Goal: Task Accomplishment & Management: Manage account settings

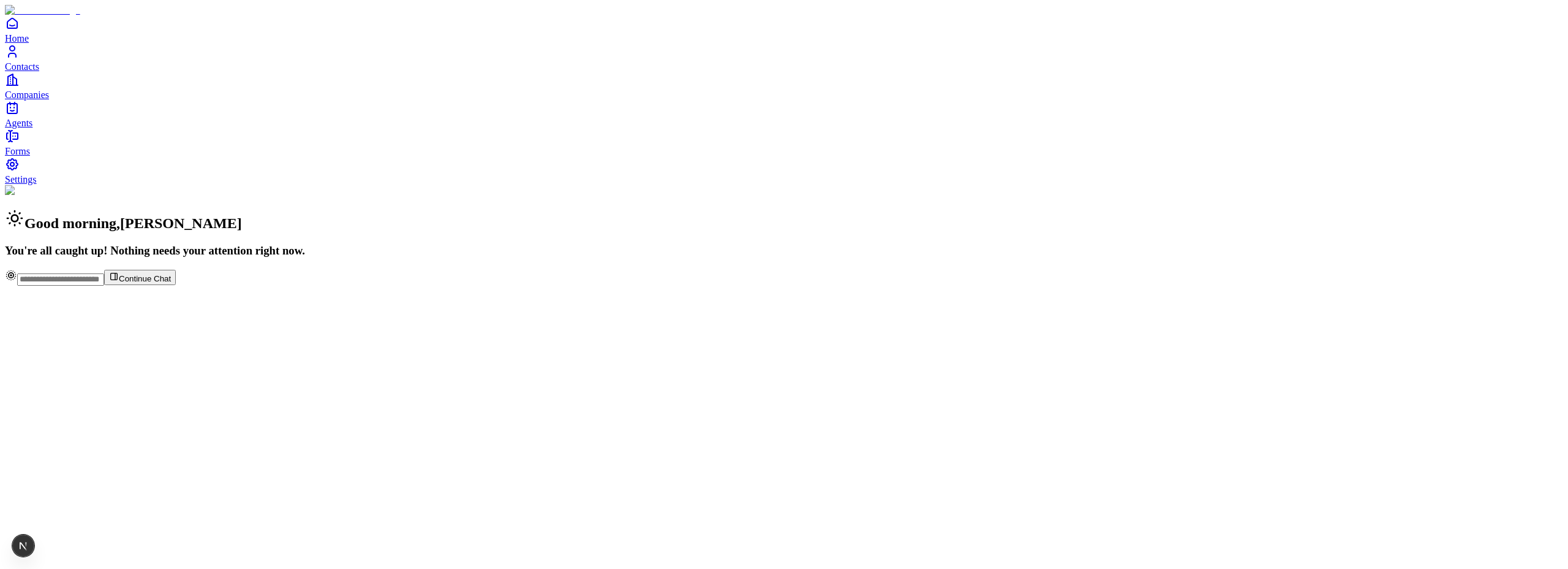
click at [39, 72] on span "Contacts" at bounding box center [22, 67] width 34 height 10
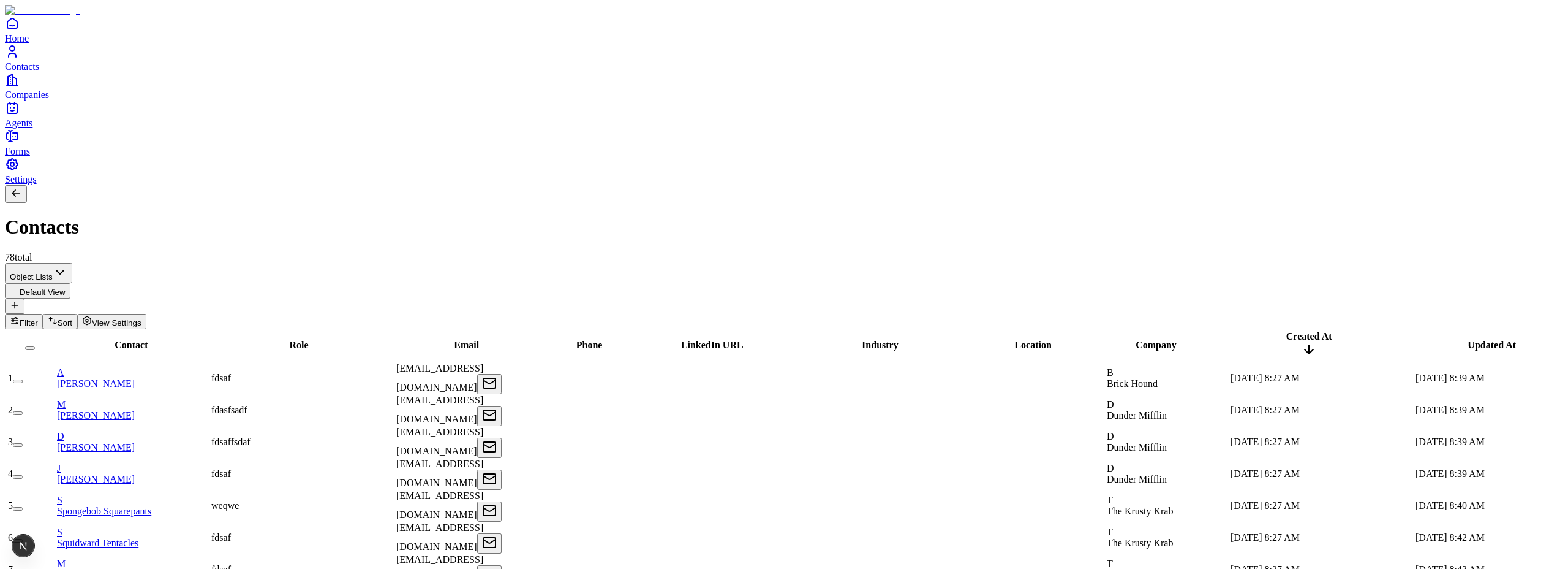
click at [135, 367] on link "A Akshay Guthal" at bounding box center [133, 377] width 152 height 21
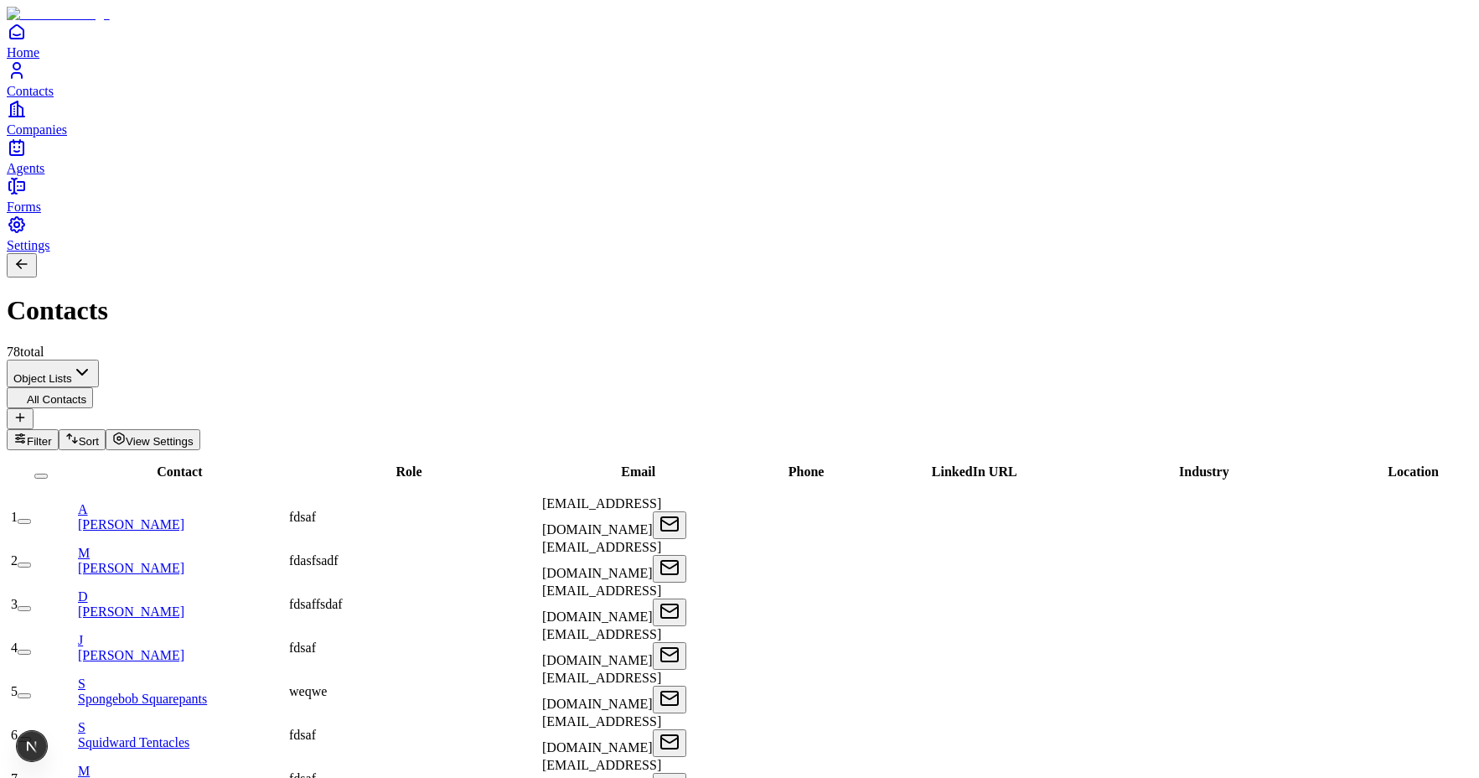
click at [31, 519] on button "button" at bounding box center [24, 521] width 13 height 5
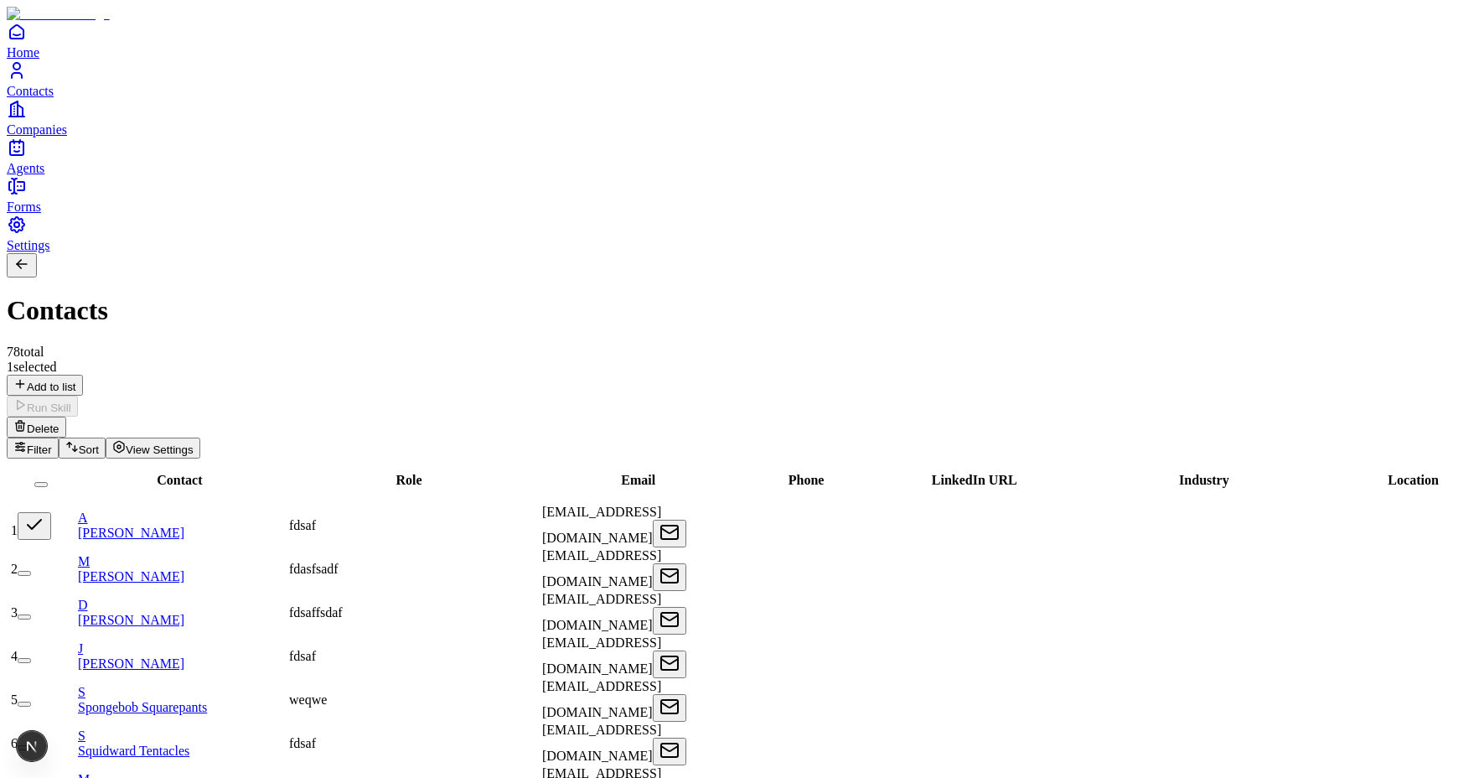
click at [31, 571] on button "button" at bounding box center [24, 573] width 13 height 5
click at [31, 614] on button "button" at bounding box center [24, 616] width 13 height 5
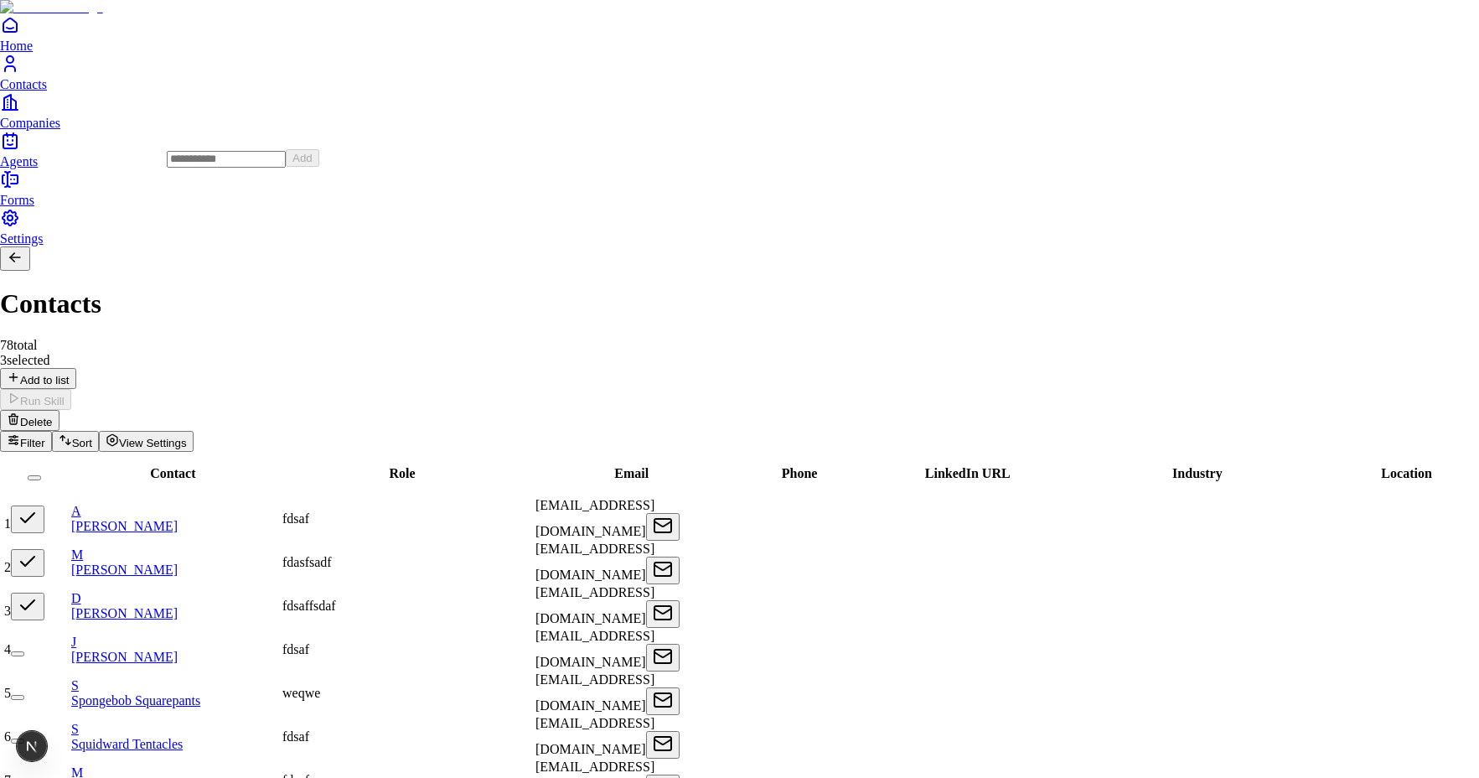
click at [286, 168] on input at bounding box center [226, 159] width 119 height 17
type input "*********"
click at [319, 167] on button "Add" at bounding box center [303, 158] width 34 height 18
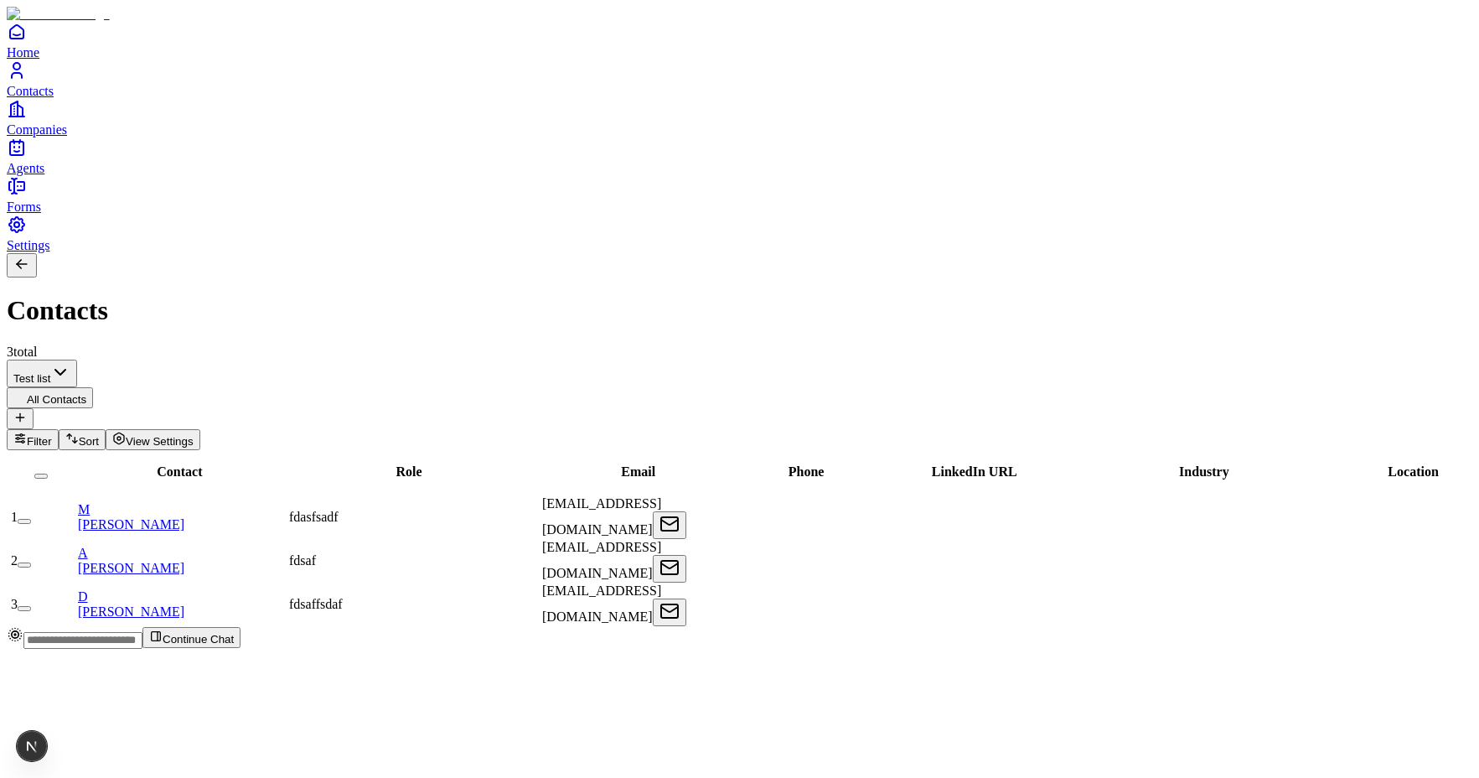
click at [200, 128] on html "Home Contacts Companies Agents Forms Settings Contacts 3 total Test list All Co…" at bounding box center [739, 331] width 1479 height 662
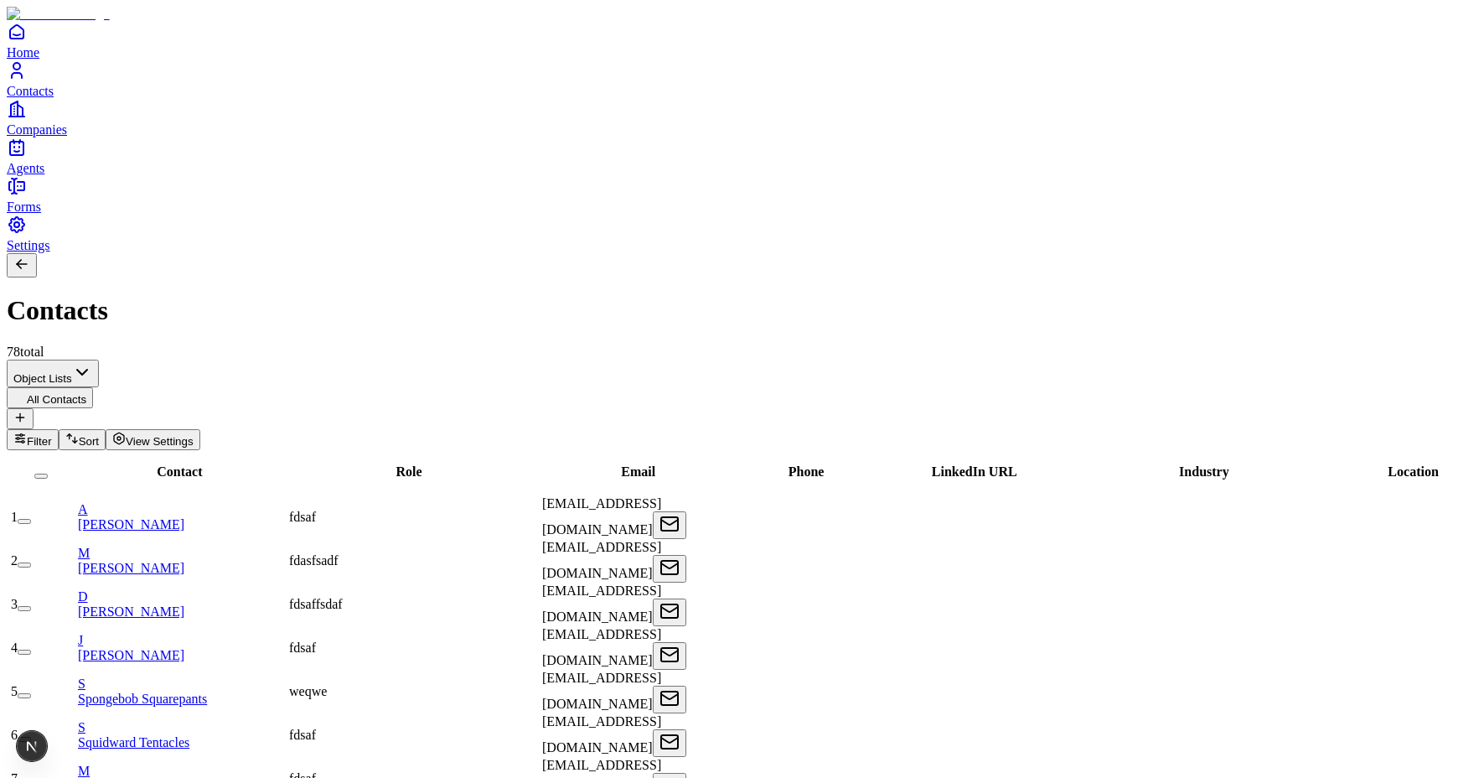
click at [27, 411] on icon at bounding box center [19, 417] width 13 height 13
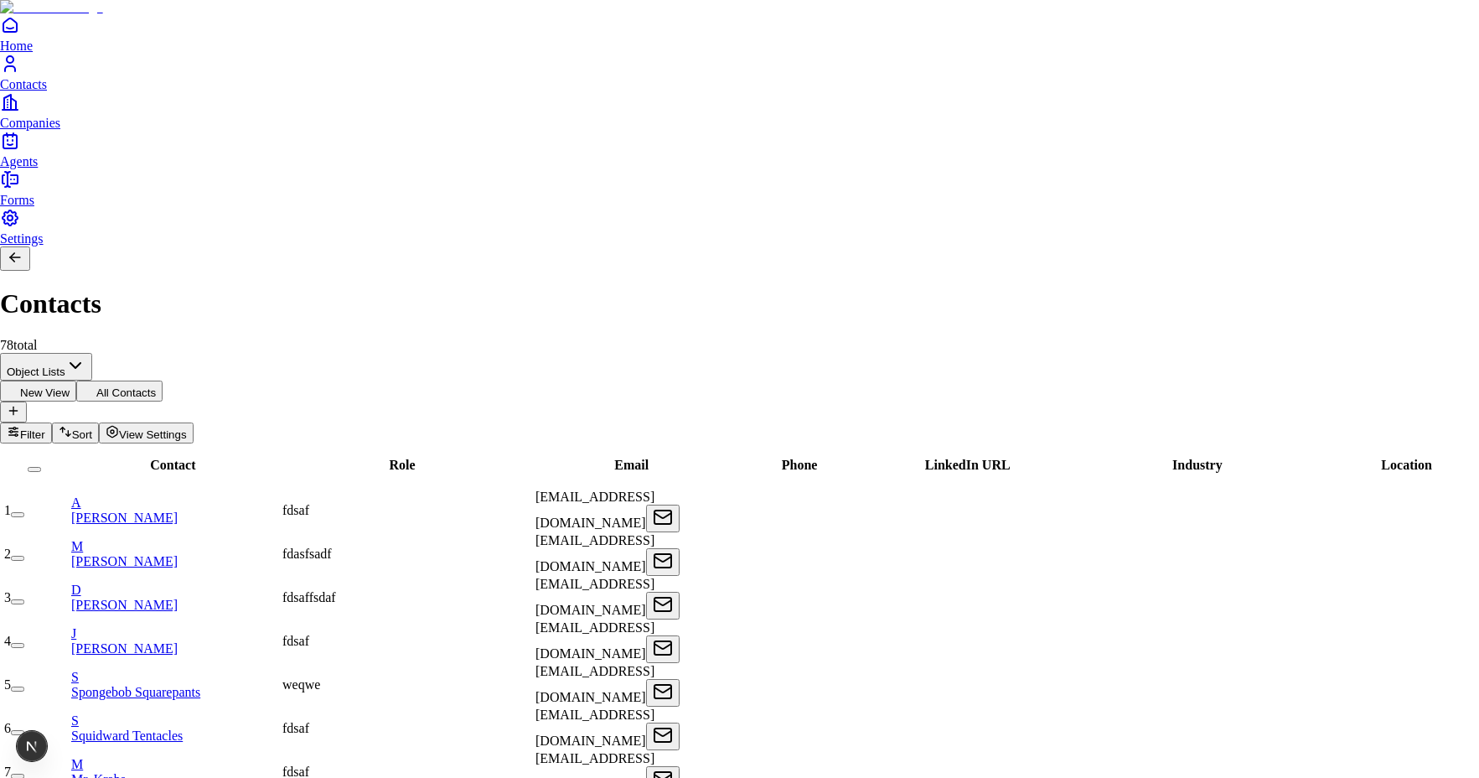
drag, startPoint x: 1228, startPoint y: 132, endPoint x: 1082, endPoint y: 128, distance: 146.7
type input "*********"
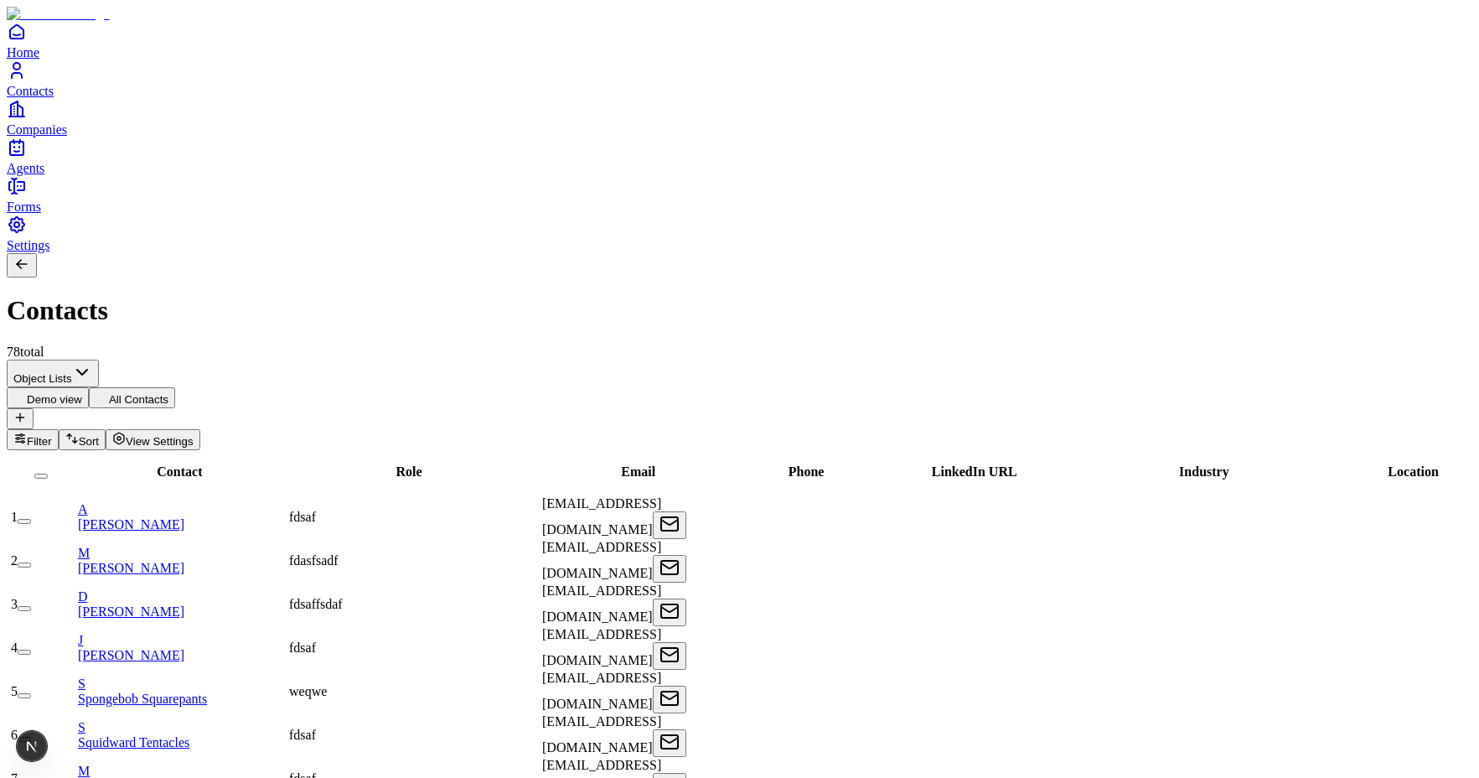
click at [89, 387] on button "Demo view" at bounding box center [48, 397] width 82 height 21
click at [194, 435] on span "View Settings" at bounding box center [160, 441] width 68 height 13
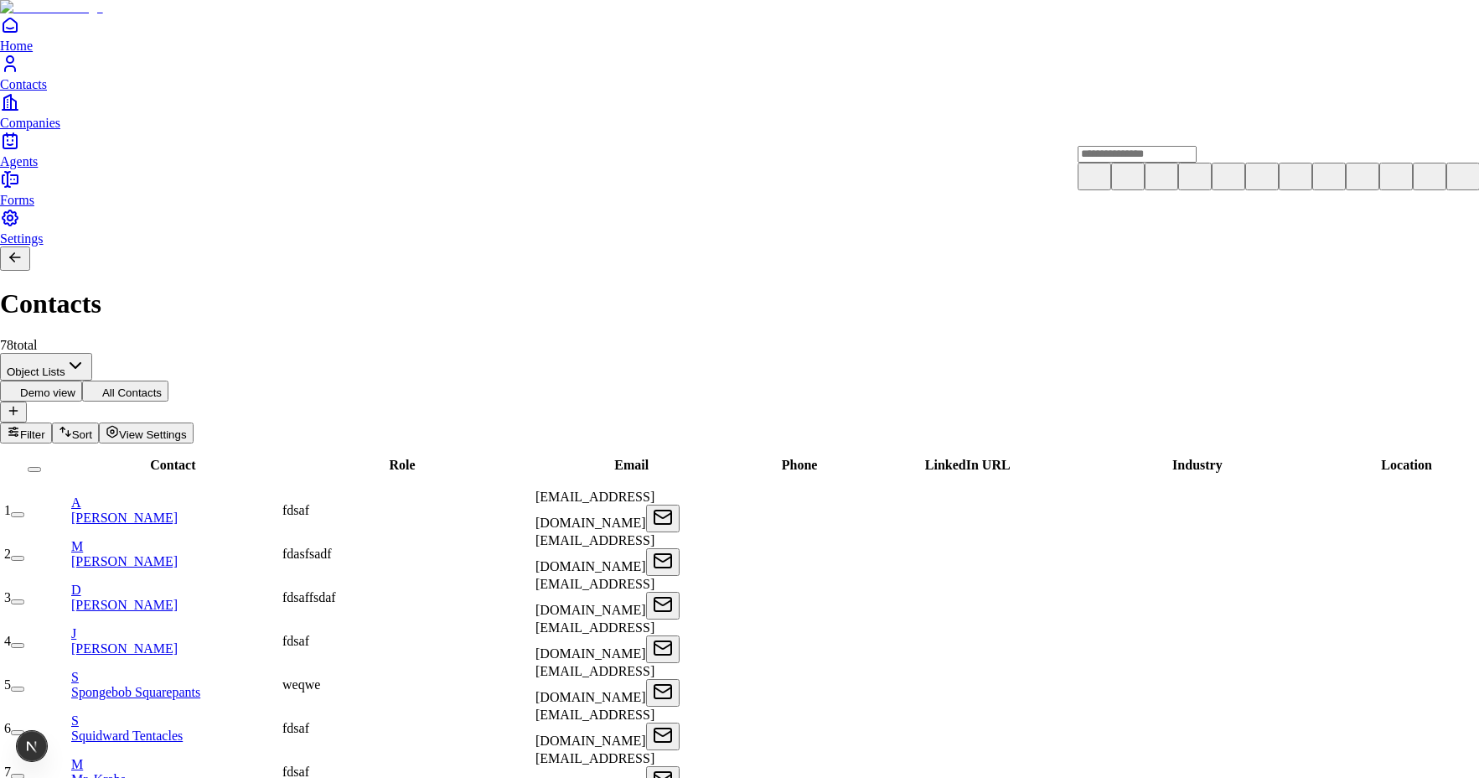
click at [1386, 185] on icon at bounding box center [1396, 175] width 20 height 20
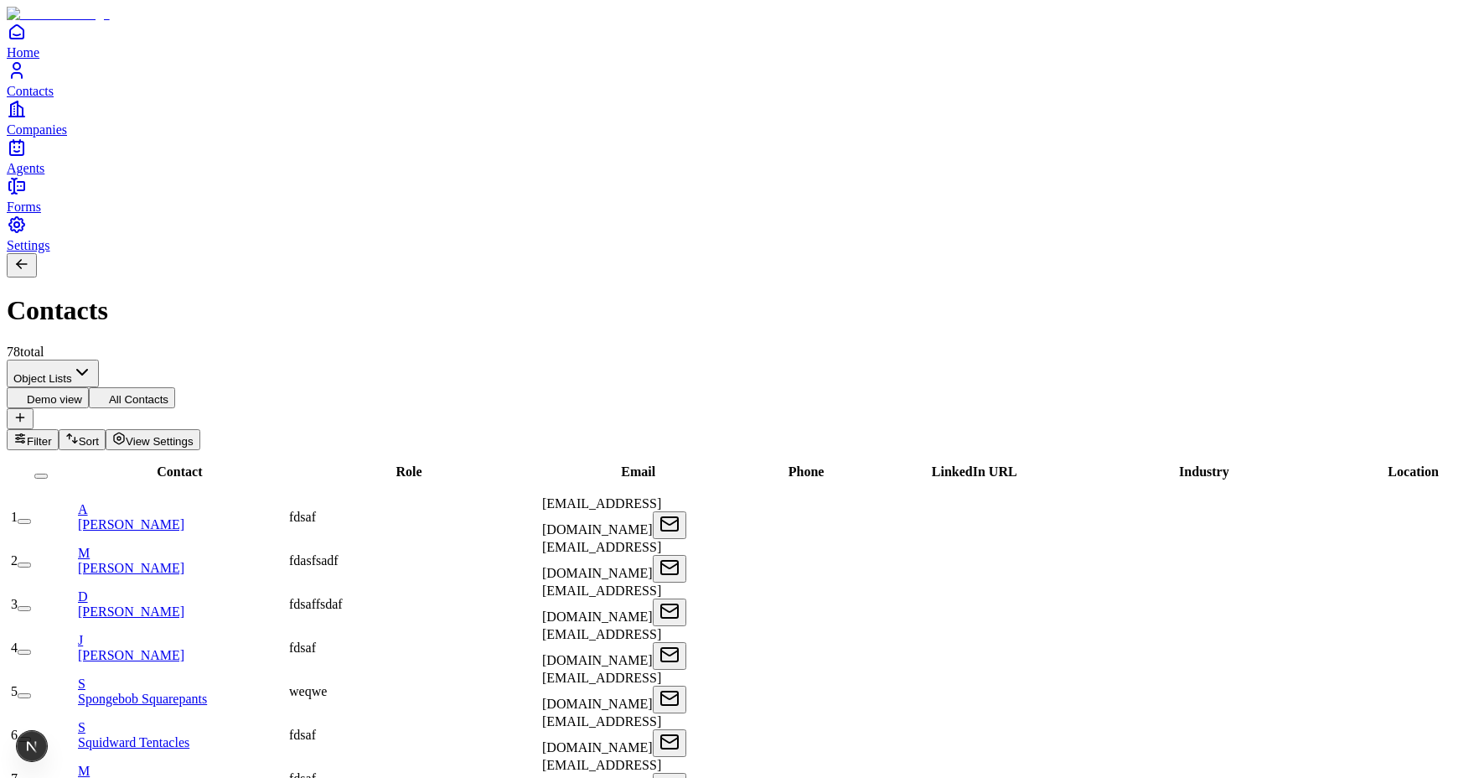
click at [175, 387] on button "All Contacts" at bounding box center [132, 397] width 86 height 21
click at [89, 387] on button "Demo view" at bounding box center [48, 397] width 82 height 21
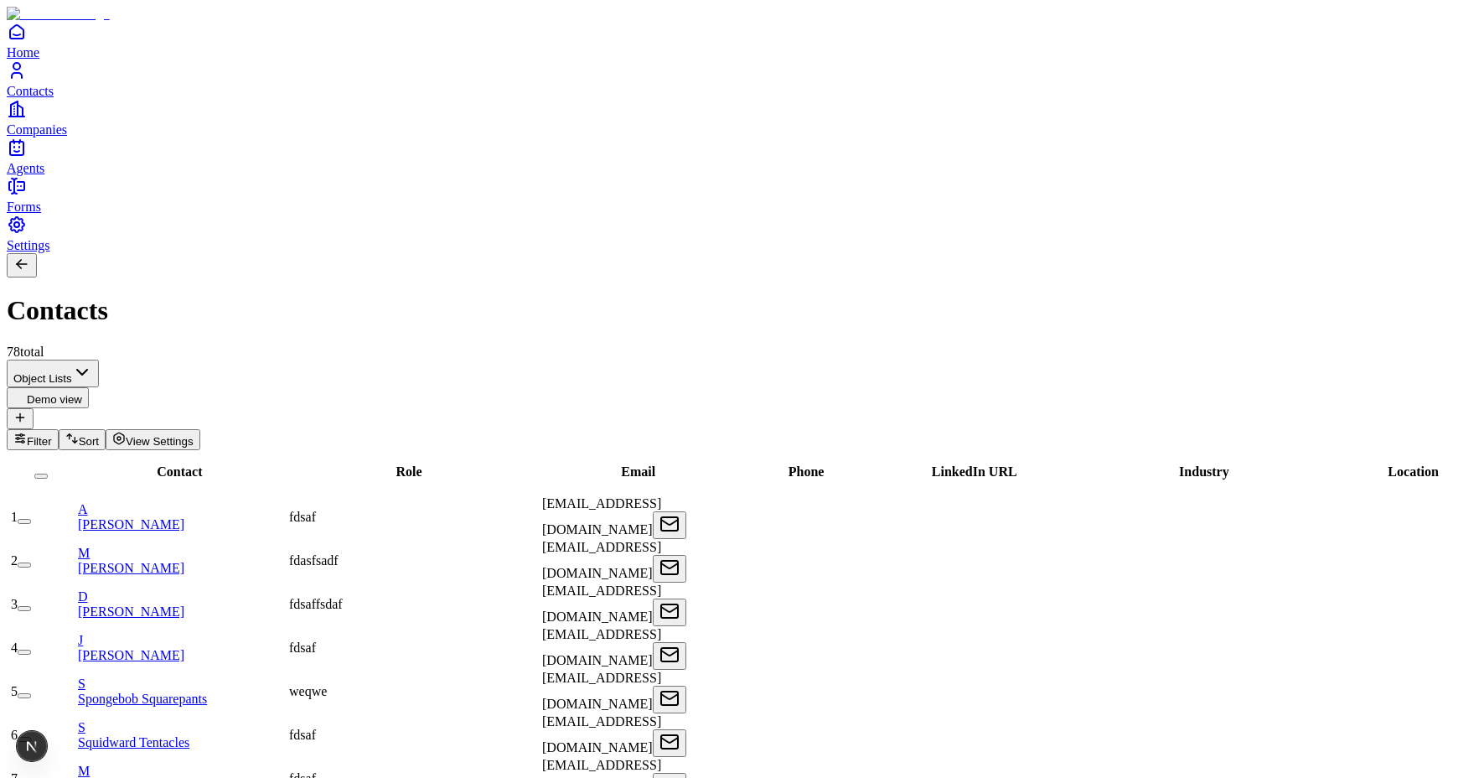
click at [194, 435] on span "View Settings" at bounding box center [160, 441] width 68 height 13
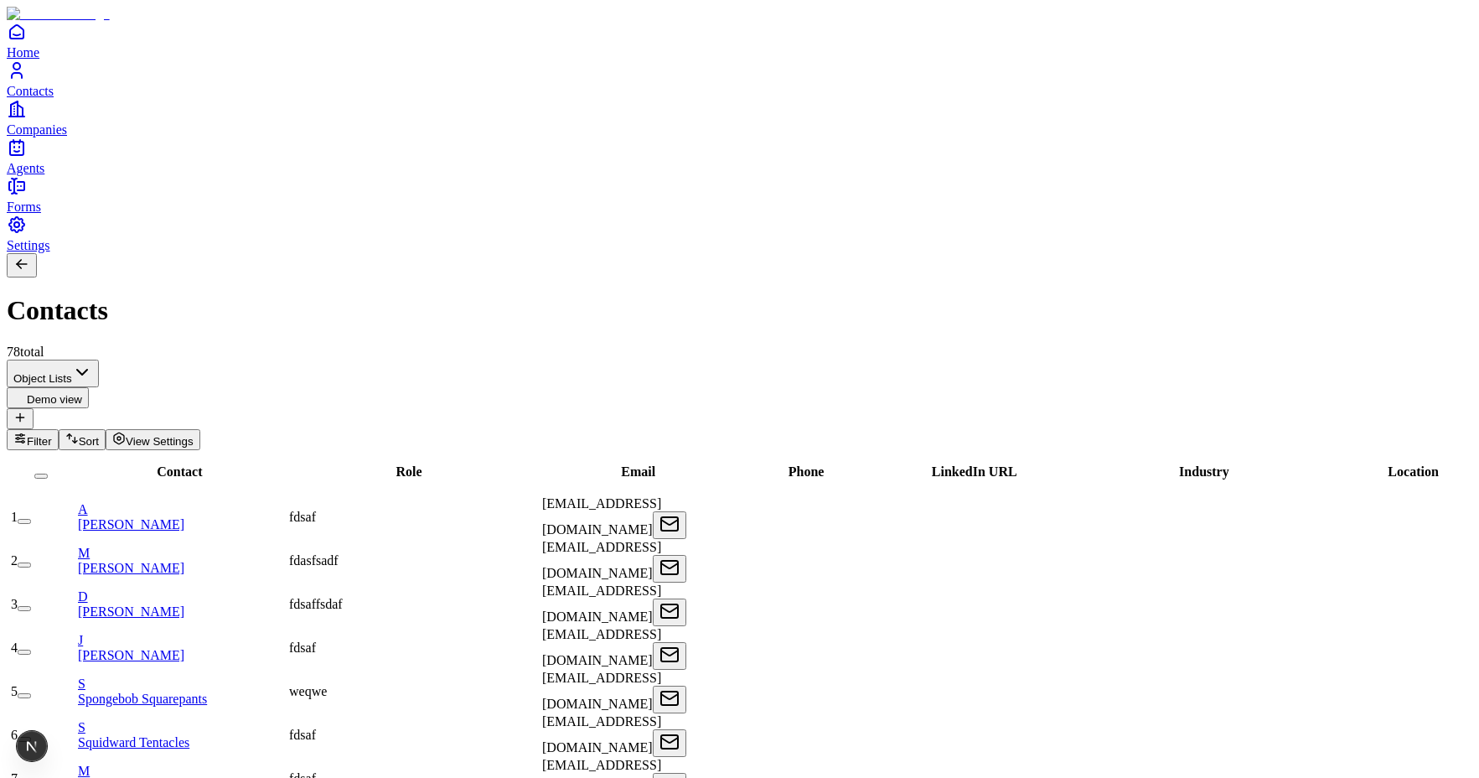
click at [27, 411] on icon at bounding box center [19, 417] width 13 height 13
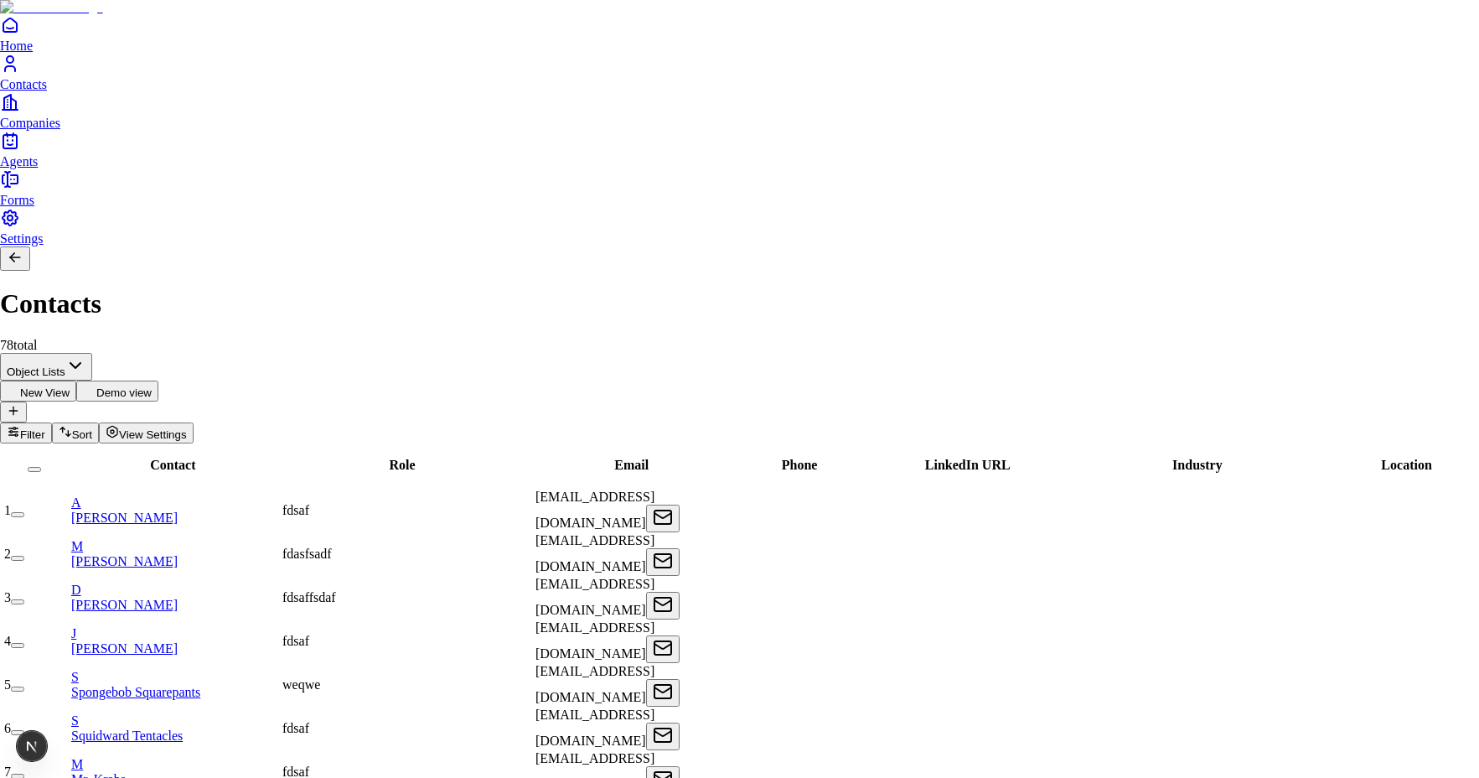
drag, startPoint x: 1222, startPoint y: 125, endPoint x: 1095, endPoint y: 120, distance: 127.5
type input "********"
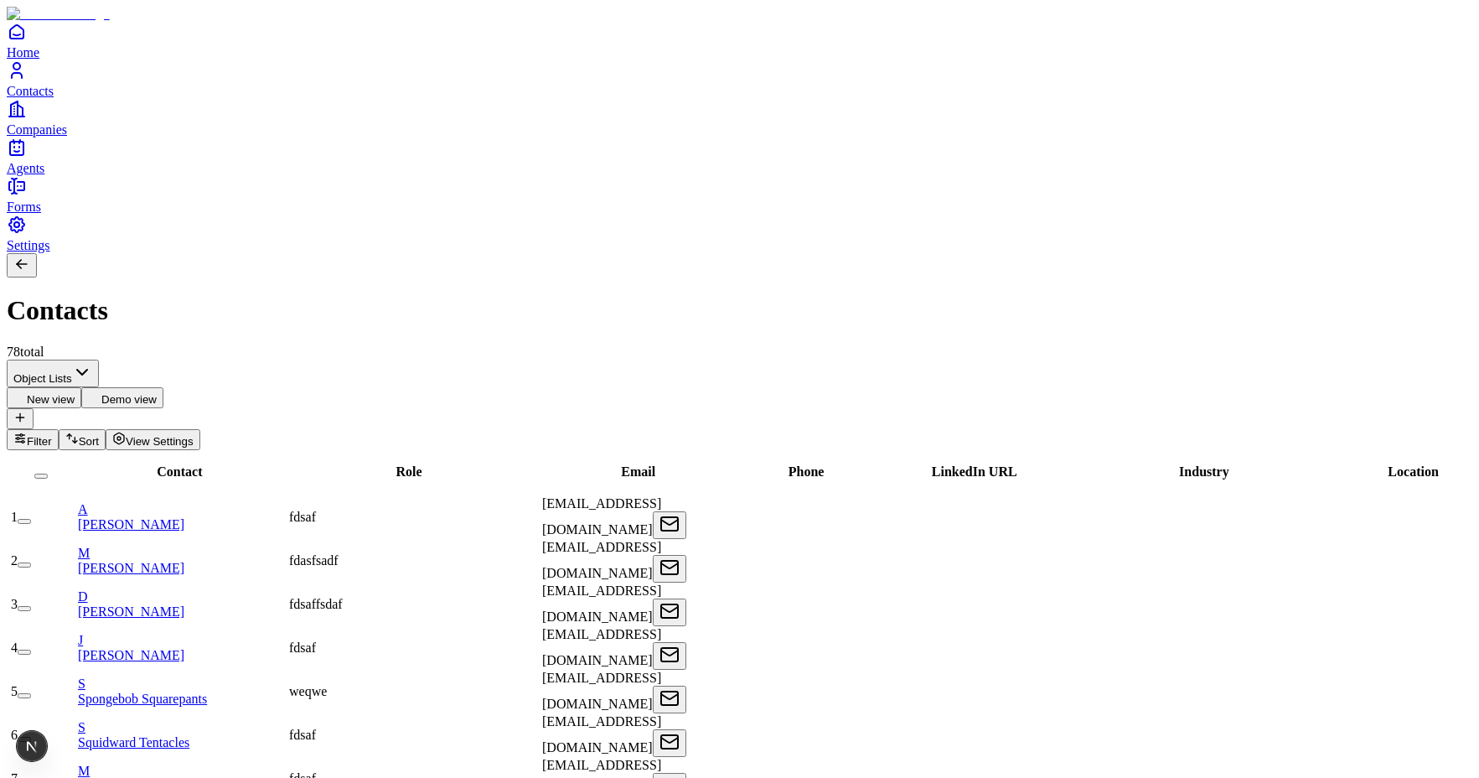
click at [163, 387] on button "Demo view" at bounding box center [122, 397] width 82 height 21
click at [194, 435] on span "View Settings" at bounding box center [160, 441] width 68 height 13
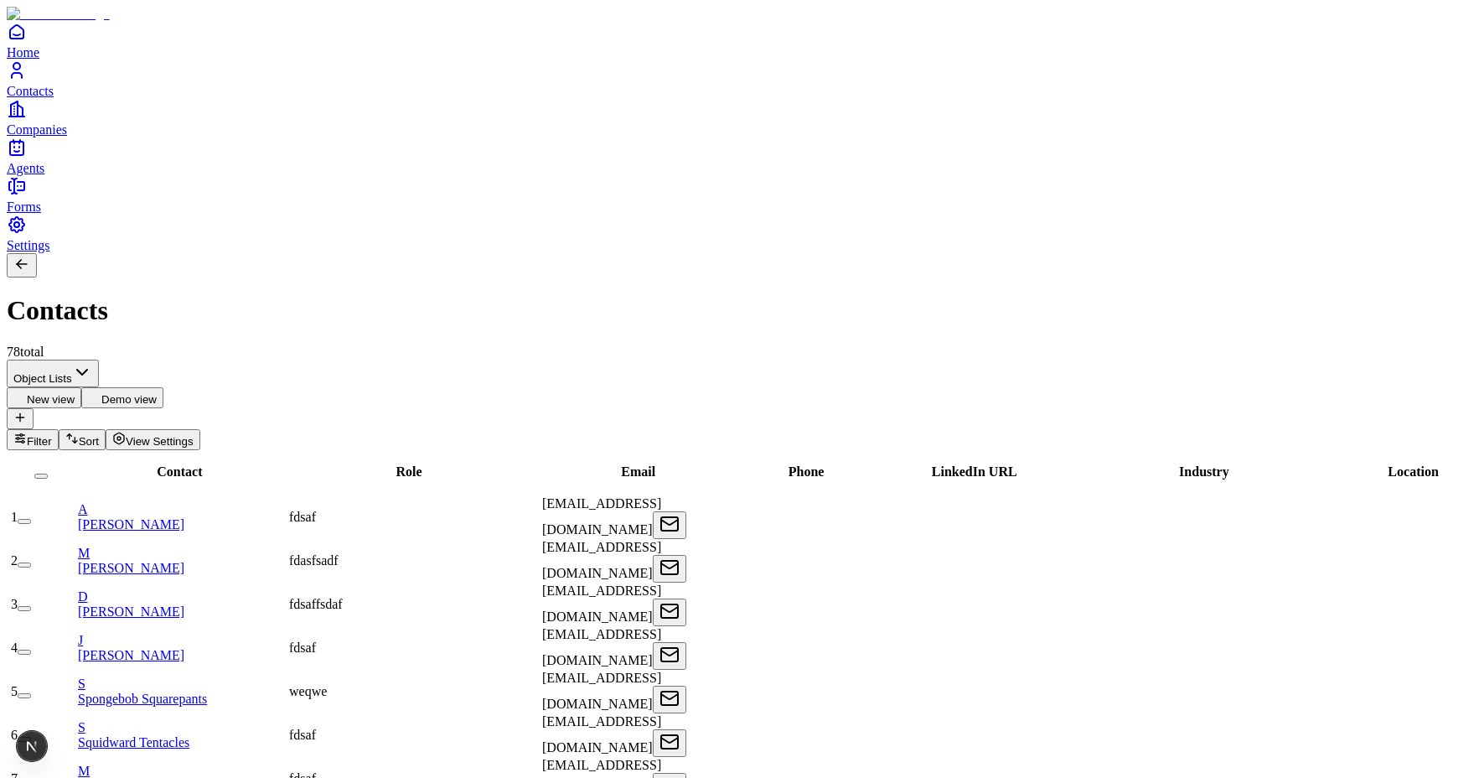
click at [34, 408] on button at bounding box center [20, 418] width 27 height 21
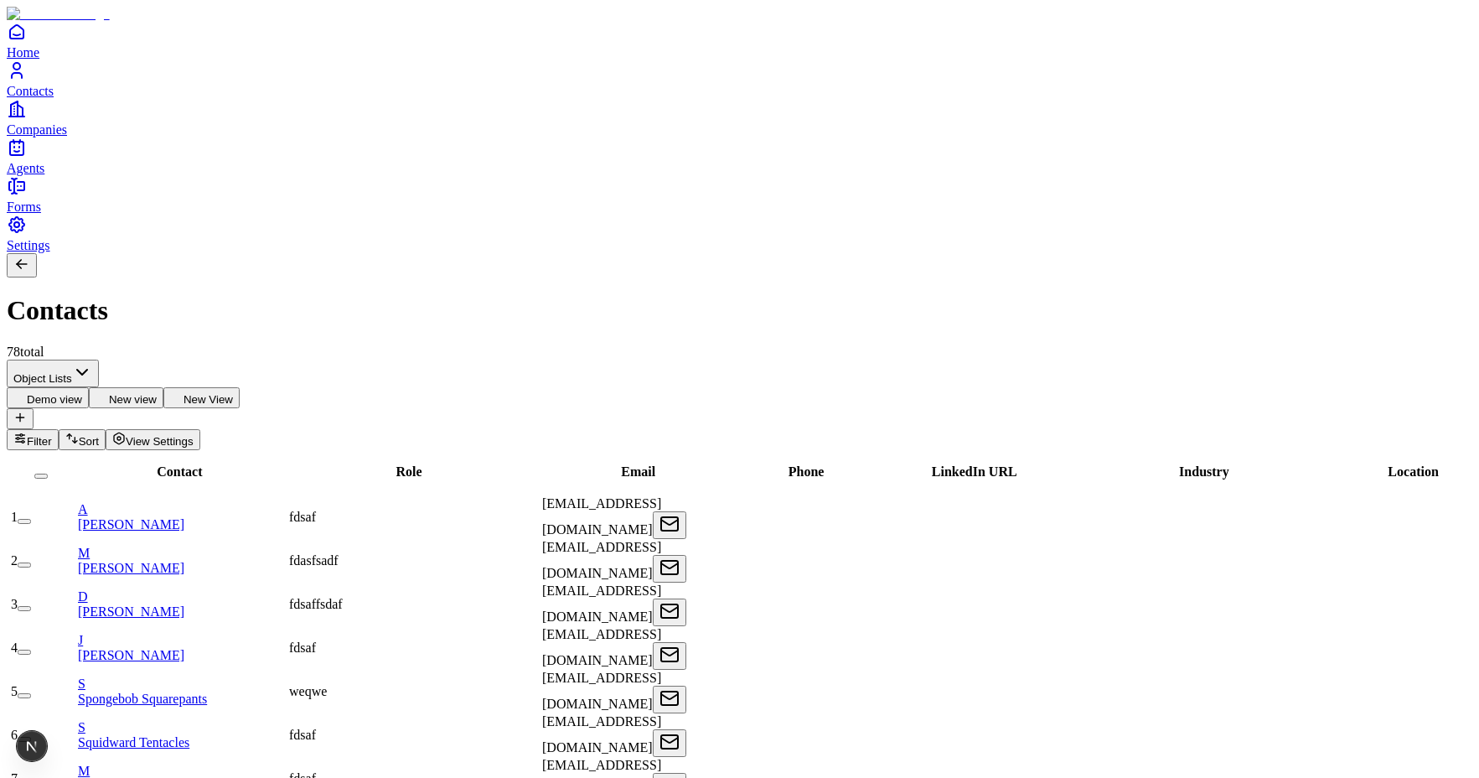
click at [240, 387] on button "New View" at bounding box center [201, 397] width 76 height 21
click at [200, 429] on button "View Settings" at bounding box center [153, 439] width 95 height 21
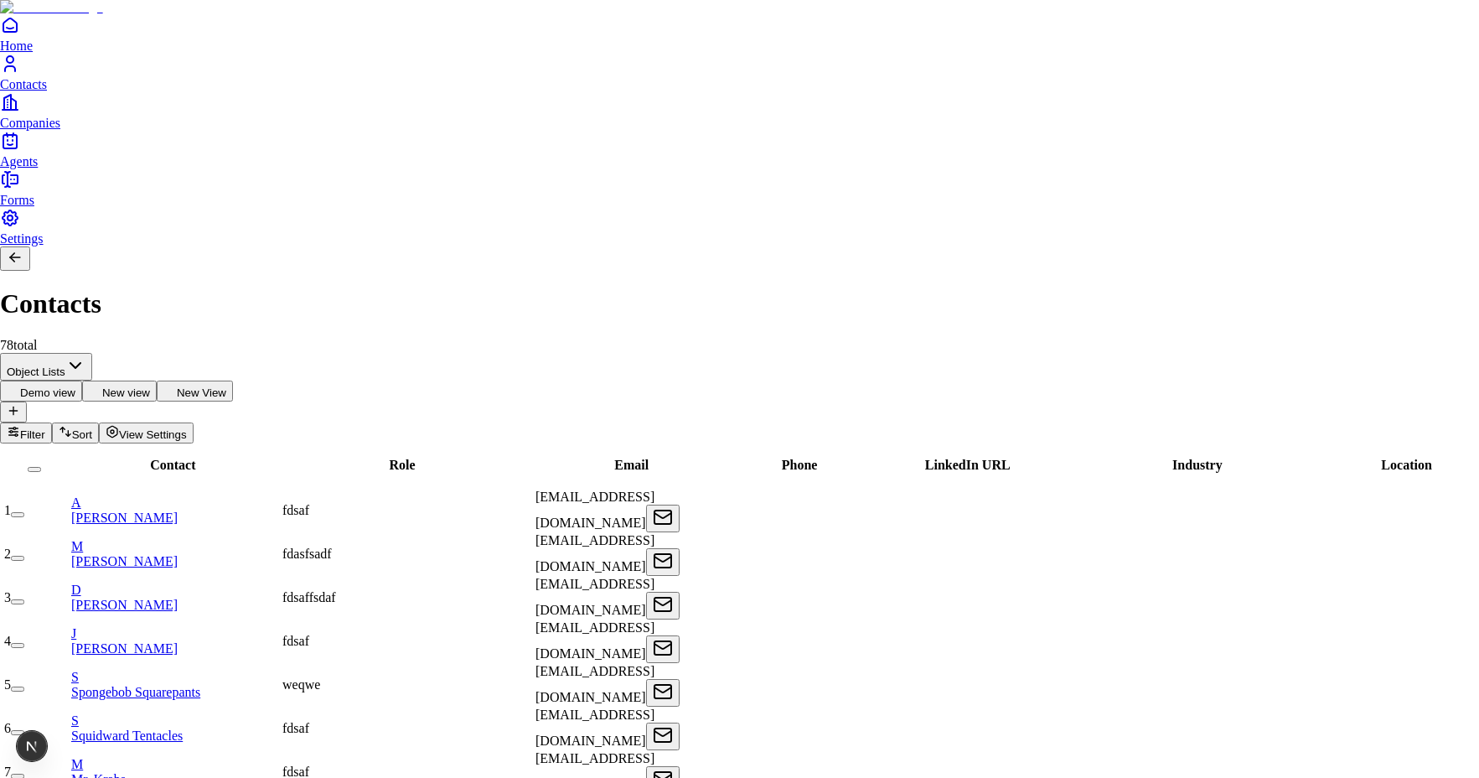
click at [1352, 62] on div "Delete View" at bounding box center [1324, 54] width 66 height 15
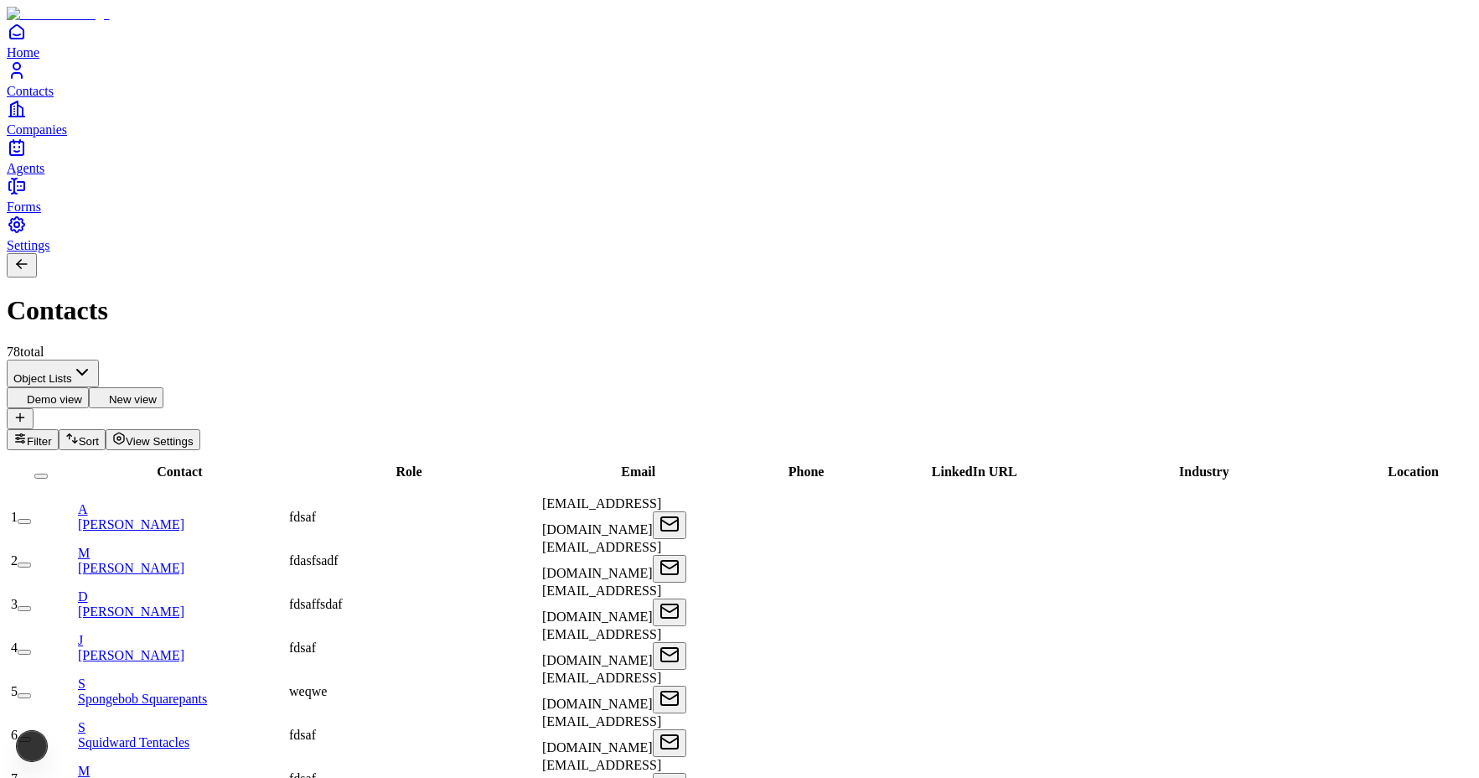
drag, startPoint x: 845, startPoint y: 69, endPoint x: 814, endPoint y: 72, distance: 32.0
click at [844, 253] on div "Contacts 78 total" at bounding box center [739, 306] width 1465 height 106
click at [109, 390] on icon at bounding box center [102, 396] width 13 height 13
click at [194, 435] on span "View Settings" at bounding box center [160, 441] width 68 height 13
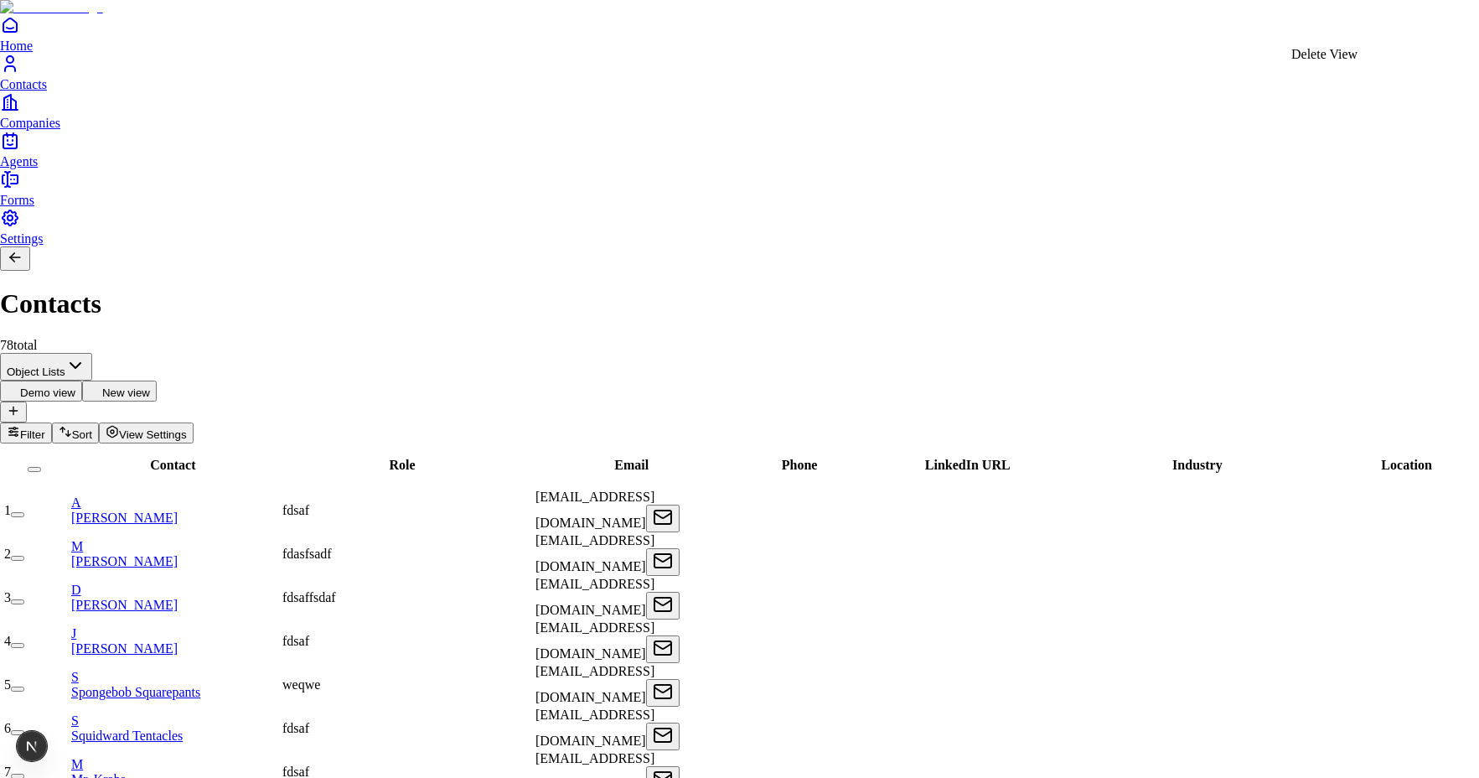
click at [1342, 62] on div "Delete View" at bounding box center [1324, 54] width 66 height 15
click at [1345, 62] on div "Delete View" at bounding box center [1324, 54] width 66 height 15
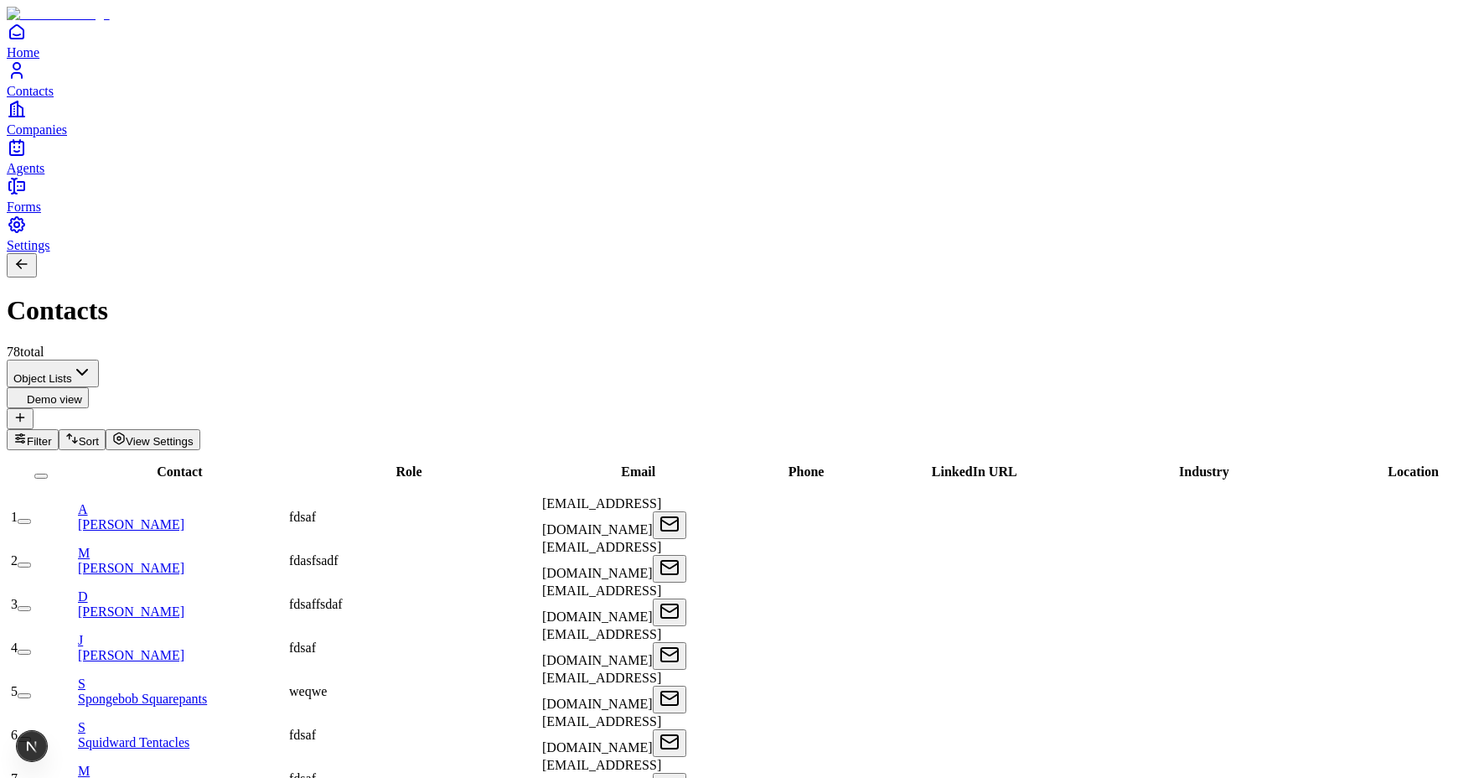
click at [27, 411] on icon at bounding box center [19, 417] width 13 height 13
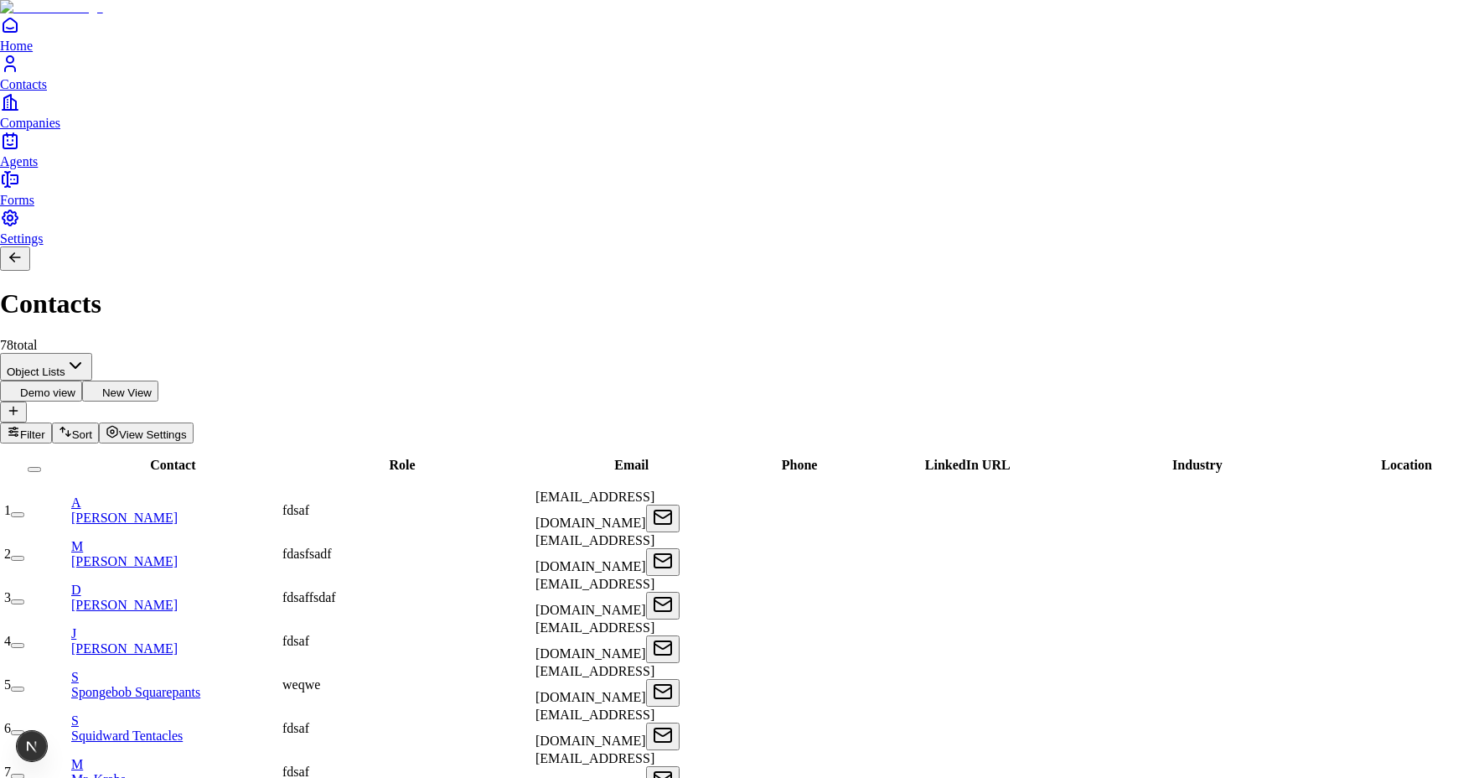
drag, startPoint x: 1195, startPoint y: 130, endPoint x: 1095, endPoint y: 131, distance: 99.7
type input "********"
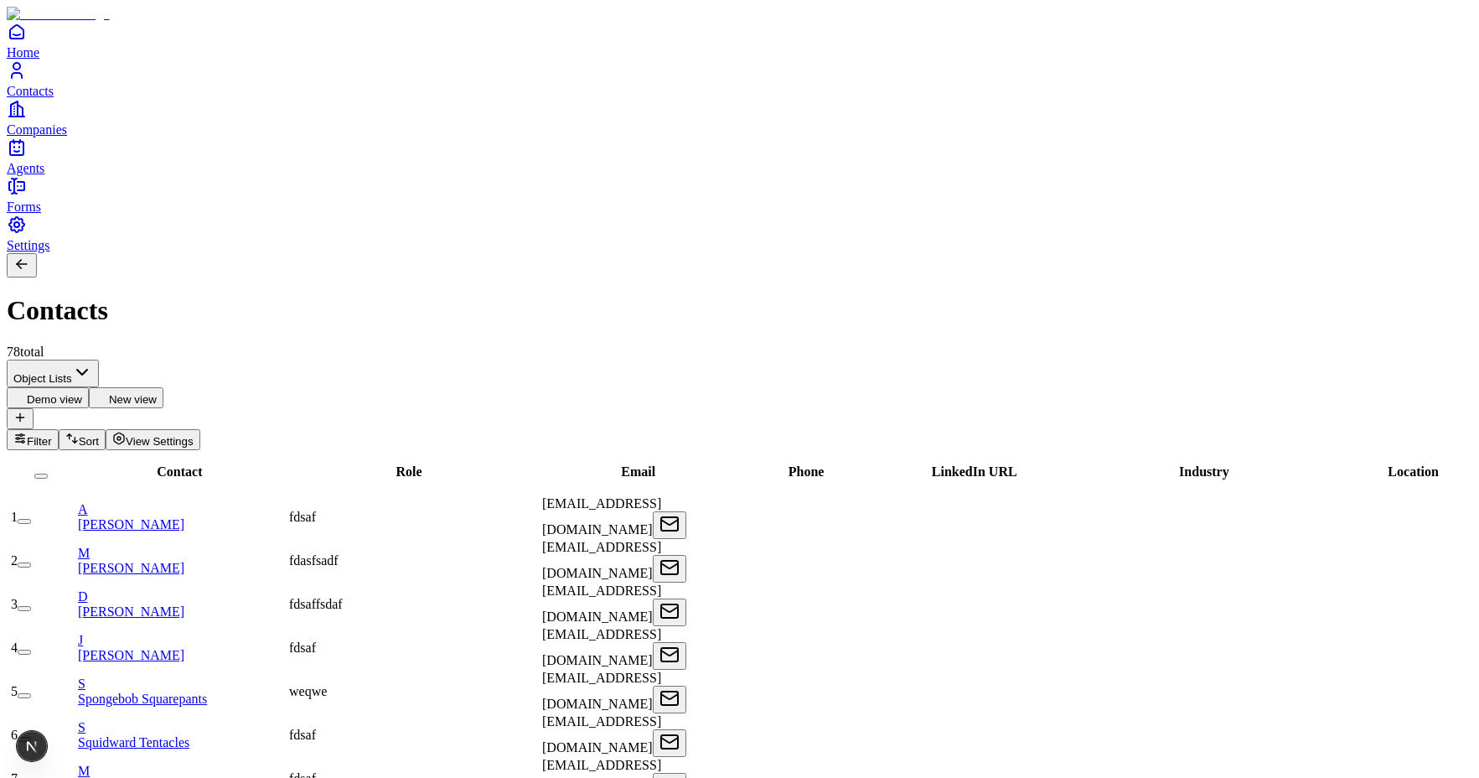
click at [27, 411] on icon at bounding box center [19, 417] width 13 height 13
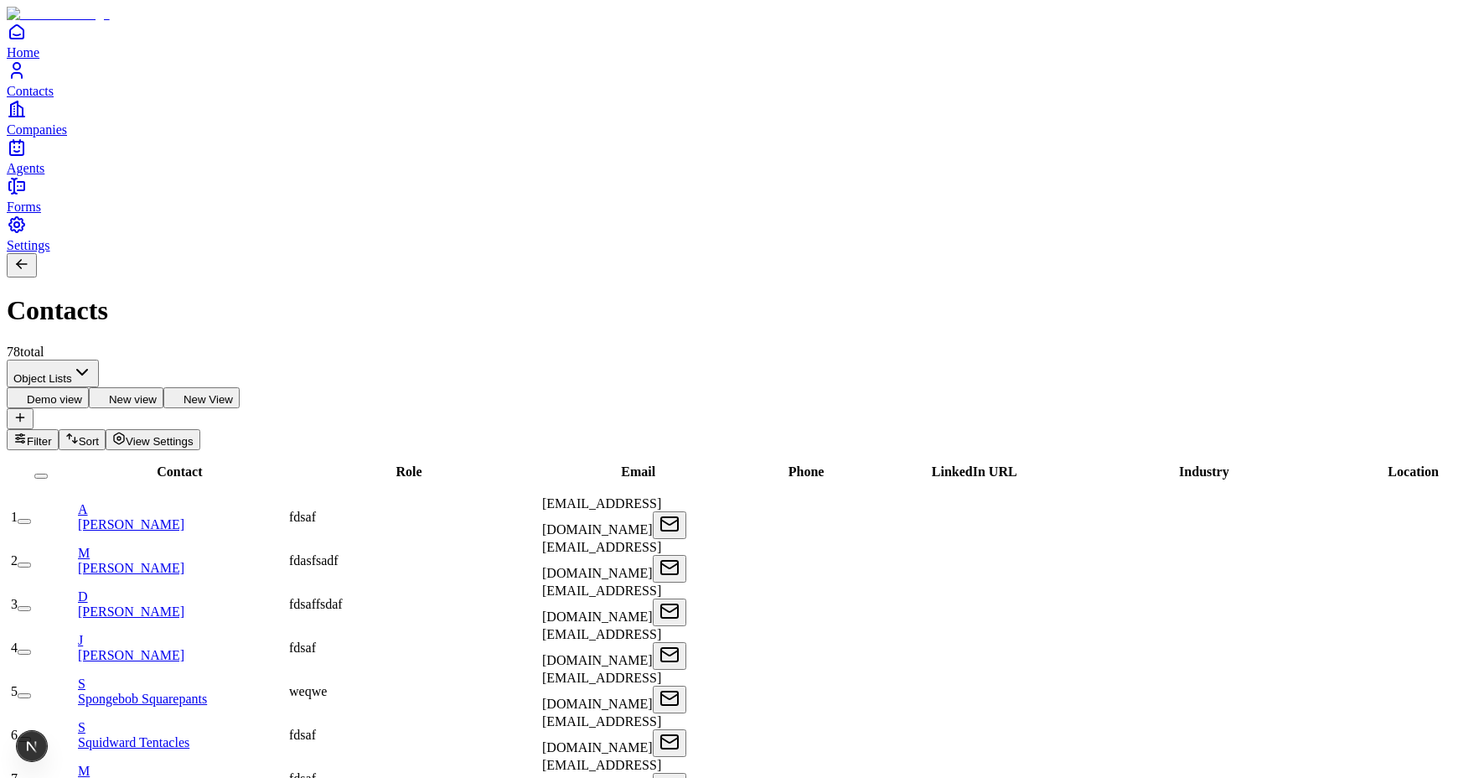
click at [194, 435] on span "View Settings" at bounding box center [160, 441] width 68 height 13
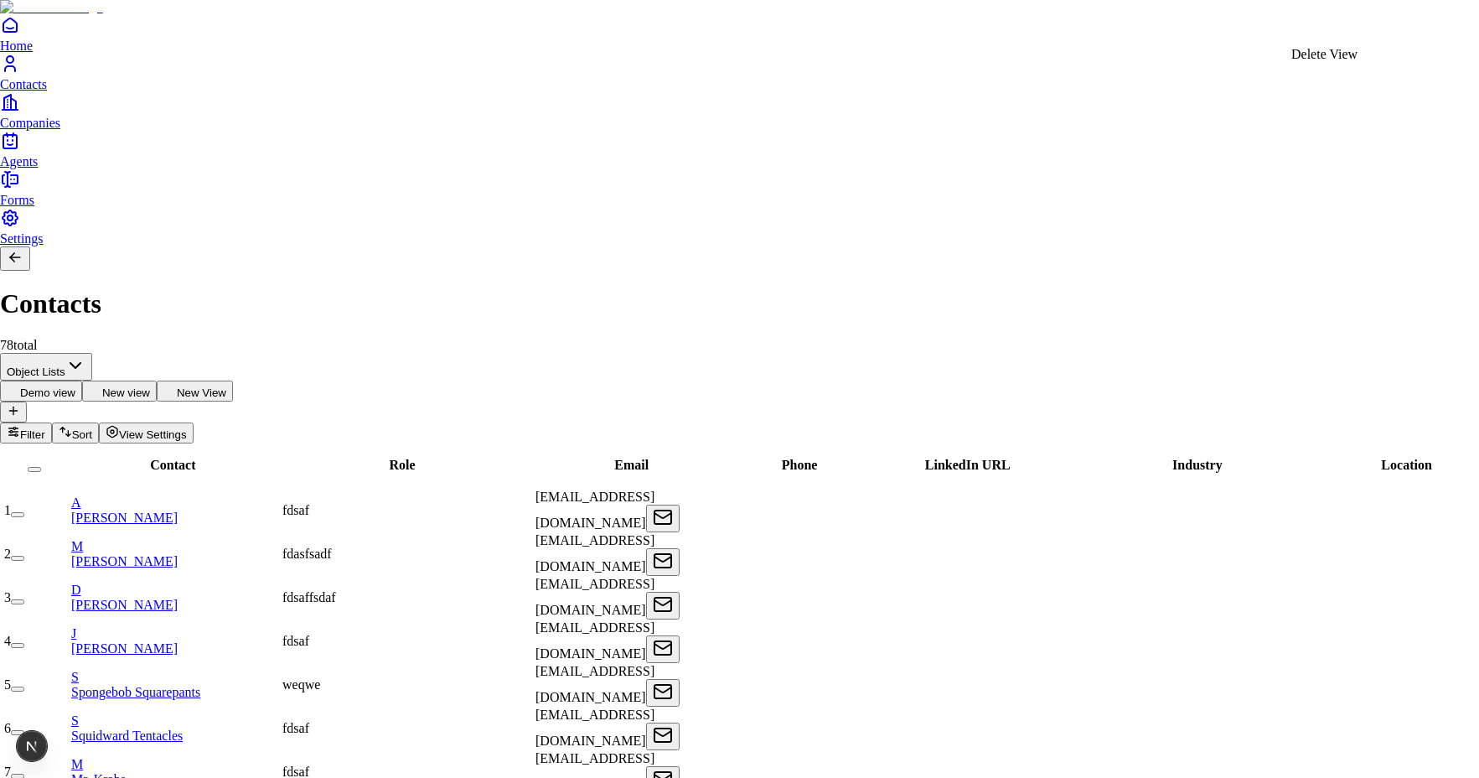
click at [1336, 60] on div "Delete View" at bounding box center [1324, 54] width 66 height 15
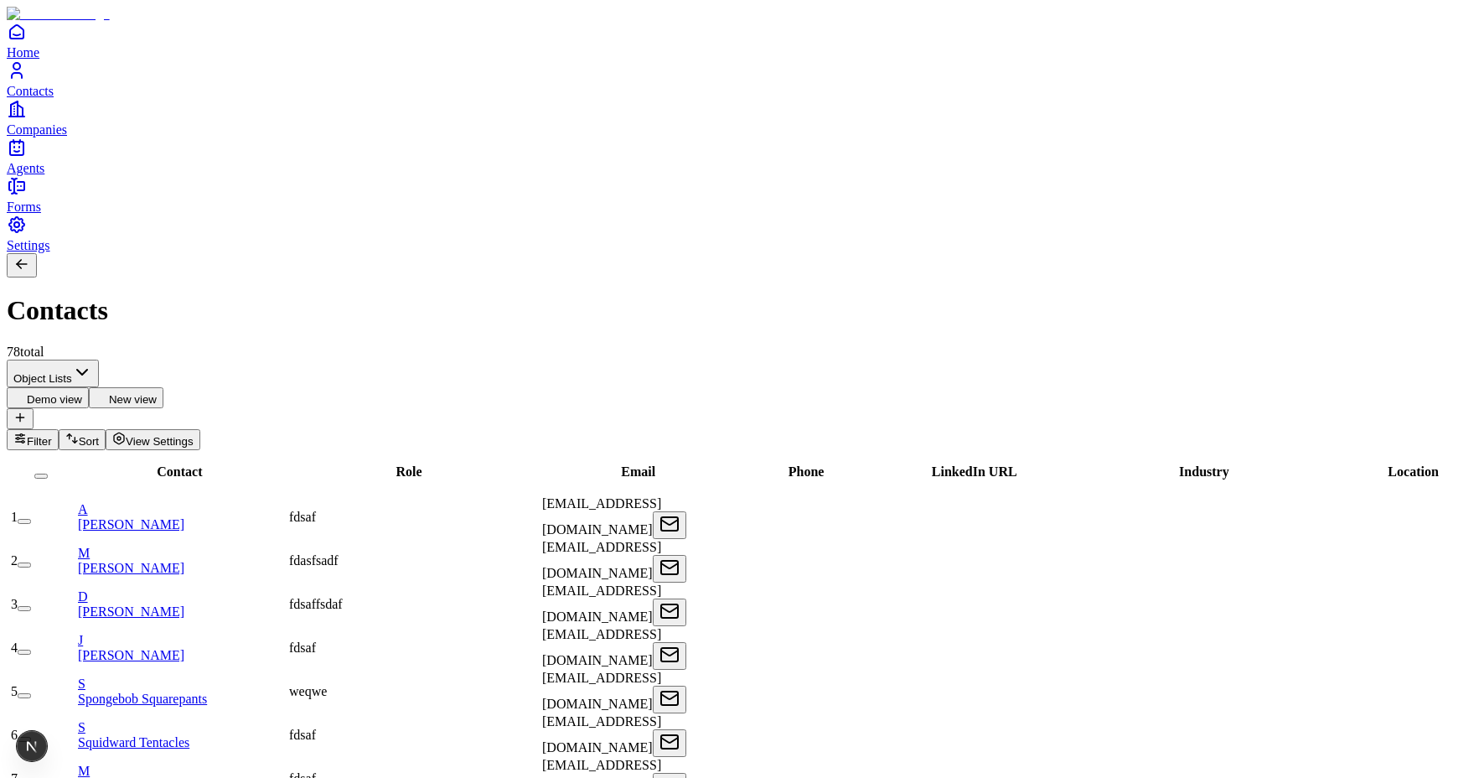
click at [163, 387] on button "New view" at bounding box center [126, 397] width 75 height 21
click at [194, 435] on span "View Settings" at bounding box center [160, 441] width 68 height 13
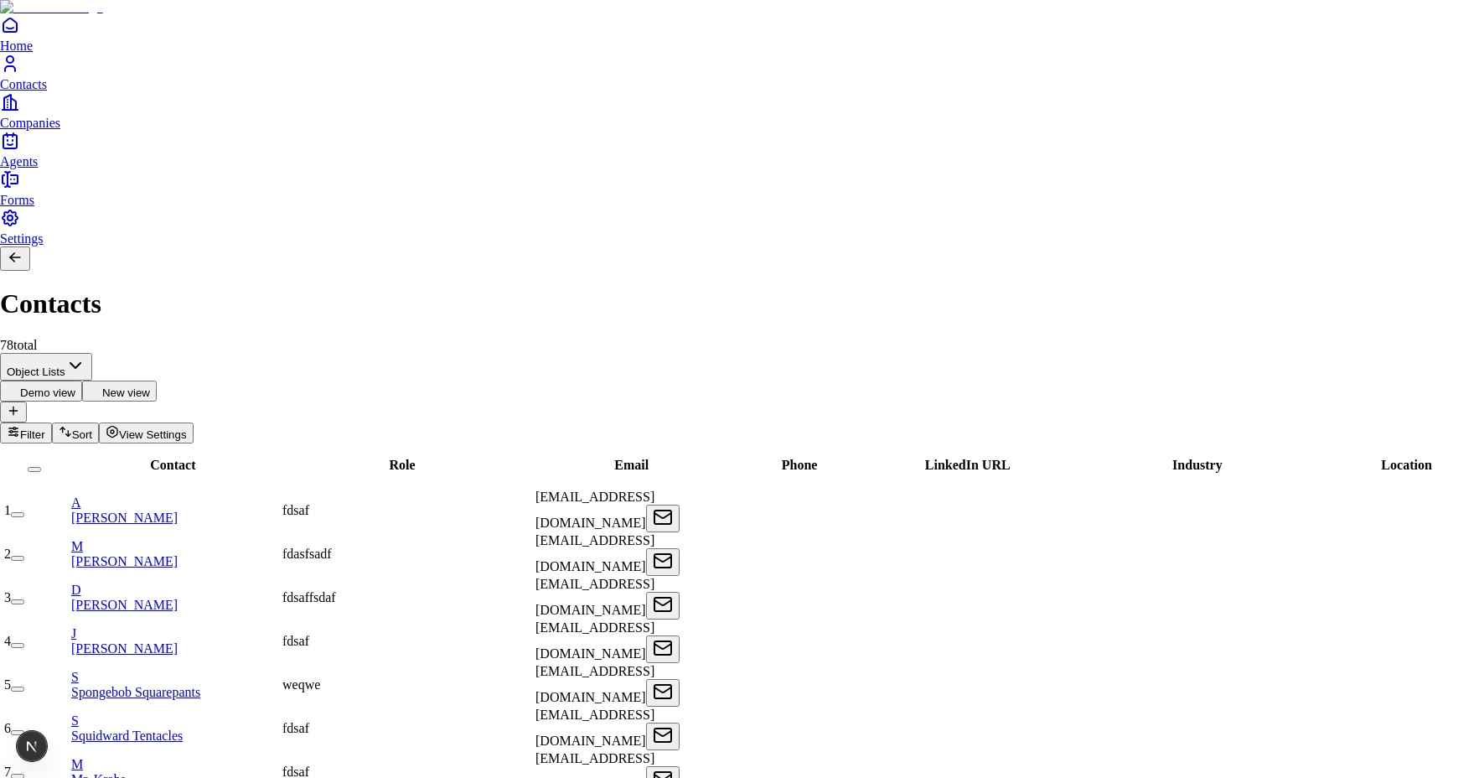
click at [1357, 59] on div "Delete View" at bounding box center [1324, 54] width 66 height 15
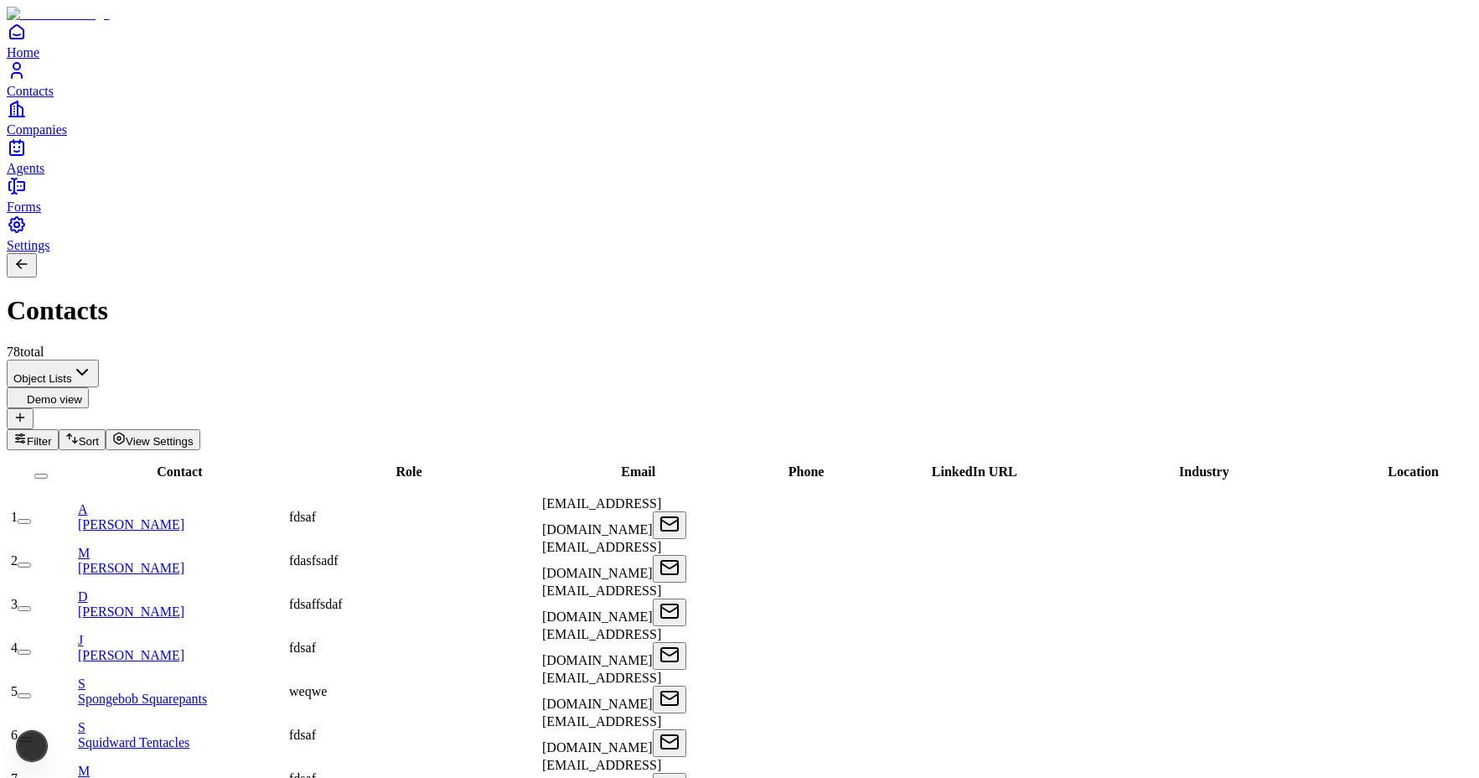
drag, startPoint x: 549, startPoint y: 91, endPoint x: 538, endPoint y: 92, distance: 10.9
click at [538, 253] on div "Contacts 78 total" at bounding box center [739, 306] width 1465 height 106
click at [89, 387] on button "Demo view" at bounding box center [48, 397] width 82 height 21
click at [194, 435] on span "View Settings" at bounding box center [160, 441] width 68 height 13
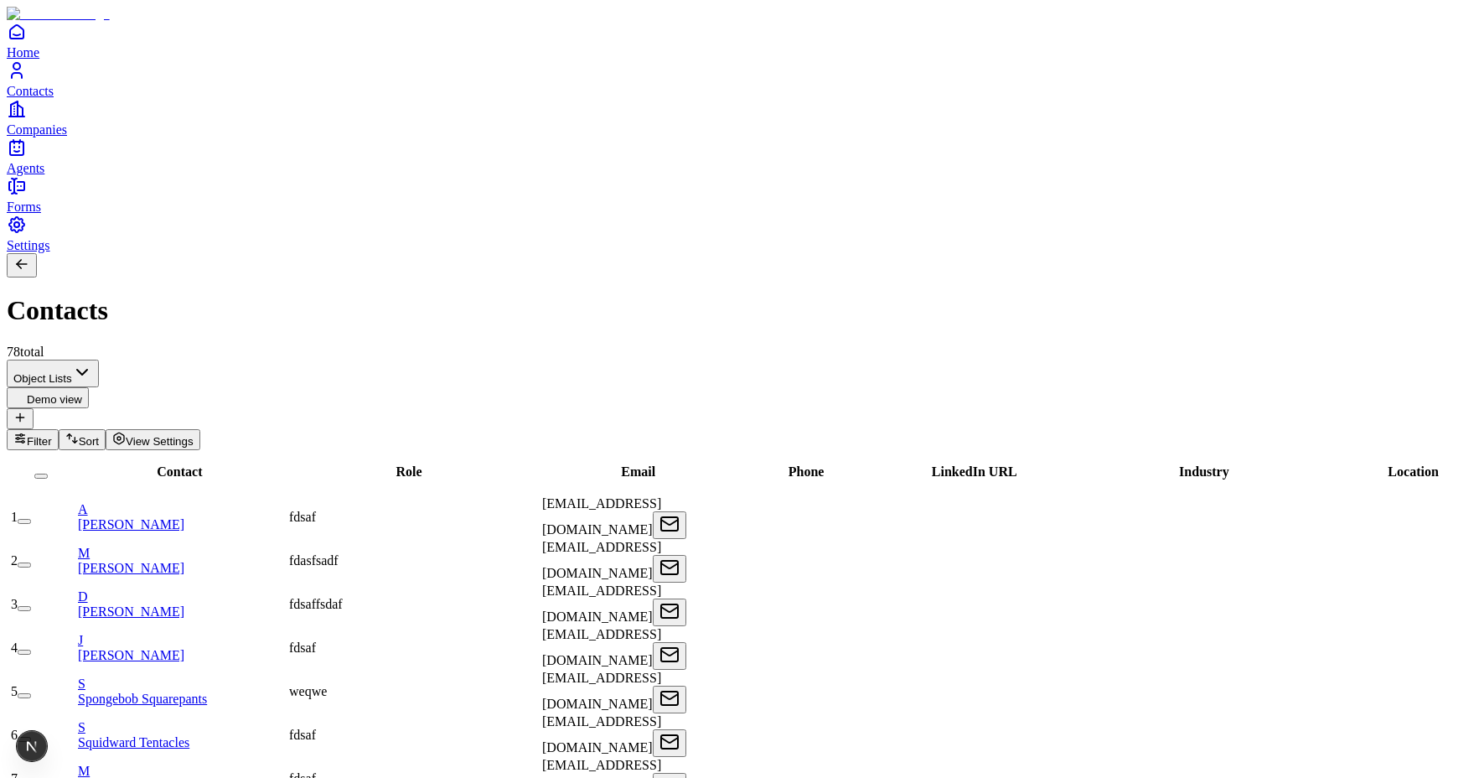
click at [63, 137] on span "Companies" at bounding box center [37, 129] width 60 height 14
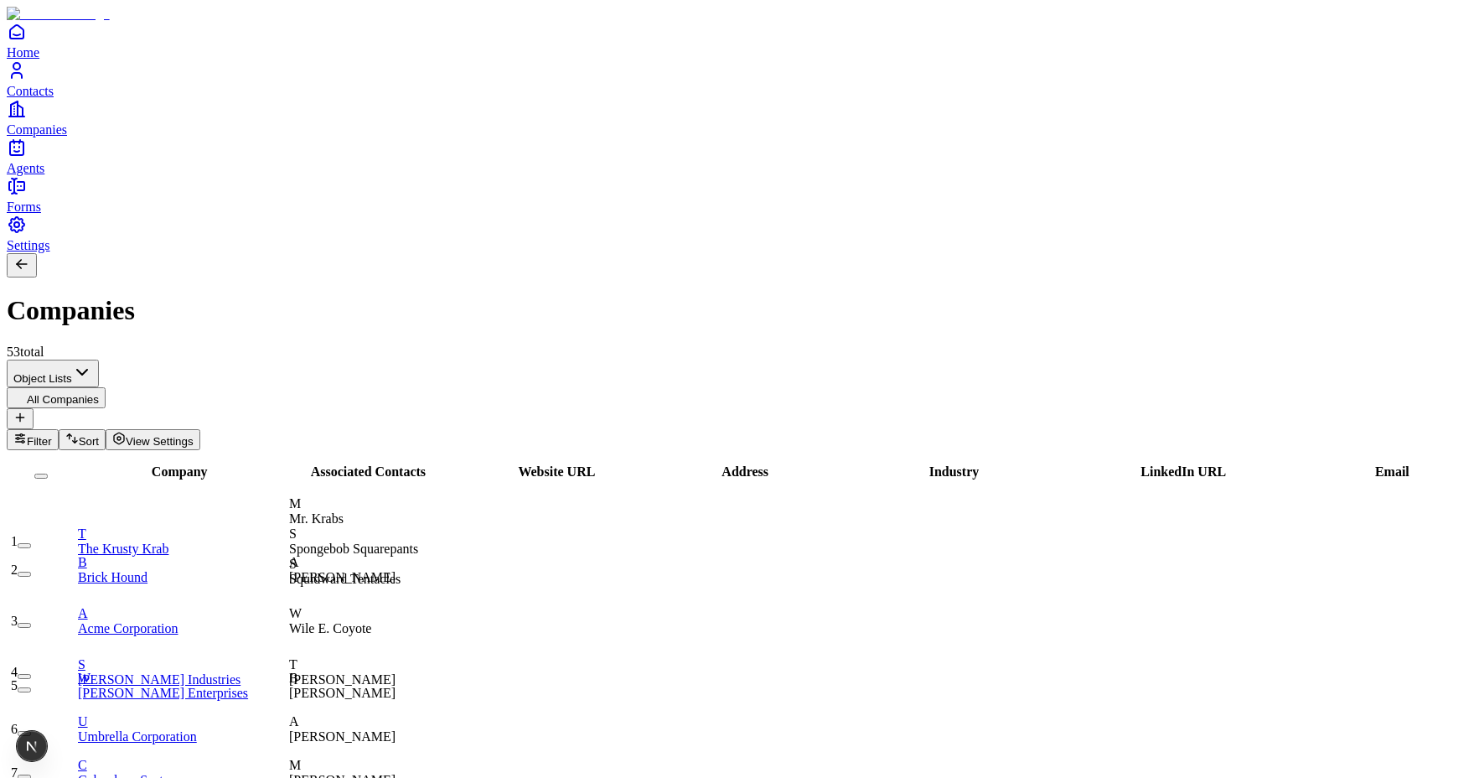
click at [27, 80] on icon "Contacts" at bounding box center [17, 70] width 20 height 20
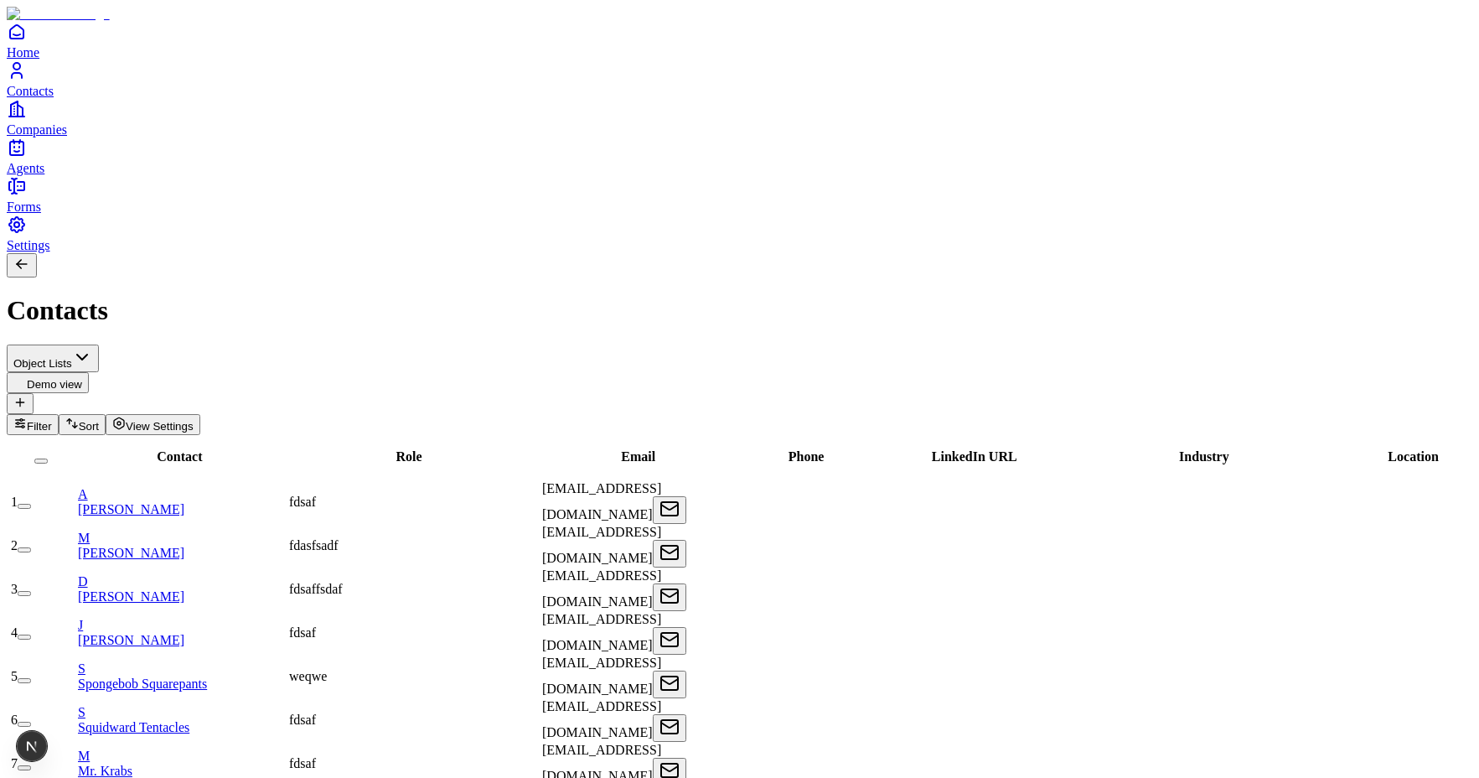
click at [27, 395] on icon at bounding box center [19, 401] width 13 height 13
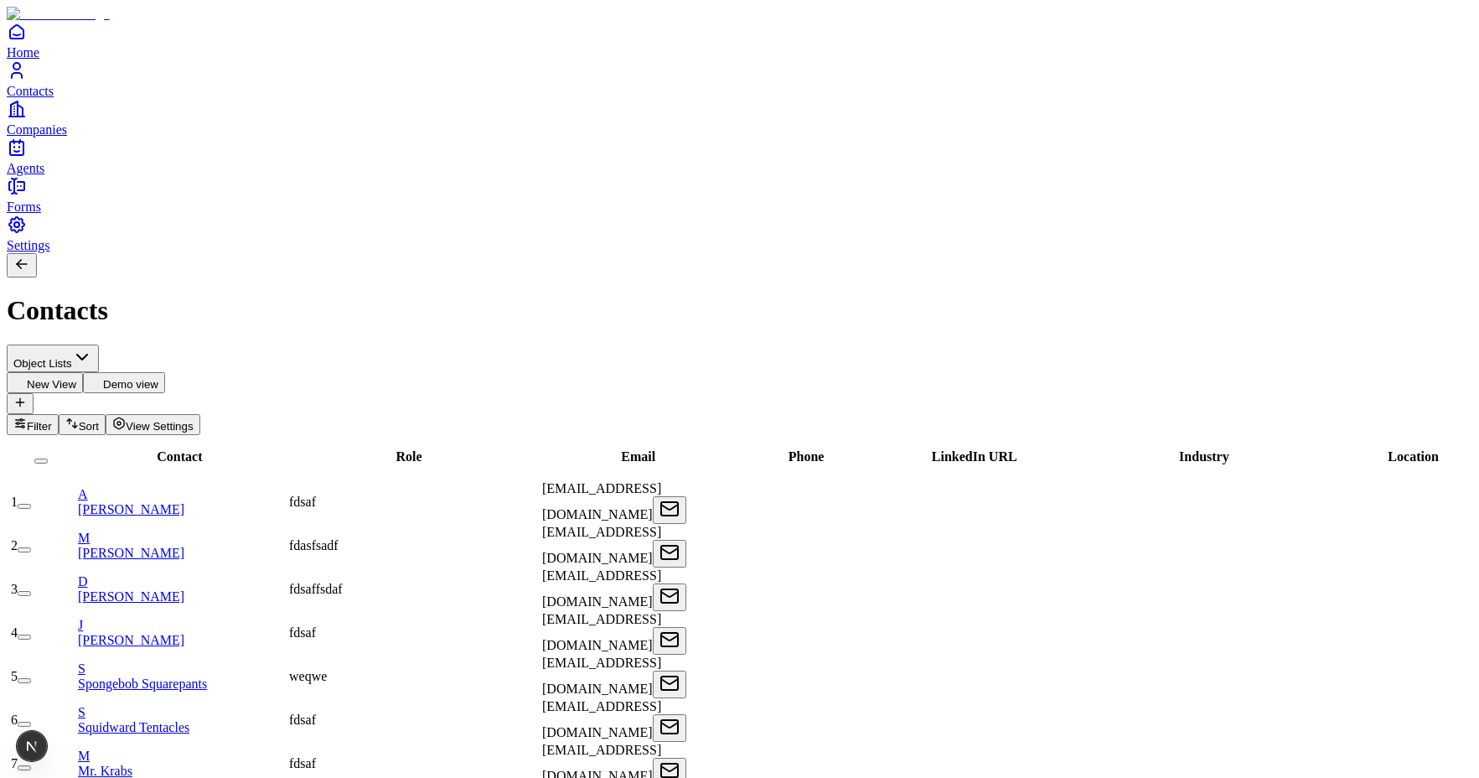
click at [52, 420] on span "Filter" at bounding box center [39, 426] width 25 height 13
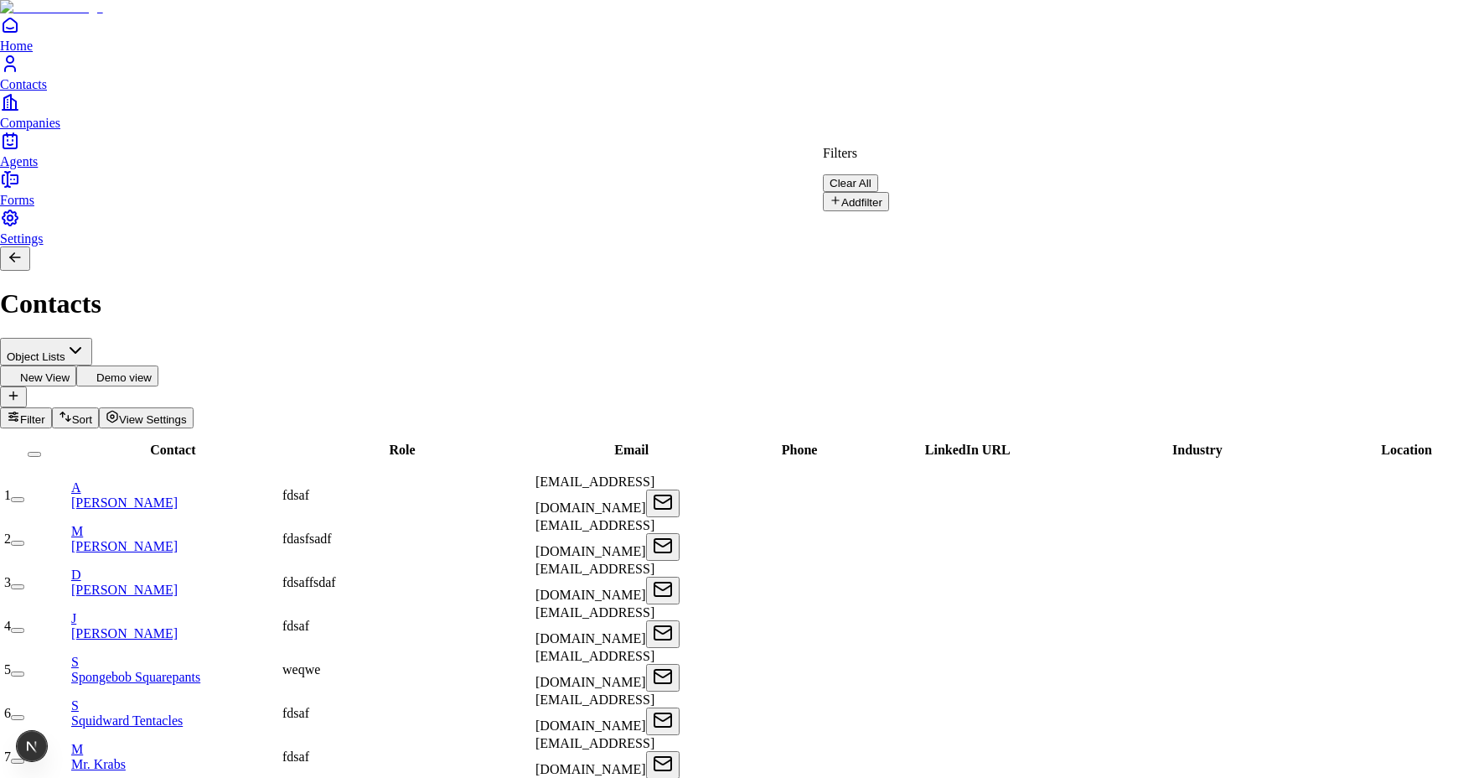
click at [889, 192] on button "Add filter" at bounding box center [856, 201] width 66 height 19
click at [942, 220] on input "text" at bounding box center [882, 228] width 119 height 17
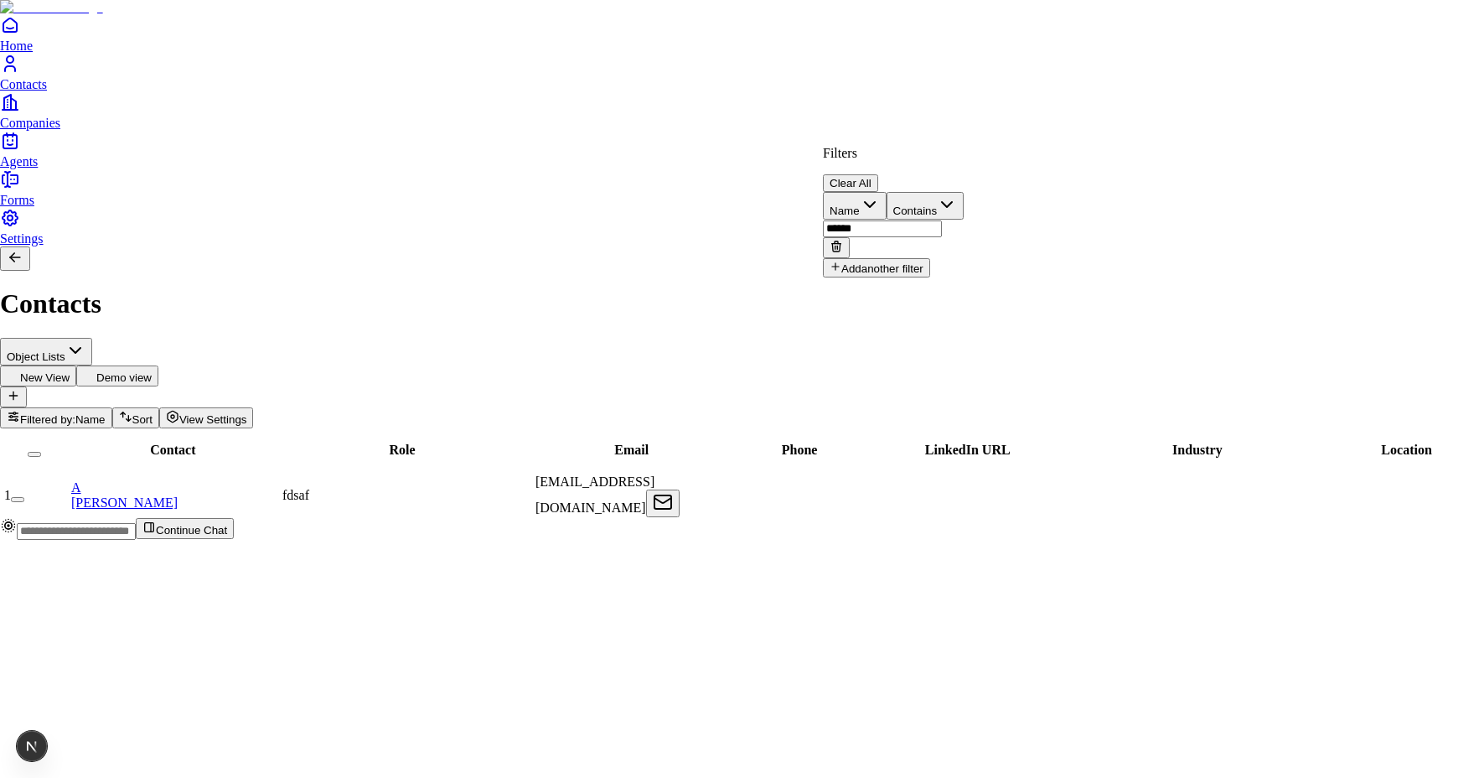
type input "******"
click at [991, 385] on html "Home Contacts Companies Agents Forms Settings Contacts Object Lists New View De…" at bounding box center [739, 276] width 1479 height 553
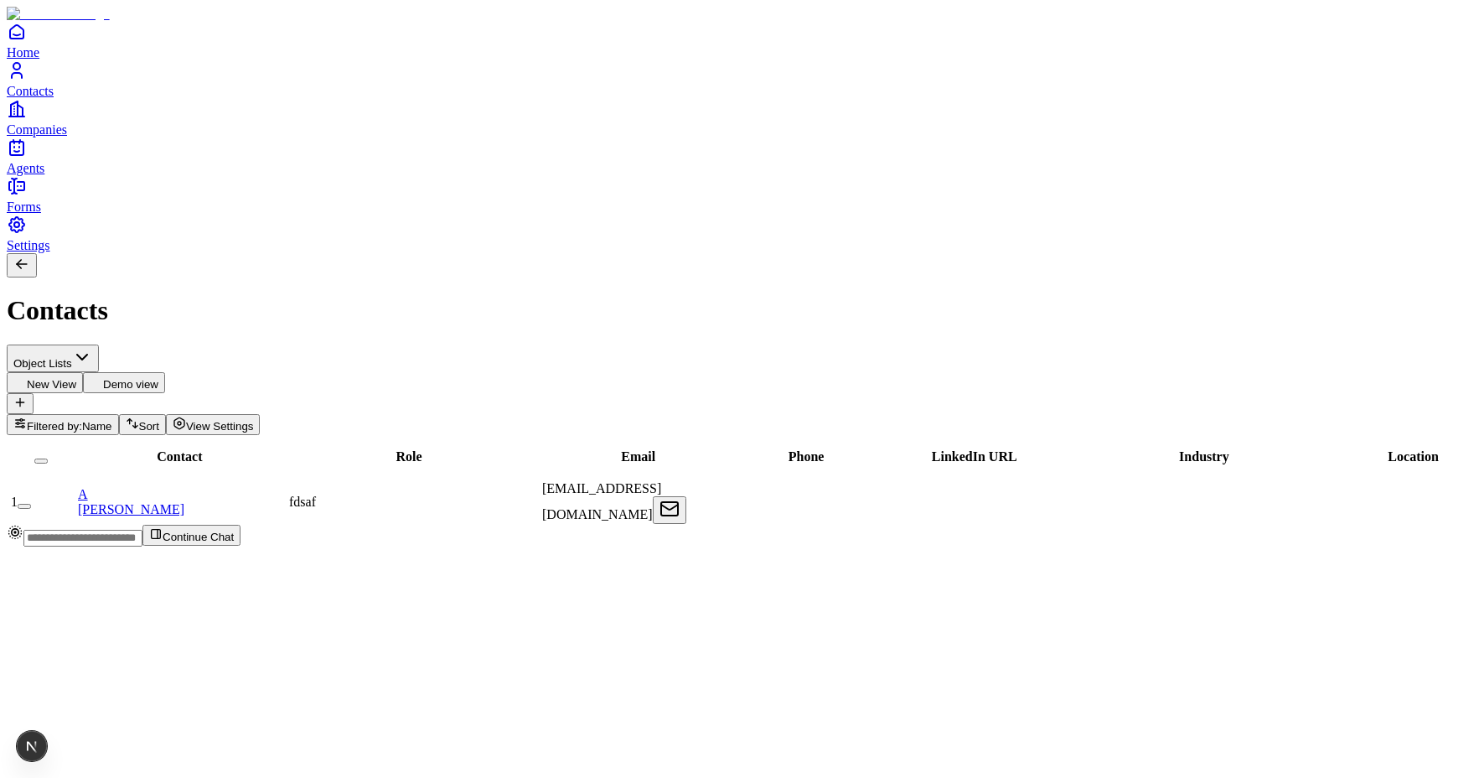
click at [165, 372] on button "Demo view" at bounding box center [124, 382] width 82 height 21
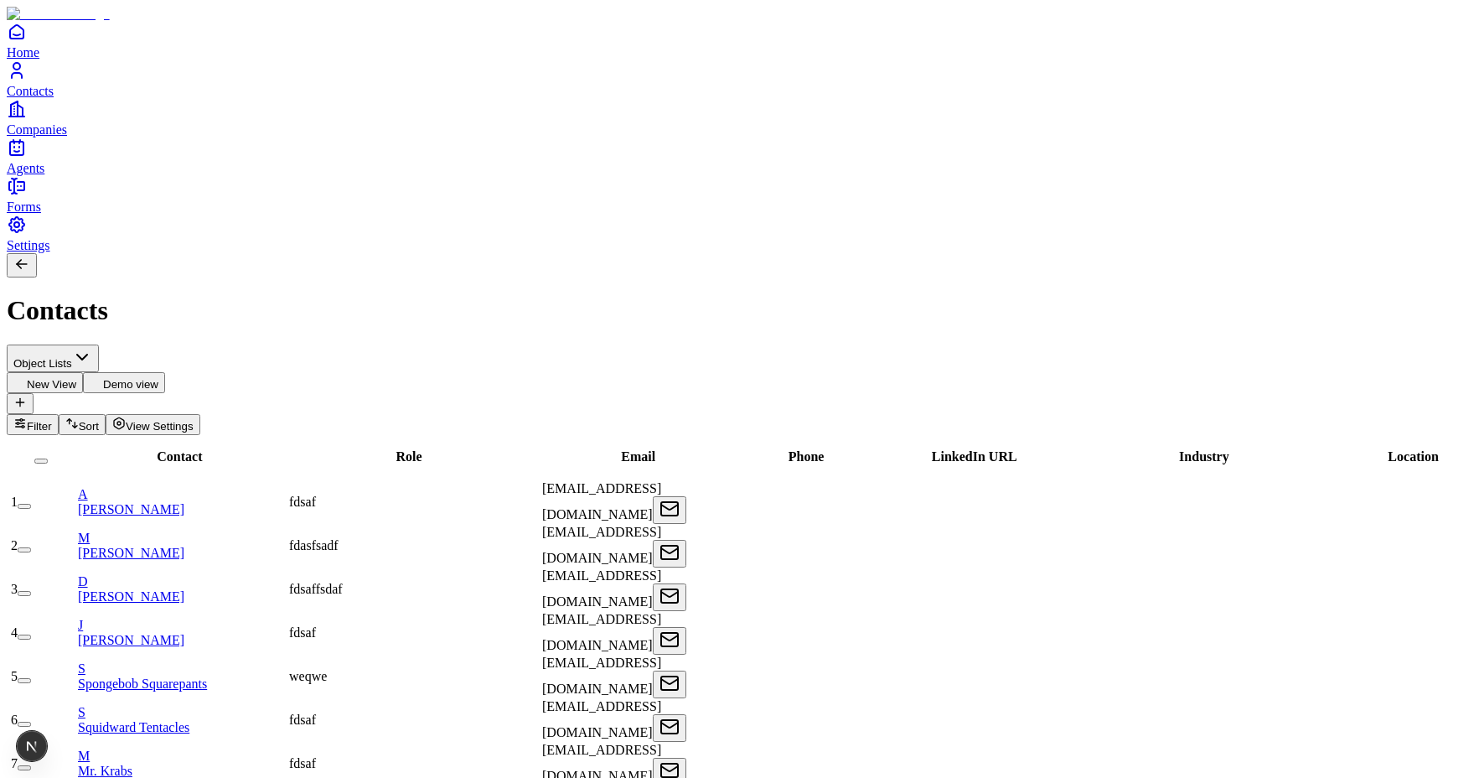
click at [83, 372] on button "New View" at bounding box center [45, 382] width 76 height 21
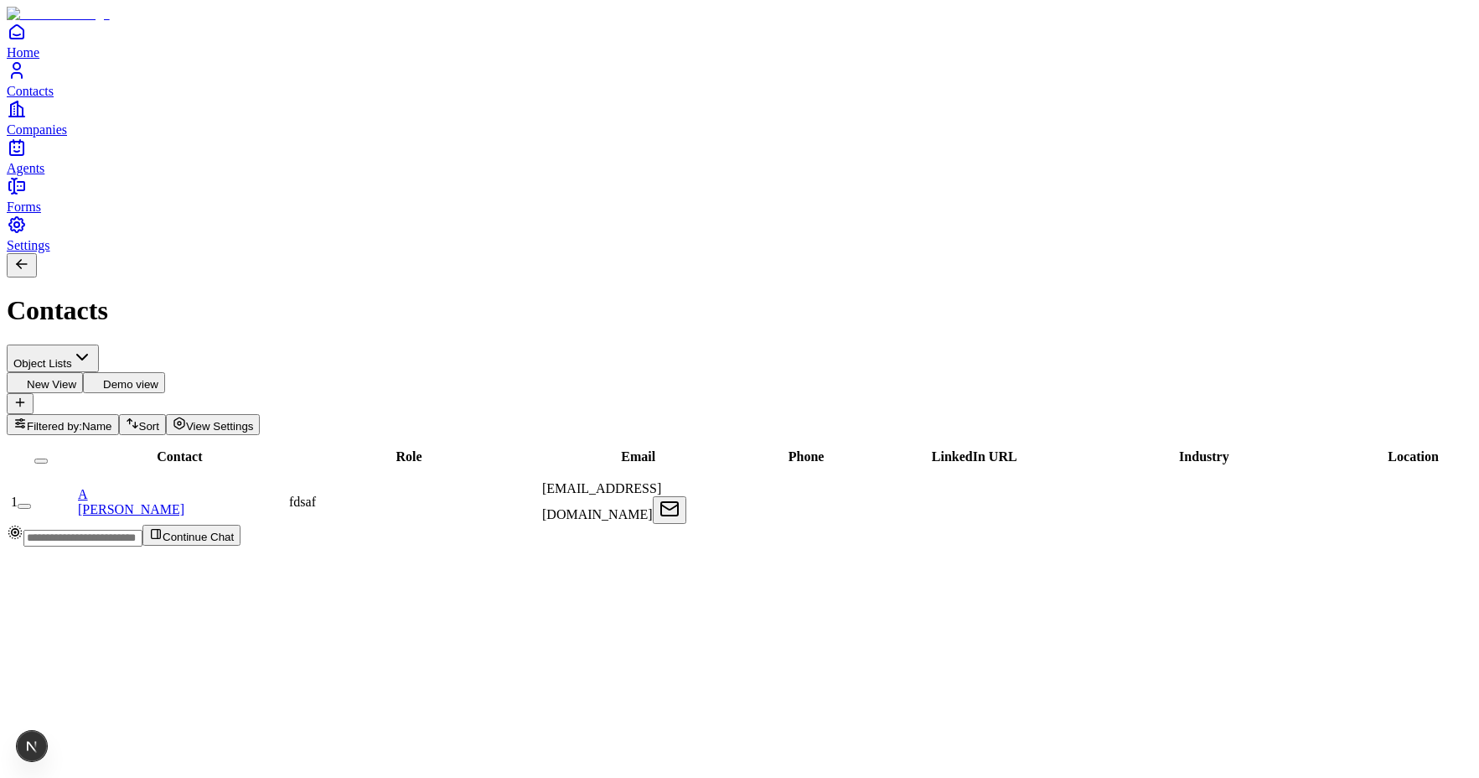
click at [165, 372] on button "Demo view" at bounding box center [124, 382] width 82 height 21
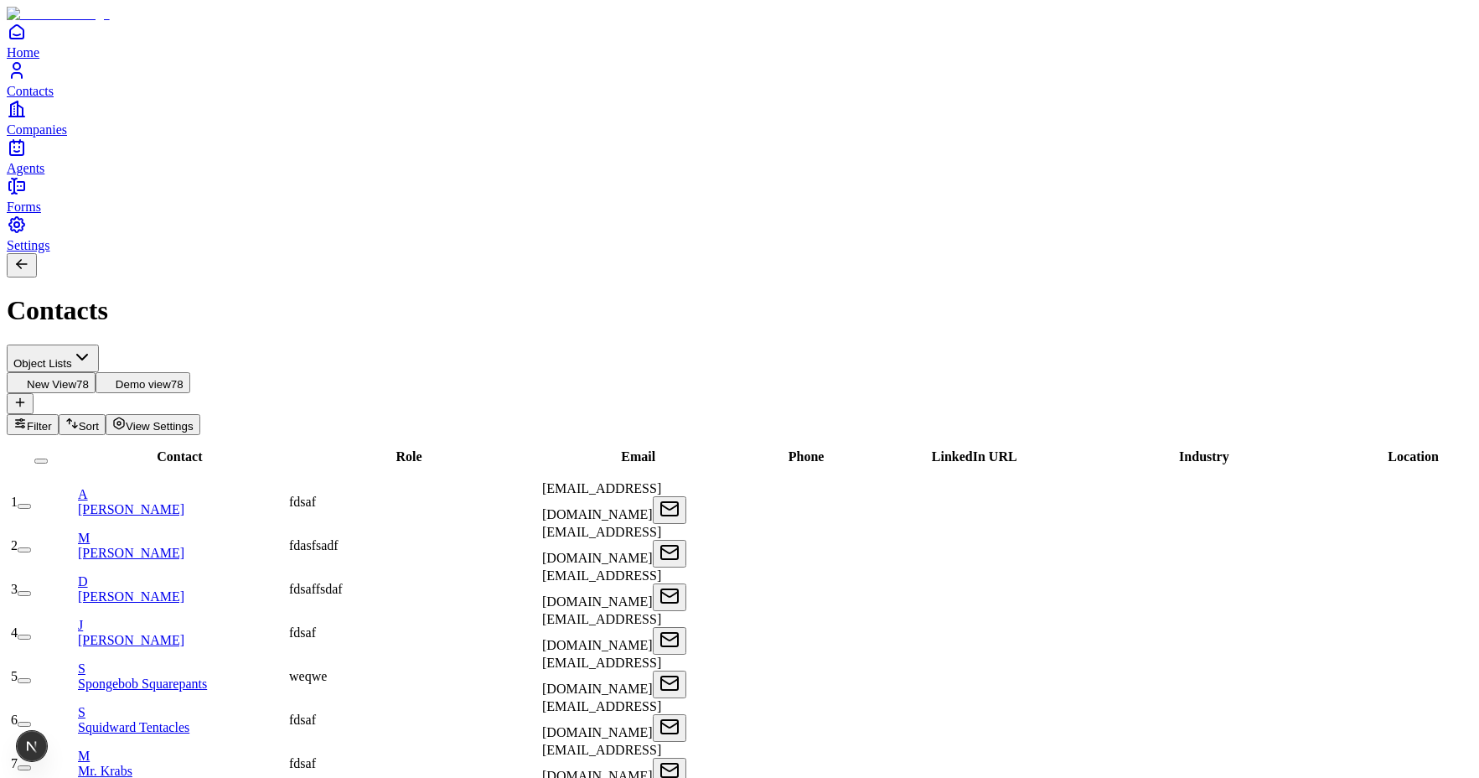
click at [96, 372] on button "New View 78" at bounding box center [51, 382] width 89 height 21
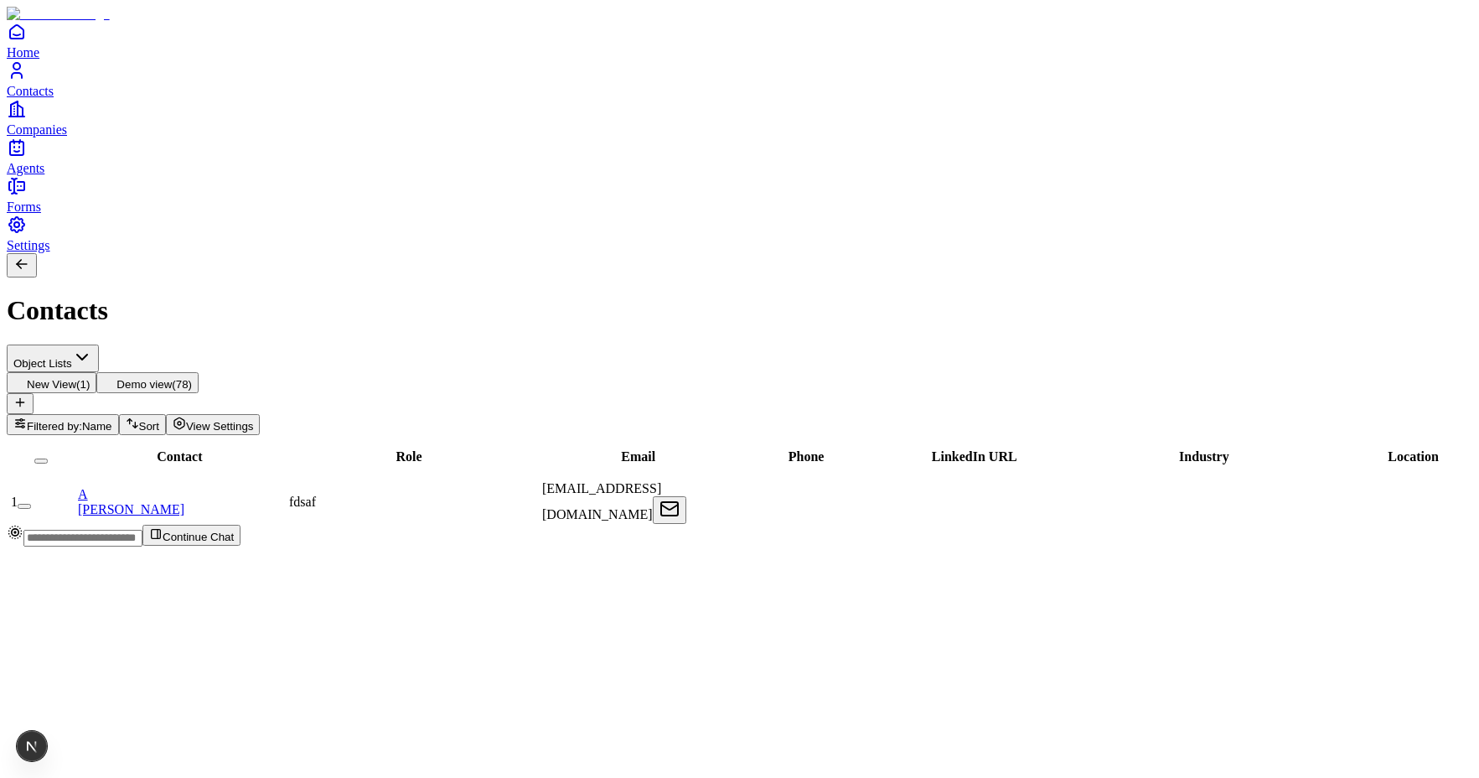
click at [90, 378] on span "( 1 )" at bounding box center [82, 384] width 13 height 13
click at [199, 372] on button "Demo view ( 78 )" at bounding box center [147, 382] width 102 height 21
click at [616, 344] on div "Object Lists New View 1 Demo view 78 Filtered by: Name Sort View Settings" at bounding box center [739, 389] width 1465 height 90
click at [164, 378] on span "Demo view" at bounding box center [136, 384] width 55 height 13
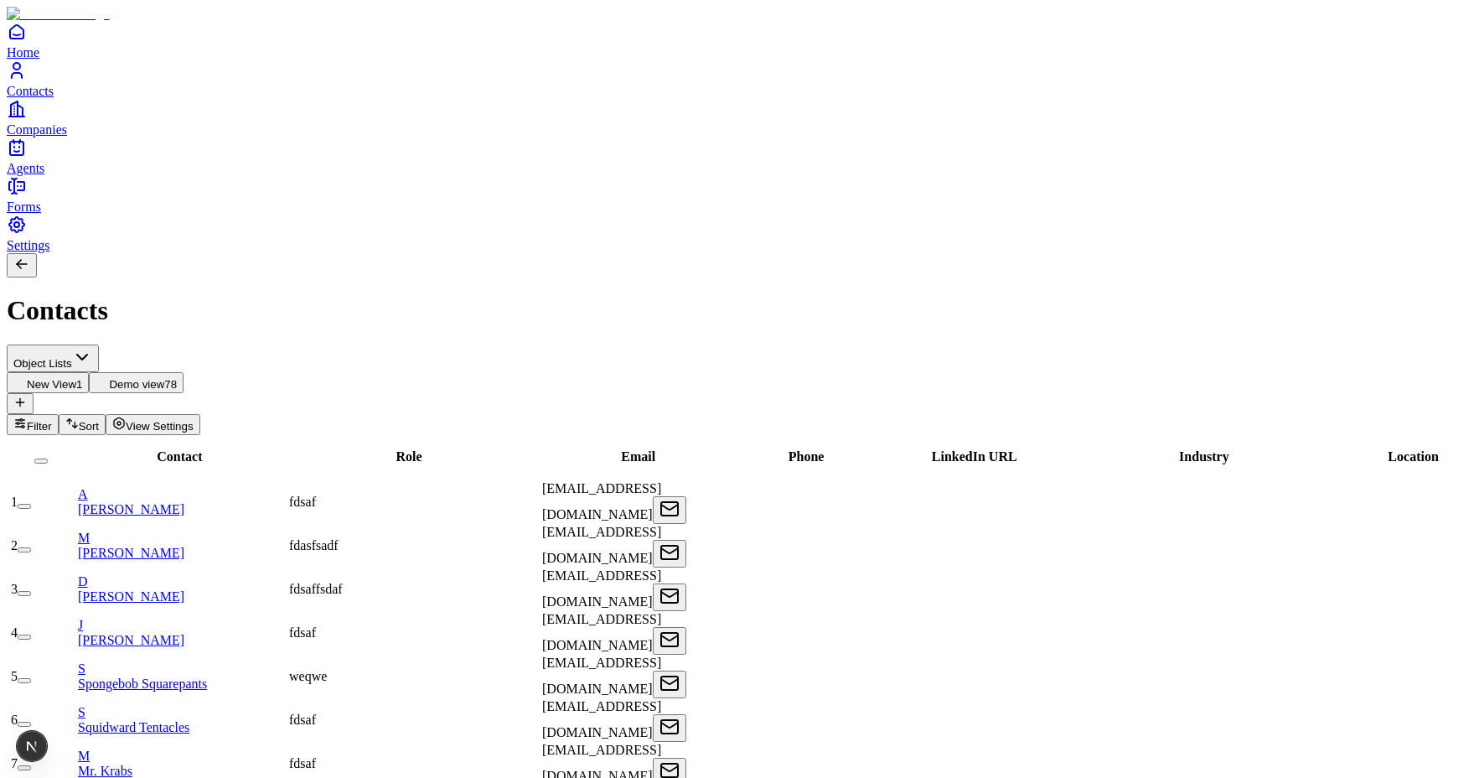
click at [76, 378] on span "New View" at bounding box center [51, 384] width 49 height 13
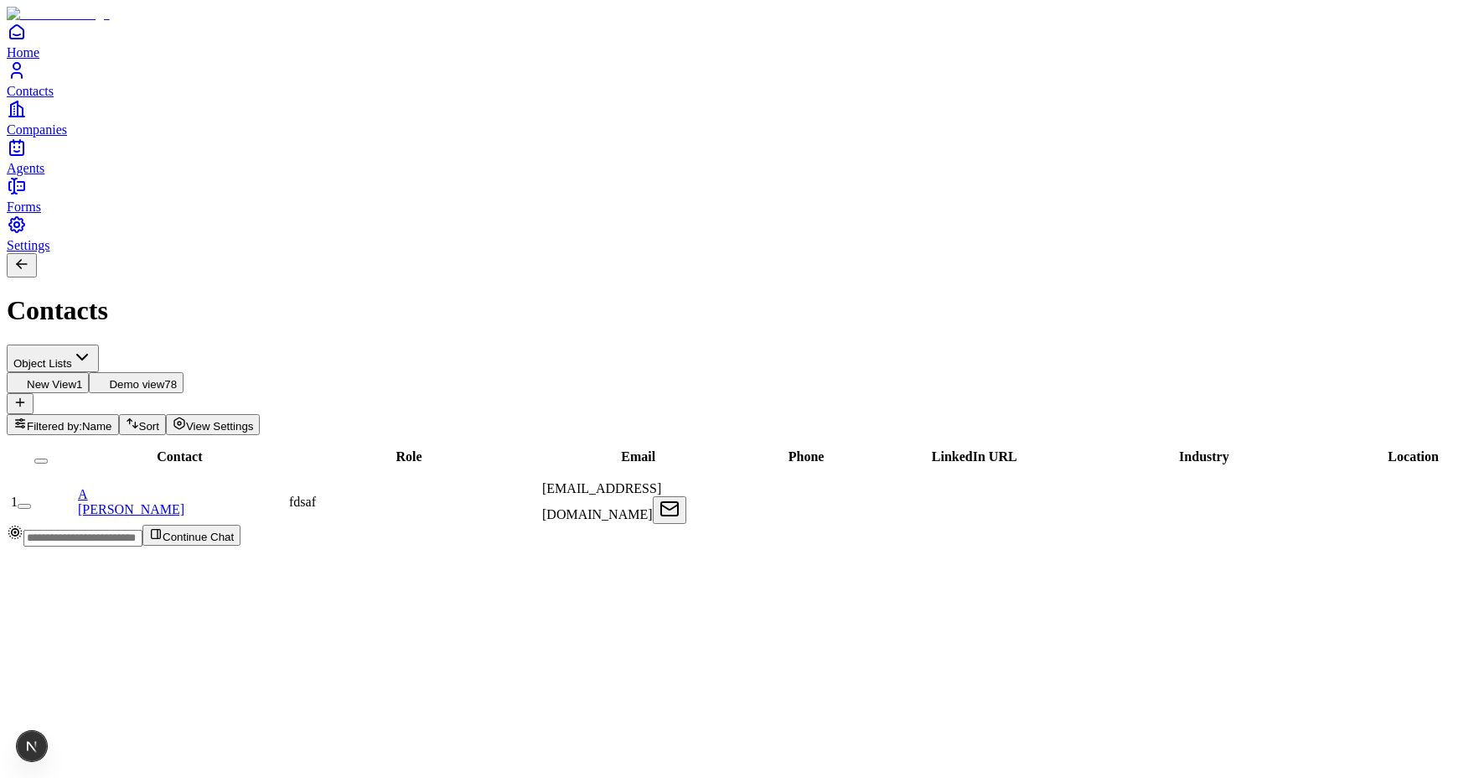
click at [164, 378] on span "Demo view" at bounding box center [136, 384] width 55 height 13
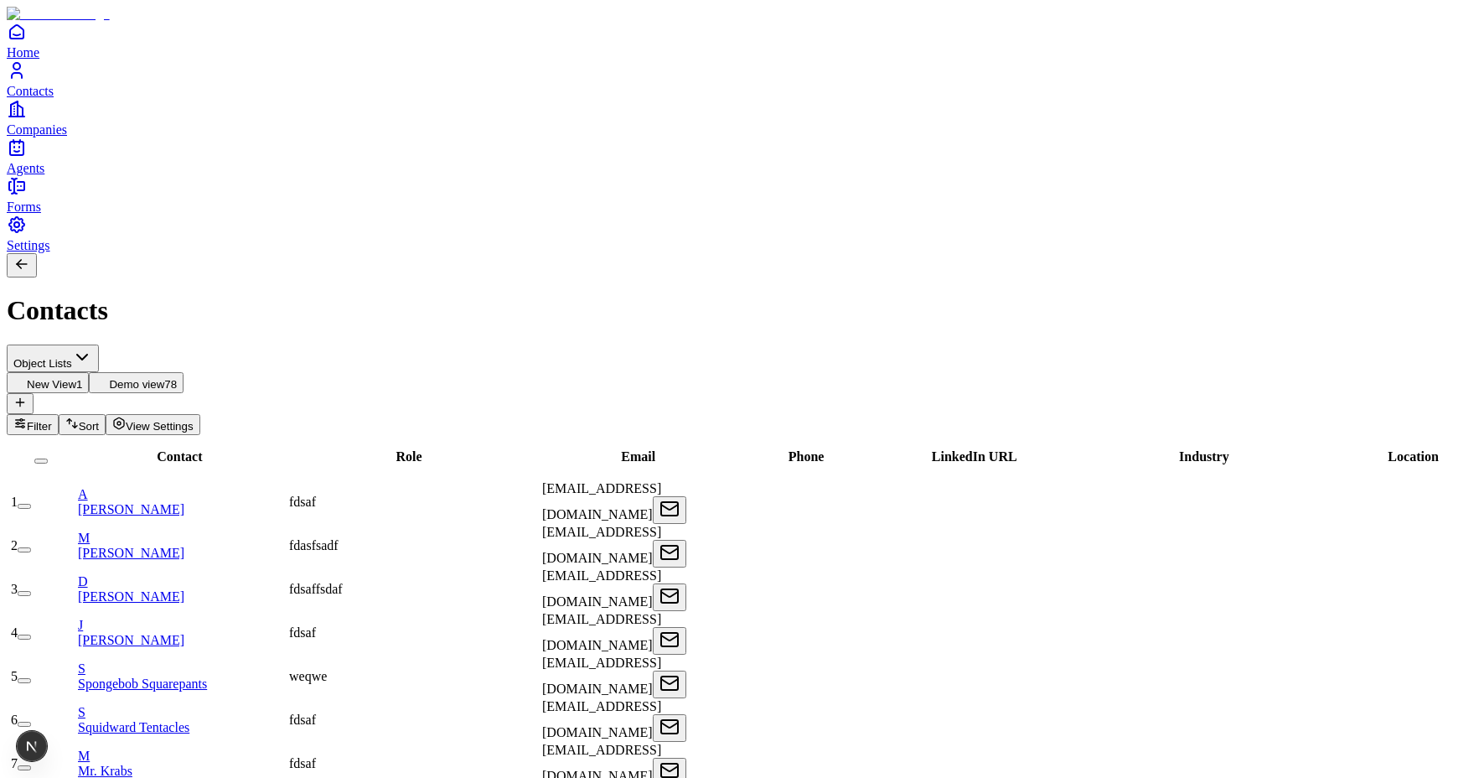
click at [76, 378] on span "New View" at bounding box center [51, 384] width 49 height 13
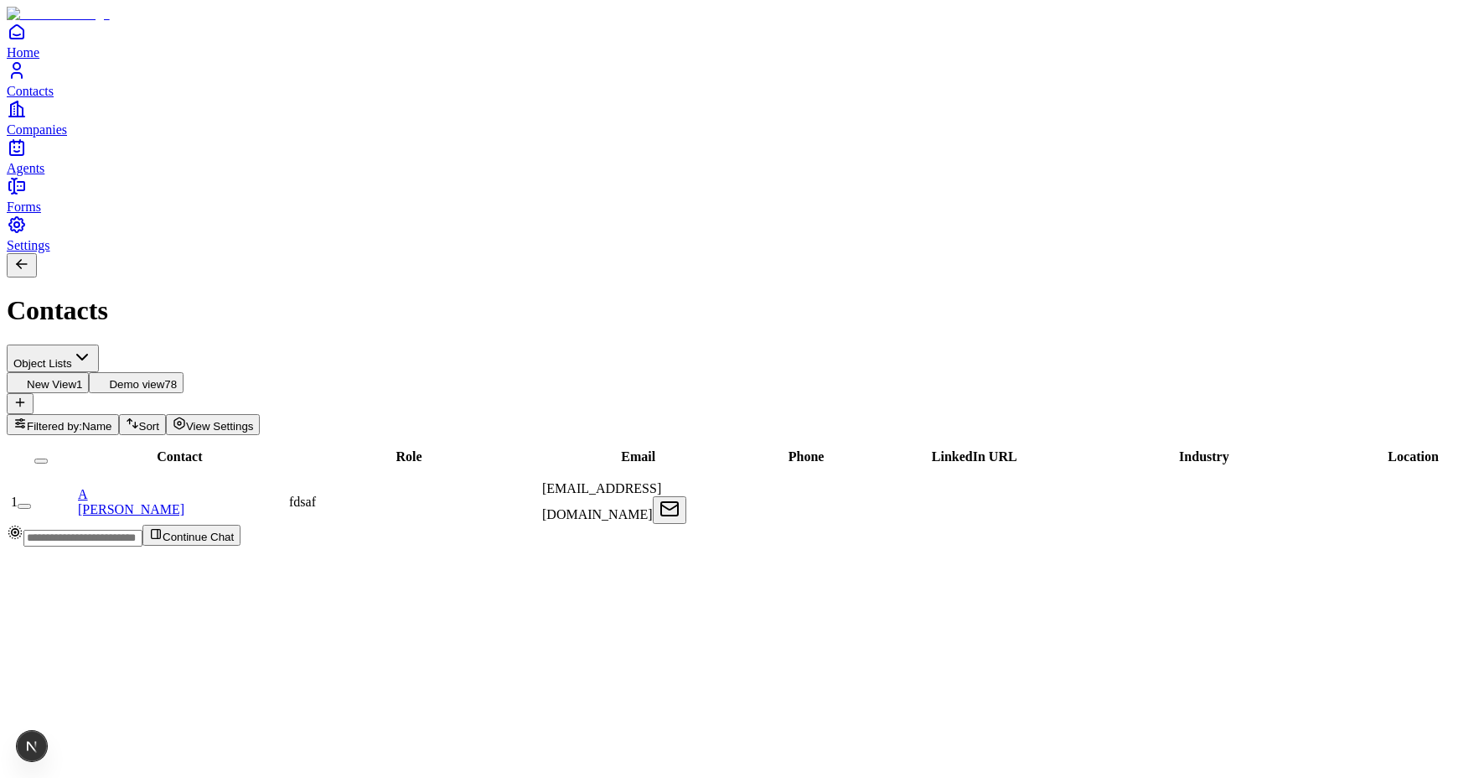
click at [164, 378] on span "Demo view" at bounding box center [136, 384] width 55 height 13
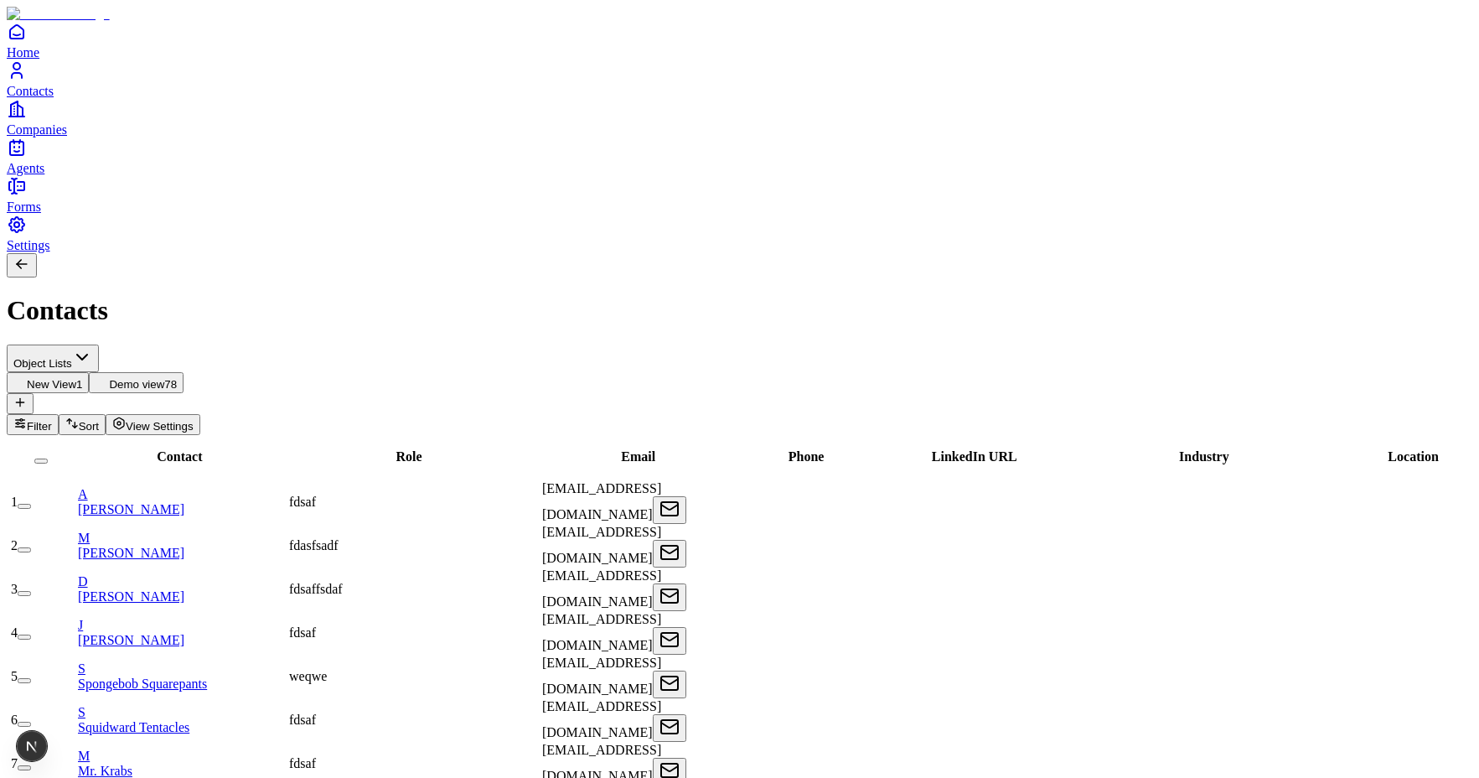
click at [76, 378] on span "New View" at bounding box center [51, 384] width 49 height 13
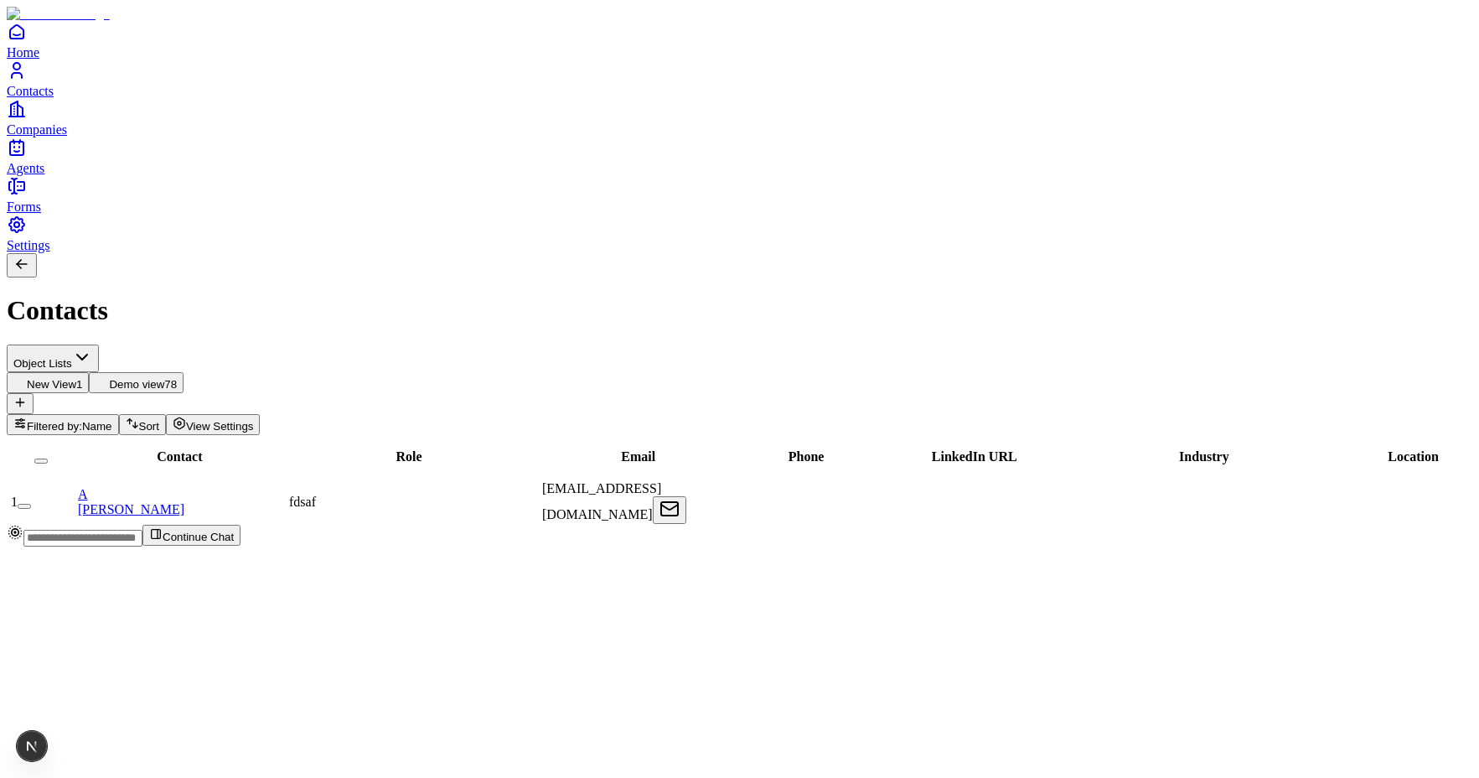
click at [183, 372] on button "Demo view 78" at bounding box center [136, 382] width 95 height 21
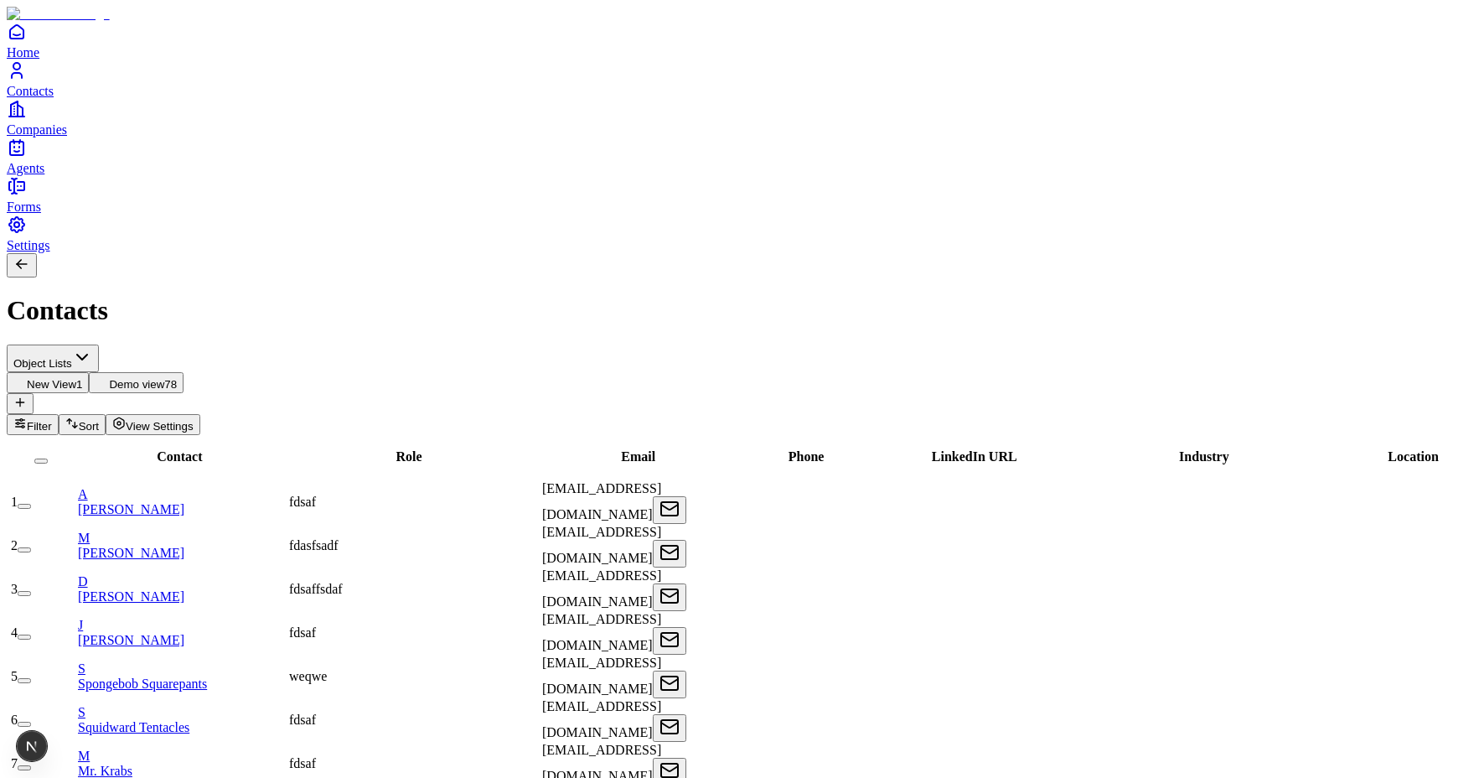
click at [76, 378] on span "New View" at bounding box center [51, 384] width 49 height 13
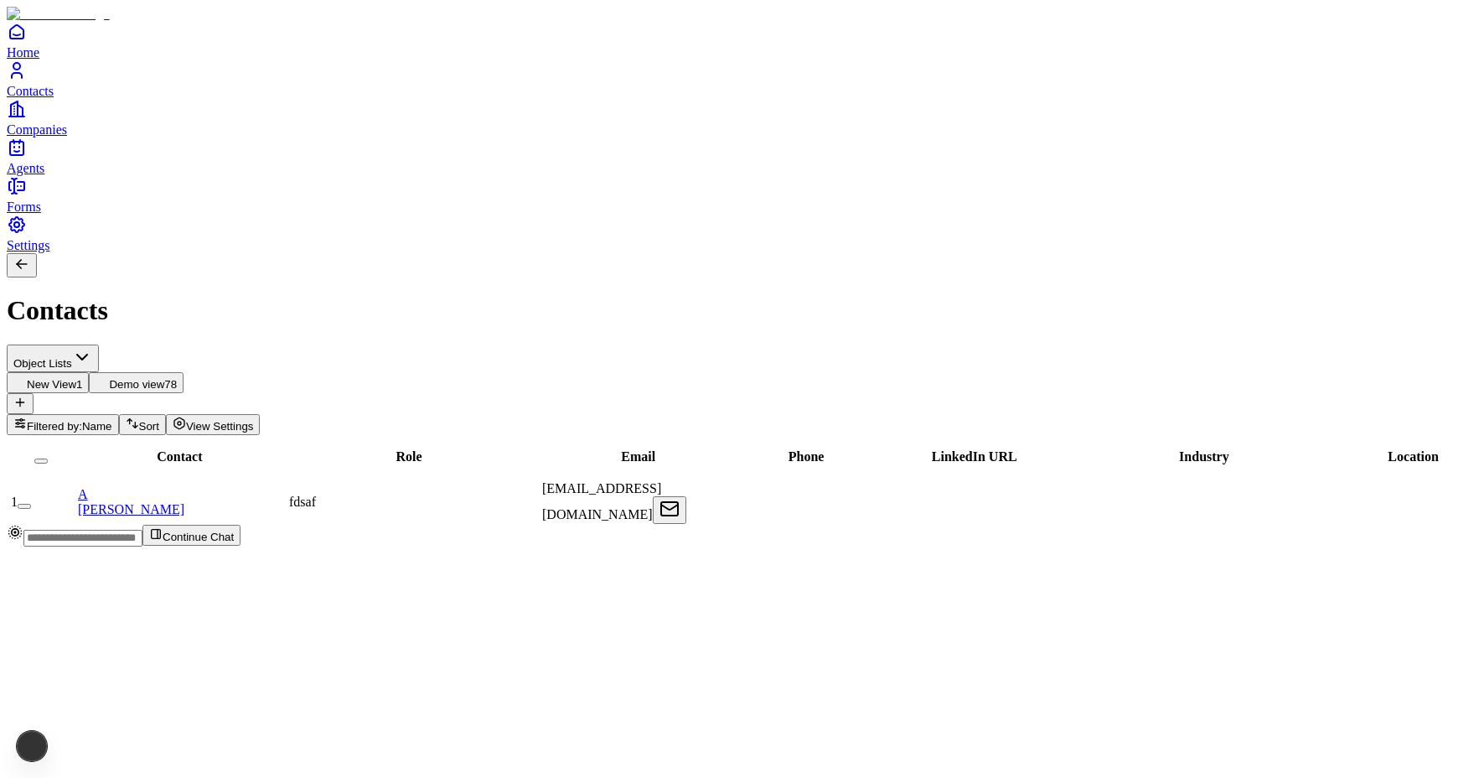
click at [164, 378] on span "Demo view" at bounding box center [136, 384] width 55 height 13
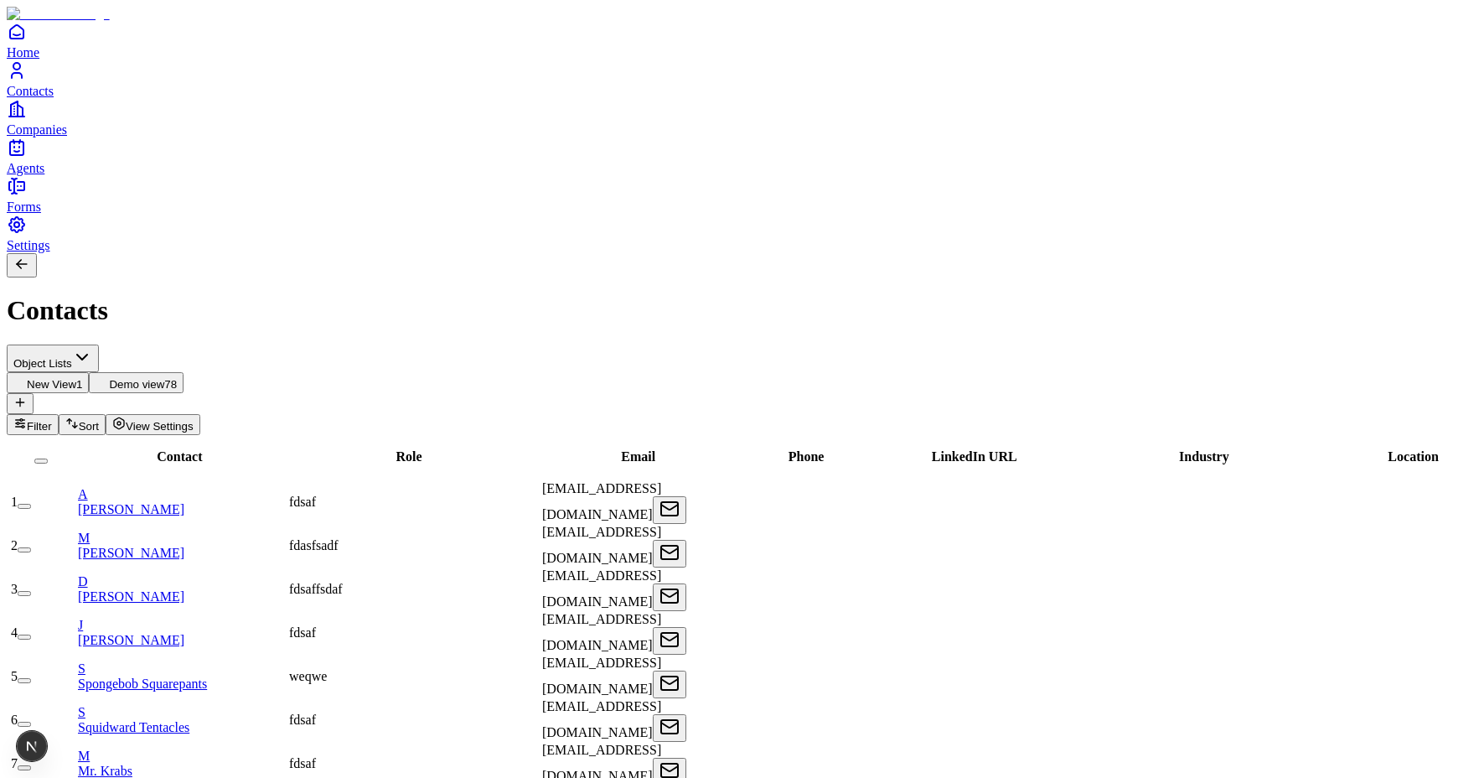
click at [76, 378] on span "New View" at bounding box center [51, 384] width 49 height 13
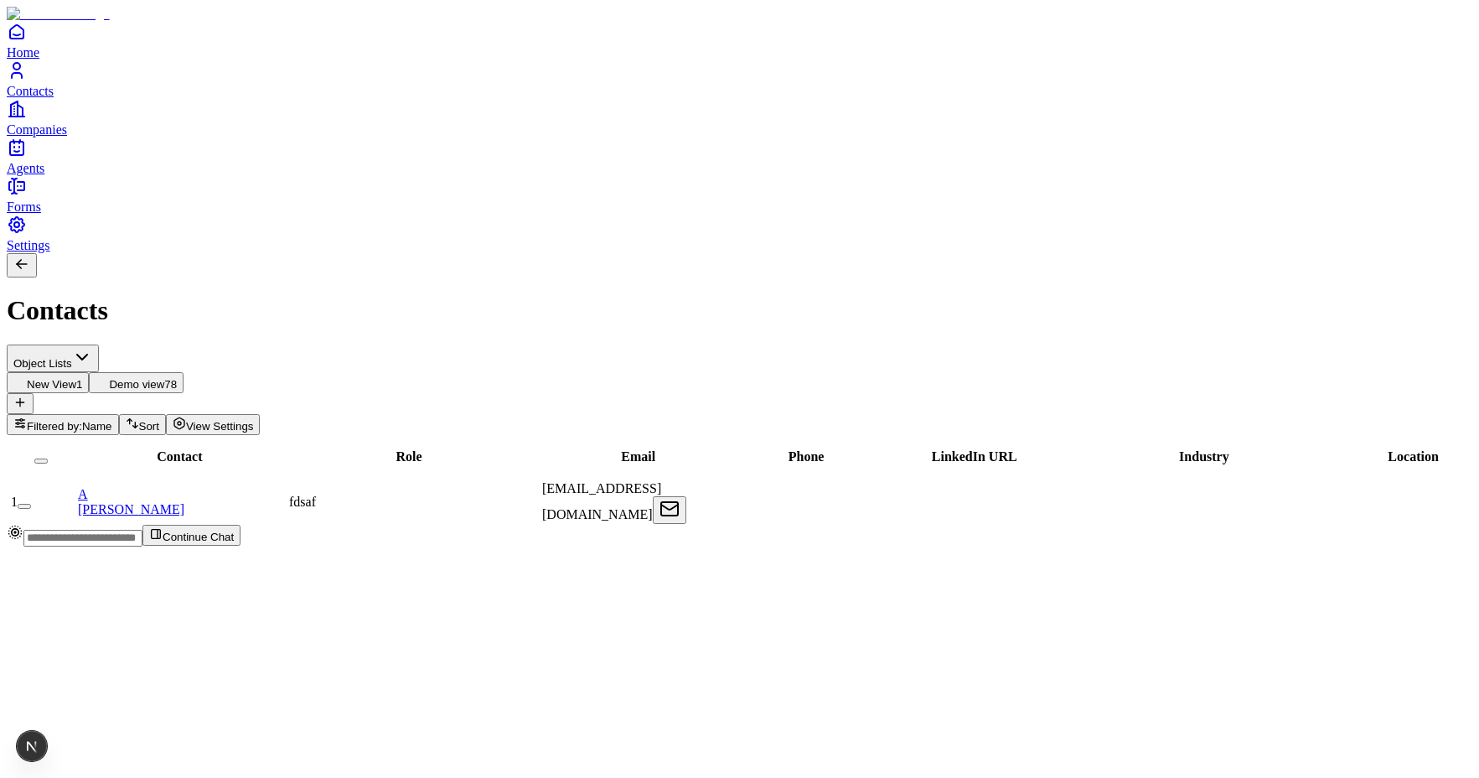
click at [164, 378] on span "Demo view" at bounding box center [136, 384] width 55 height 13
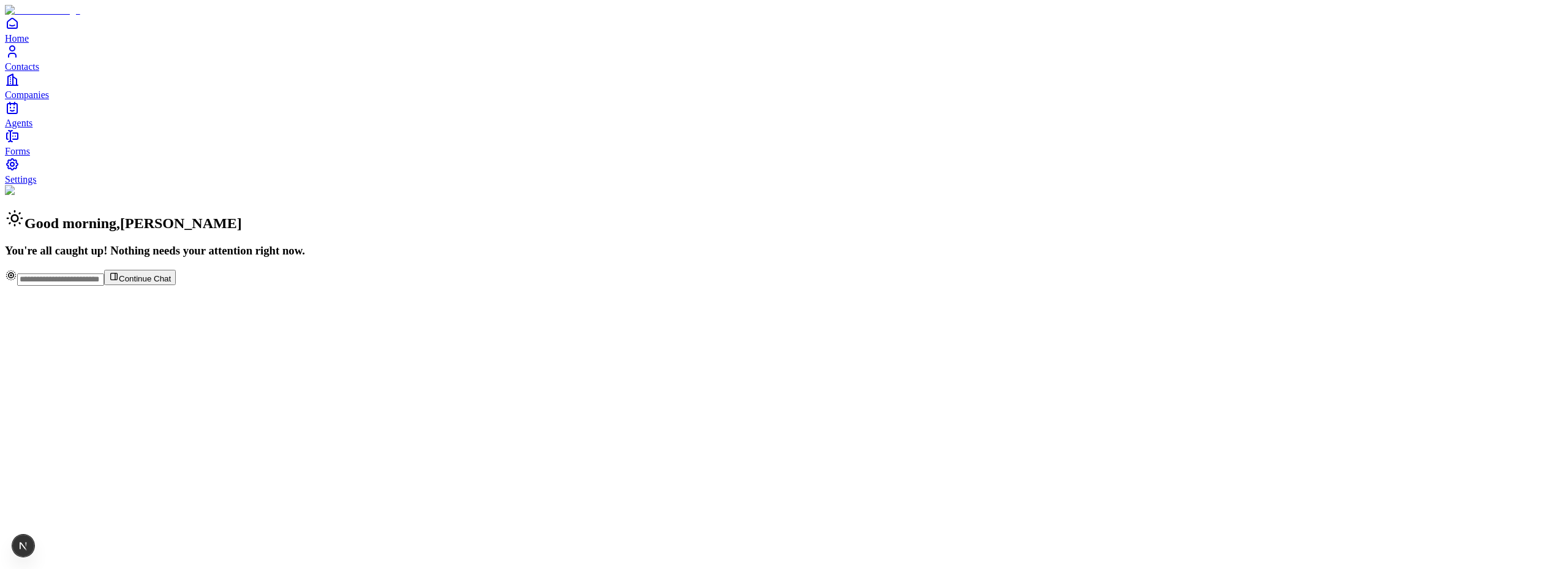
click at [39, 72] on span "Contacts" at bounding box center [22, 67] width 34 height 10
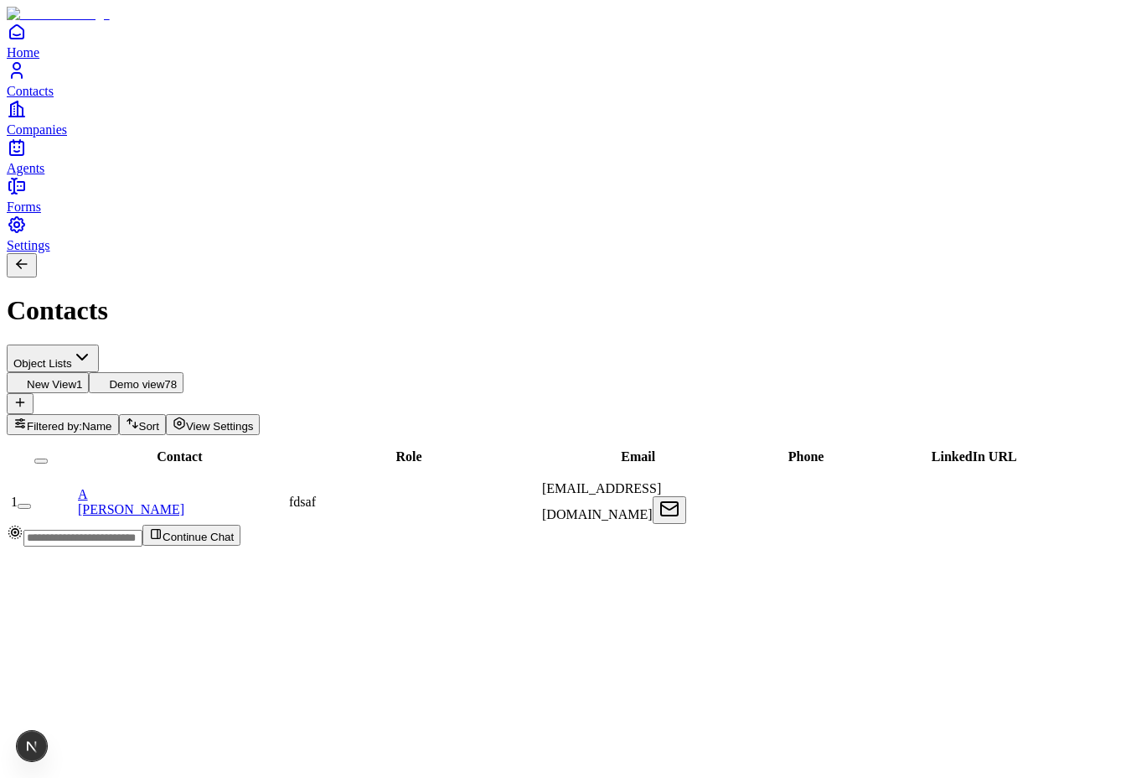
click at [183, 372] on button "Demo view 78" at bounding box center [136, 382] width 95 height 21
click at [209, 107] on html "Home Contacts Companies Agents Forms Settings Contacts Object Lists New View 1 …" at bounding box center [563, 280] width 1126 height 560
click at [206, 107] on html "Home Contacts Companies Agents Forms Settings Contacts Test list New View 1 Dem…" at bounding box center [563, 280] width 1126 height 560
click at [195, 107] on html "Home Contacts Companies Agents Forms Settings Contacts Object Lists New View 1 …" at bounding box center [563, 280] width 1126 height 560
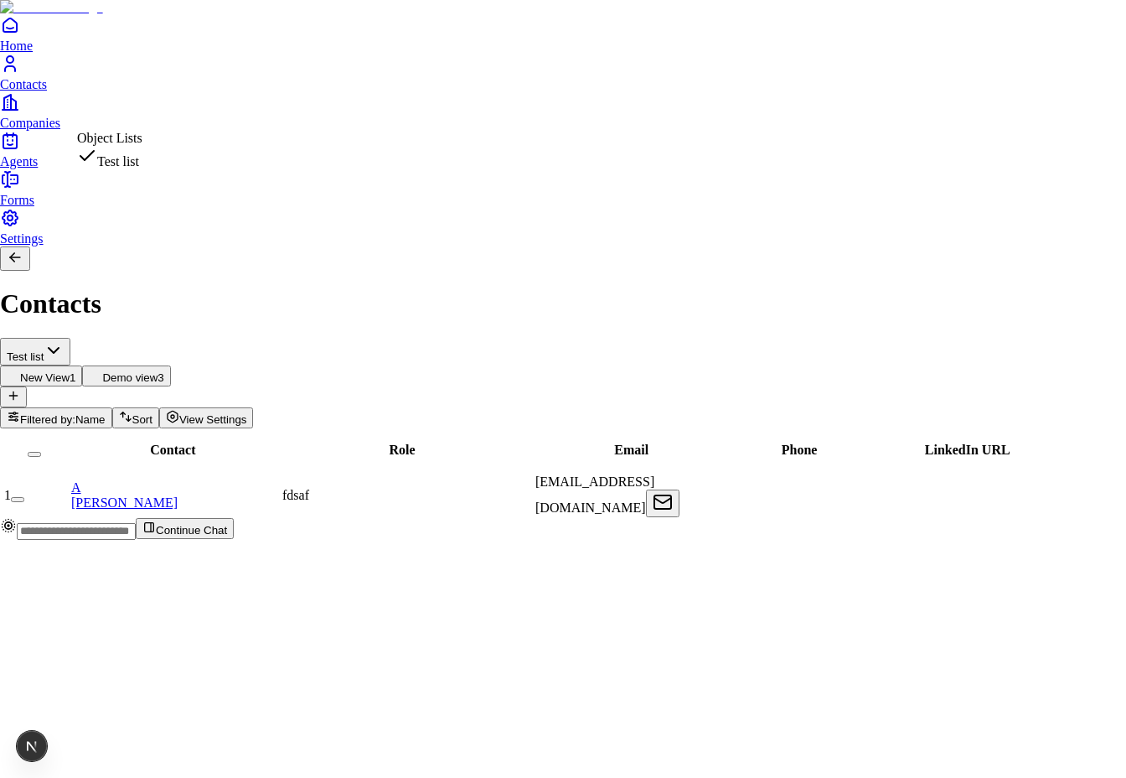
click at [193, 103] on html "Home Contacts Companies Agents Forms Settings Contacts Test list New View 1 Dem…" at bounding box center [563, 276] width 1126 height 553
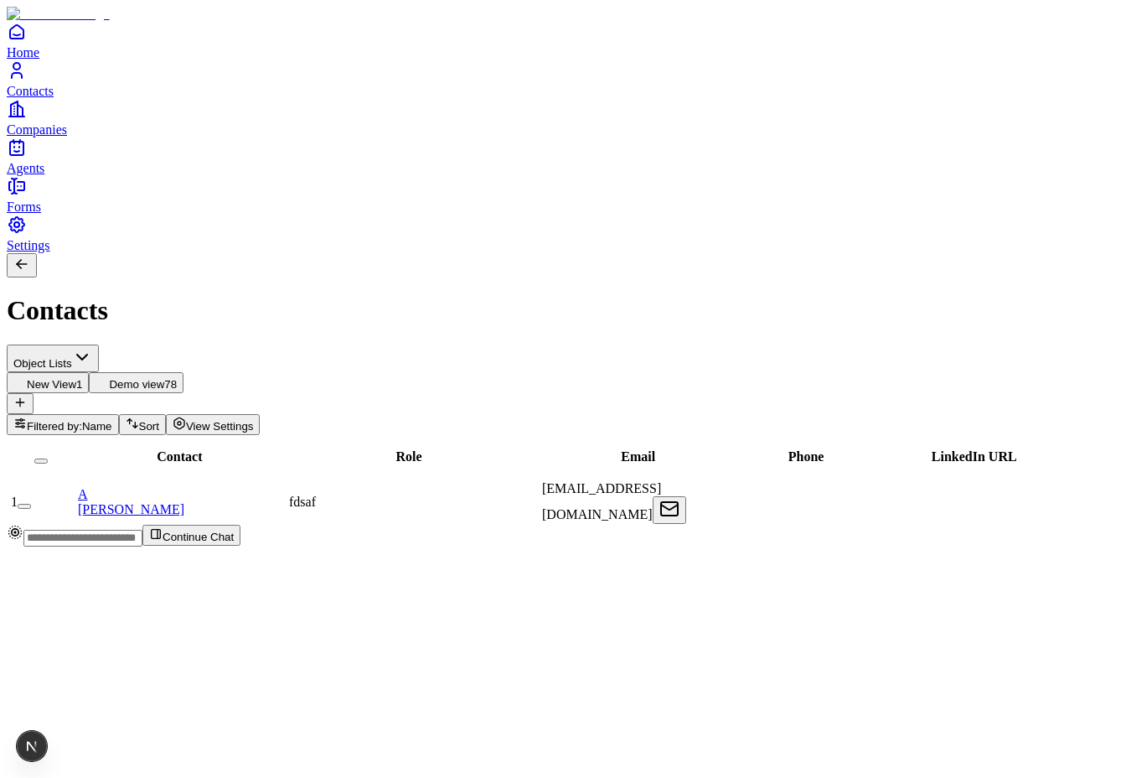
click at [204, 118] on html "Home Contacts Companies Agents Forms Settings Contacts Object Lists New View 1 …" at bounding box center [563, 280] width 1126 height 560
click at [195, 253] on div "Contacts" at bounding box center [563, 289] width 1113 height 73
click at [190, 106] on html "Home Contacts Companies Agents Forms Settings Contacts Test list New View 1 Dem…" at bounding box center [563, 280] width 1126 height 560
click at [194, 106] on html "Home Contacts Companies Agents Forms Settings Contacts Object Lists New View 1 …" at bounding box center [563, 280] width 1126 height 560
click at [210, 105] on html "Home Contacts Companies Agents Forms Settings Contacts Test list New View 1 Dem…" at bounding box center [563, 280] width 1126 height 560
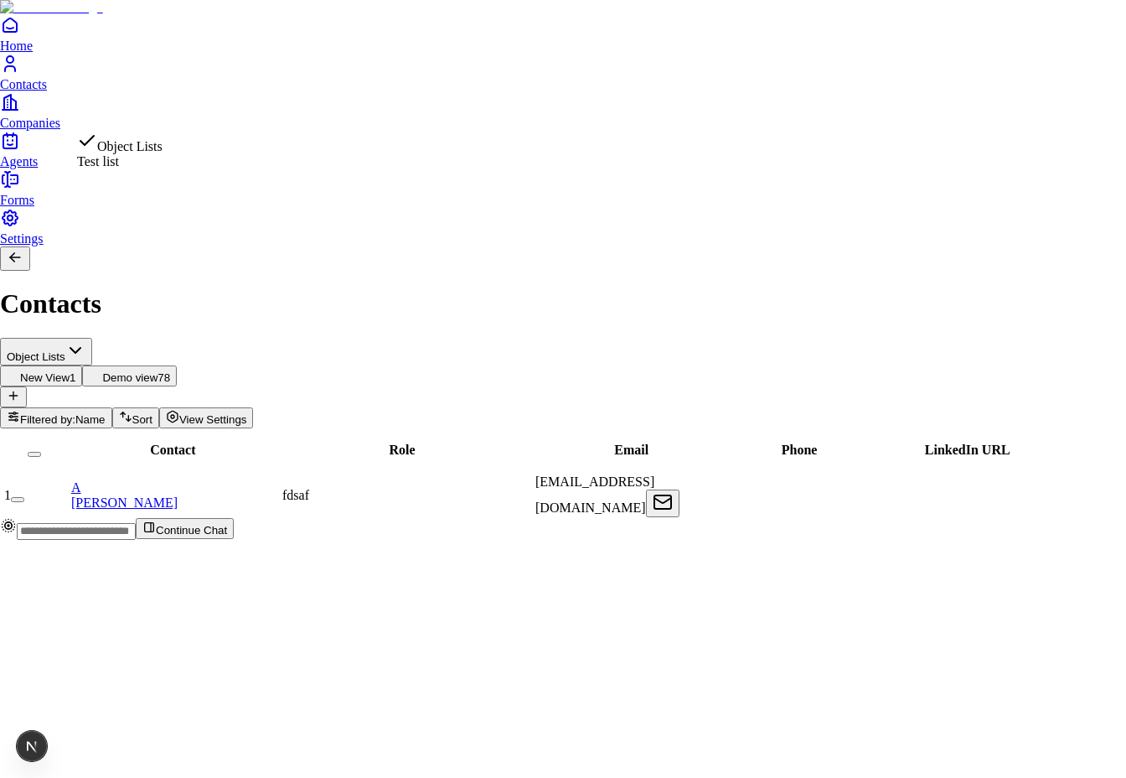
click at [190, 110] on html "Home Contacts Companies Agents Forms Settings Contacts Object Lists New View 1 …" at bounding box center [563, 276] width 1126 height 553
click at [189, 120] on html "Home Contacts Companies Agents Forms Settings Contacts Test list New View 1 Dem…" at bounding box center [563, 276] width 1126 height 553
click at [183, 117] on html "Home Contacts Companies Agents Forms Settings Contacts Object Lists New View 1 …" at bounding box center [563, 276] width 1126 height 553
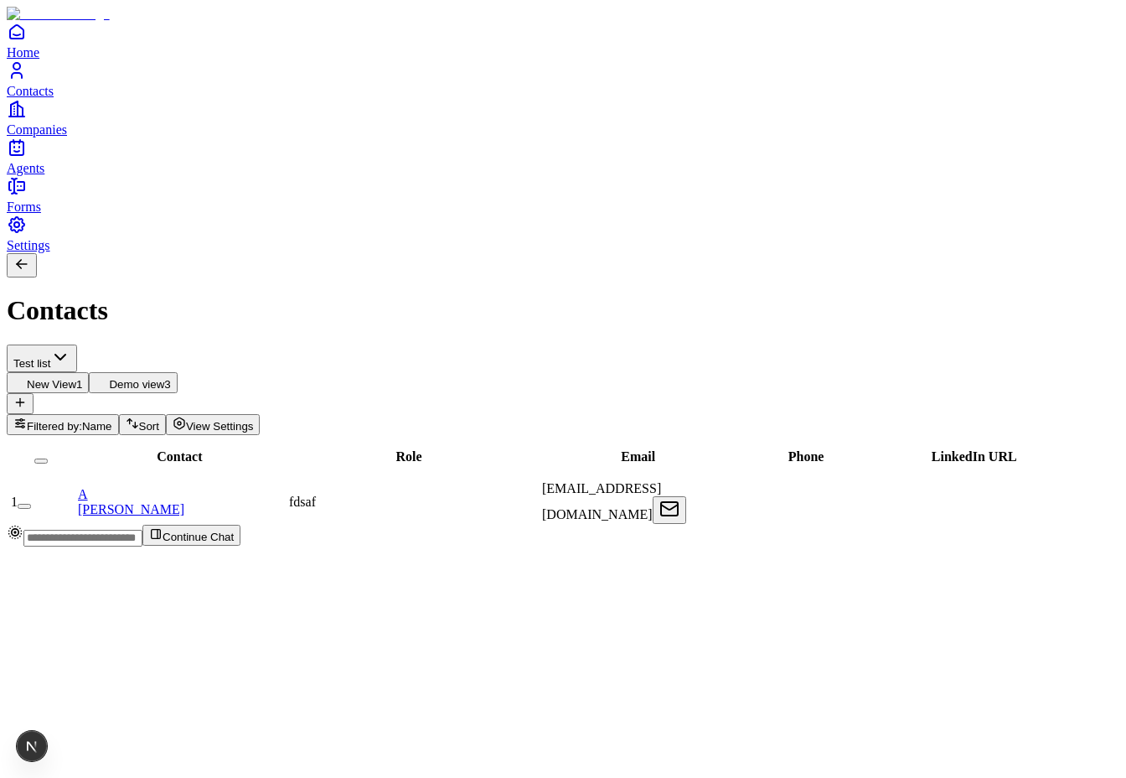
click at [164, 378] on span "Demo view" at bounding box center [136, 384] width 55 height 13
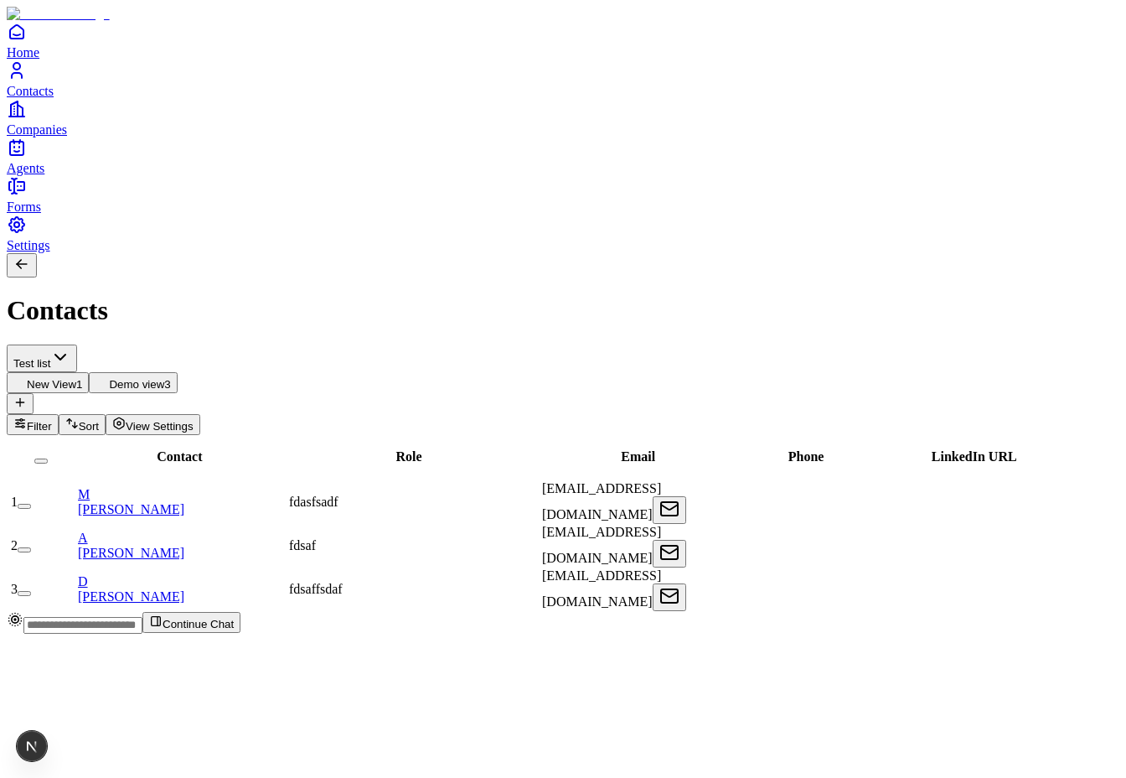
click at [76, 378] on span "New View" at bounding box center [51, 384] width 49 height 13
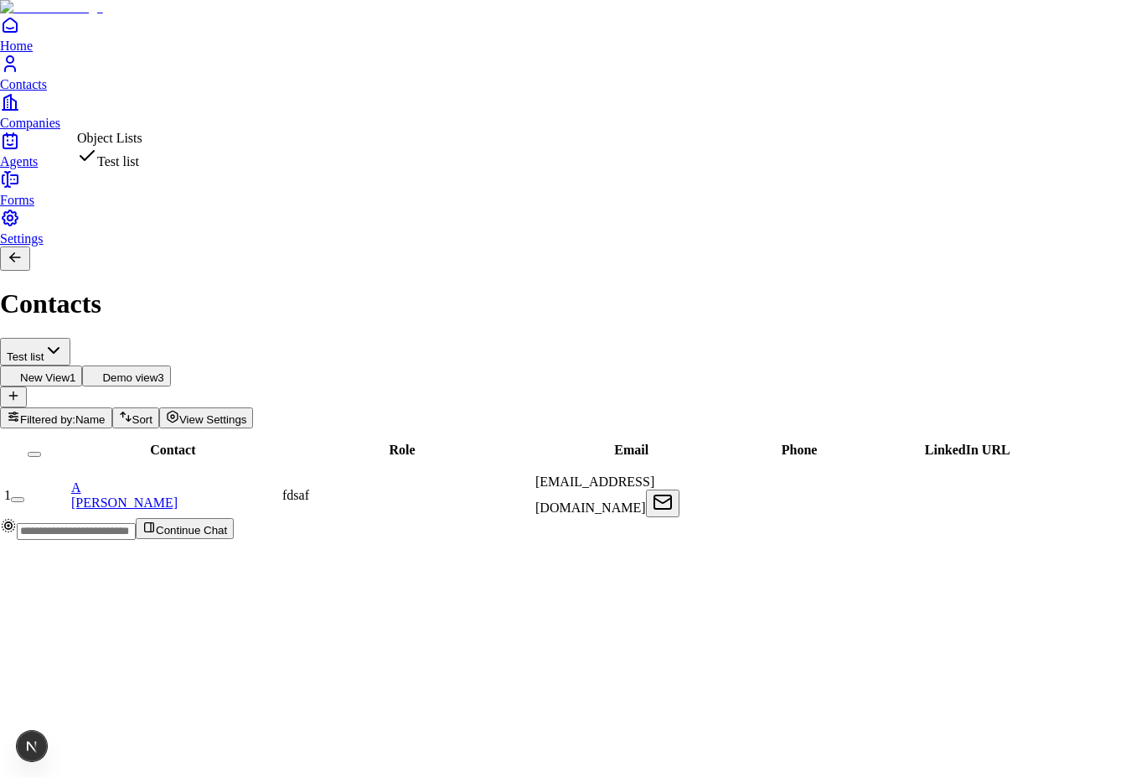
click at [148, 111] on html "Home Contacts Companies Agents Forms Settings Contacts Test list New View 1 Dem…" at bounding box center [563, 276] width 1126 height 553
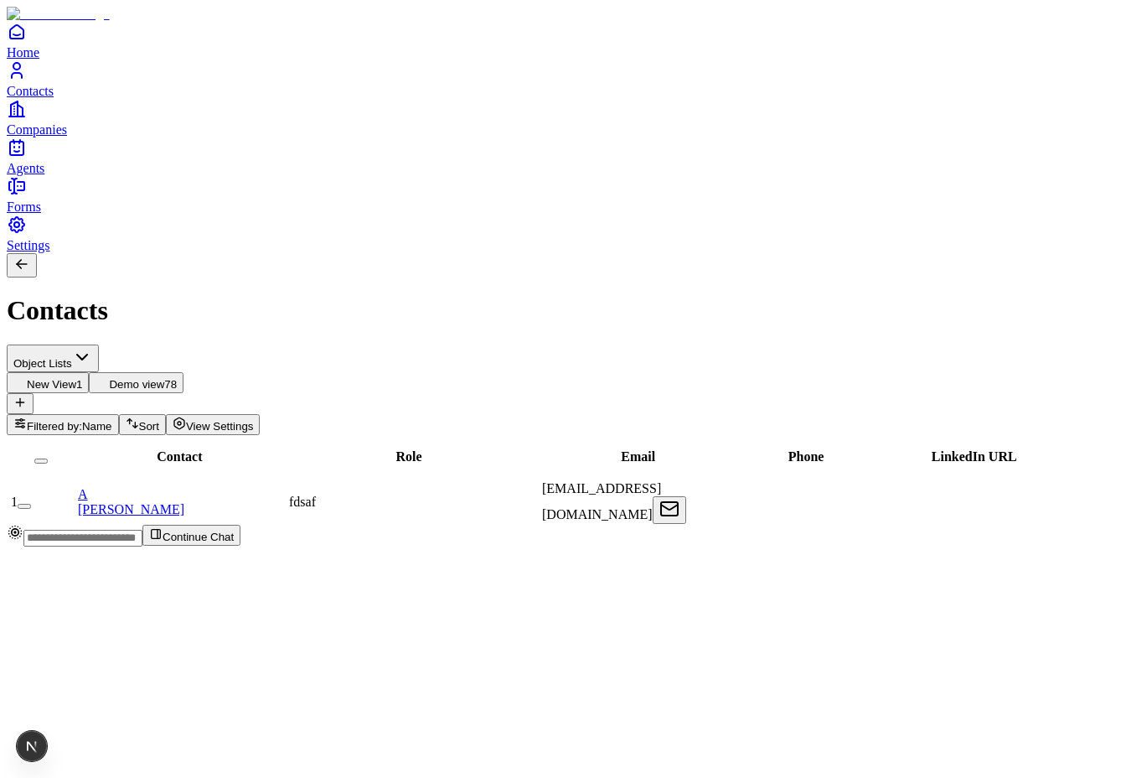
click at [139, 116] on html "Home Contacts Companies Agents Forms Settings Contacts Object Lists New View 1 …" at bounding box center [563, 280] width 1126 height 560
click at [134, 253] on div "Contacts" at bounding box center [563, 289] width 1113 height 73
click at [130, 104] on html "Home Contacts Companies Agents Forms Settings Contacts Test list New View 1 Dem…" at bounding box center [563, 280] width 1126 height 560
click at [211, 109] on html "Home Contacts Companies Agents Forms Settings Contacts Object Lists New View 1 …" at bounding box center [563, 280] width 1126 height 560
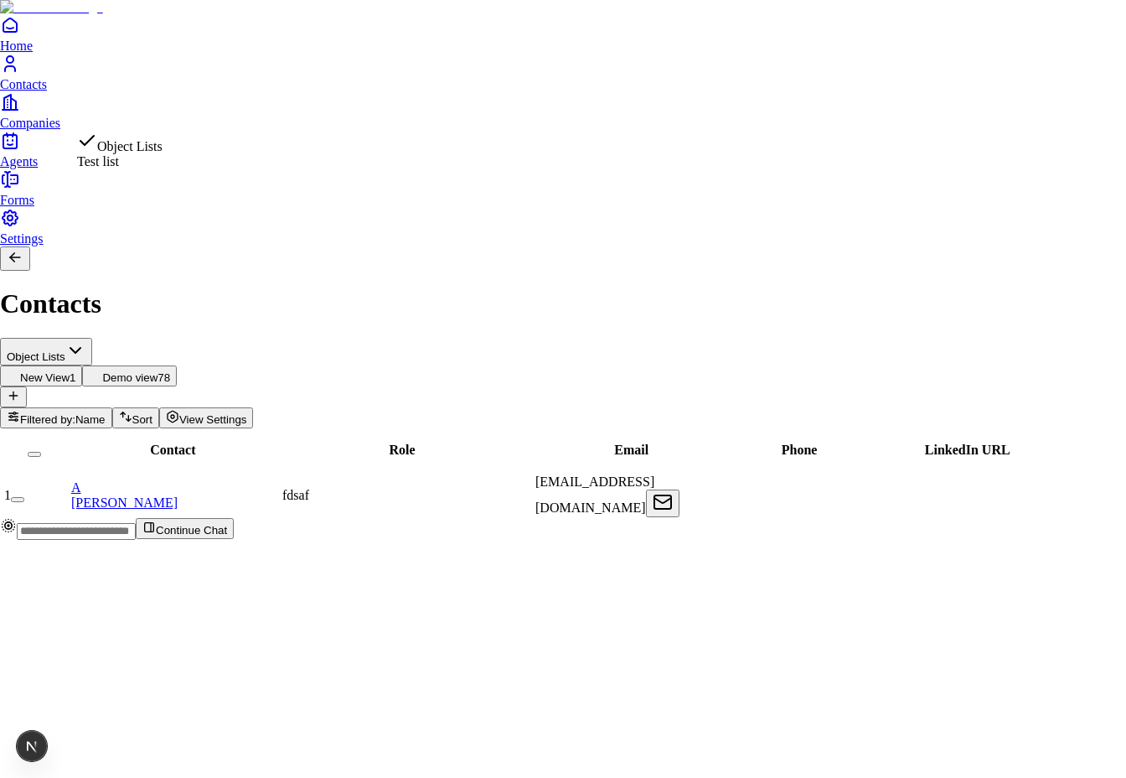
click at [173, 111] on html "Home Contacts Companies Agents Forms Settings Contacts Object Lists New View 1 …" at bounding box center [563, 276] width 1126 height 553
click at [200, 106] on html "Home Contacts Companies Agents Forms Settings Contacts Object Lists New View 1 …" at bounding box center [563, 276] width 1126 height 553
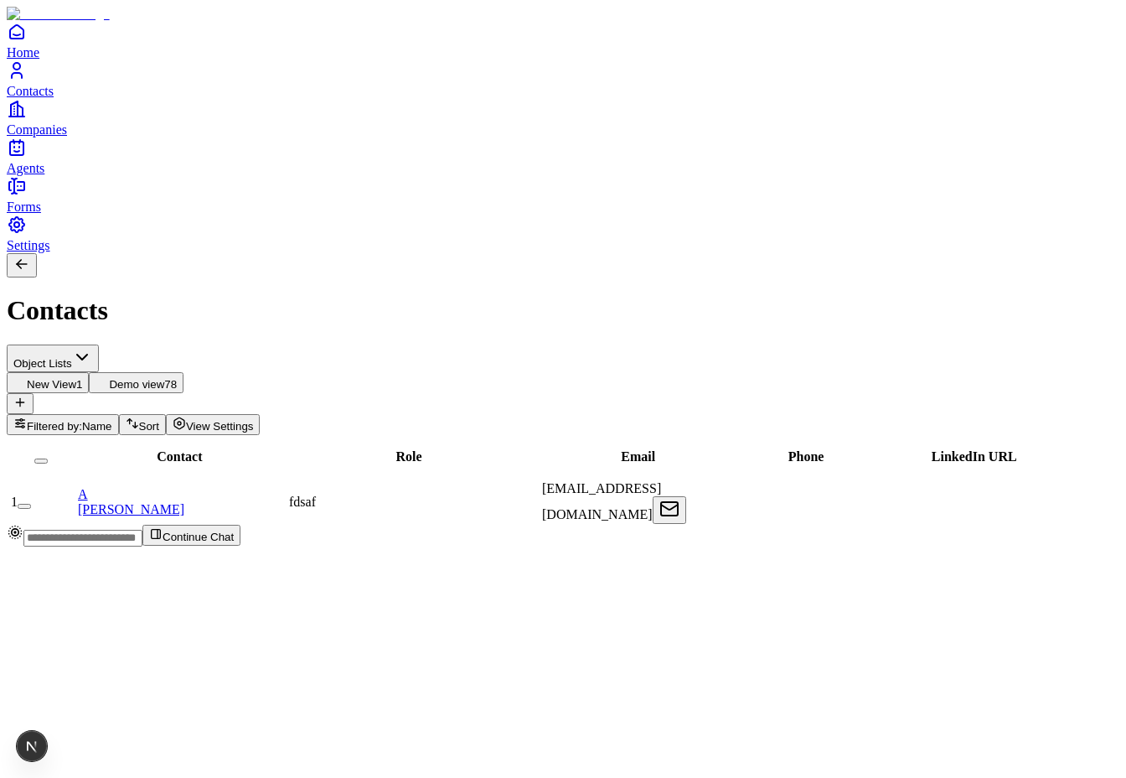
click at [235, 346] on html "Home Contacts Companies Agents Forms Settings Contacts Object Lists New View 1 …" at bounding box center [563, 280] width 1126 height 560
click at [197, 115] on html "Home Contacts Companies Agents Forms Settings Contacts Object Lists New View 1 …" at bounding box center [563, 280] width 1126 height 560
click at [82, 420] on span "Filtered by:" at bounding box center [54, 426] width 55 height 13
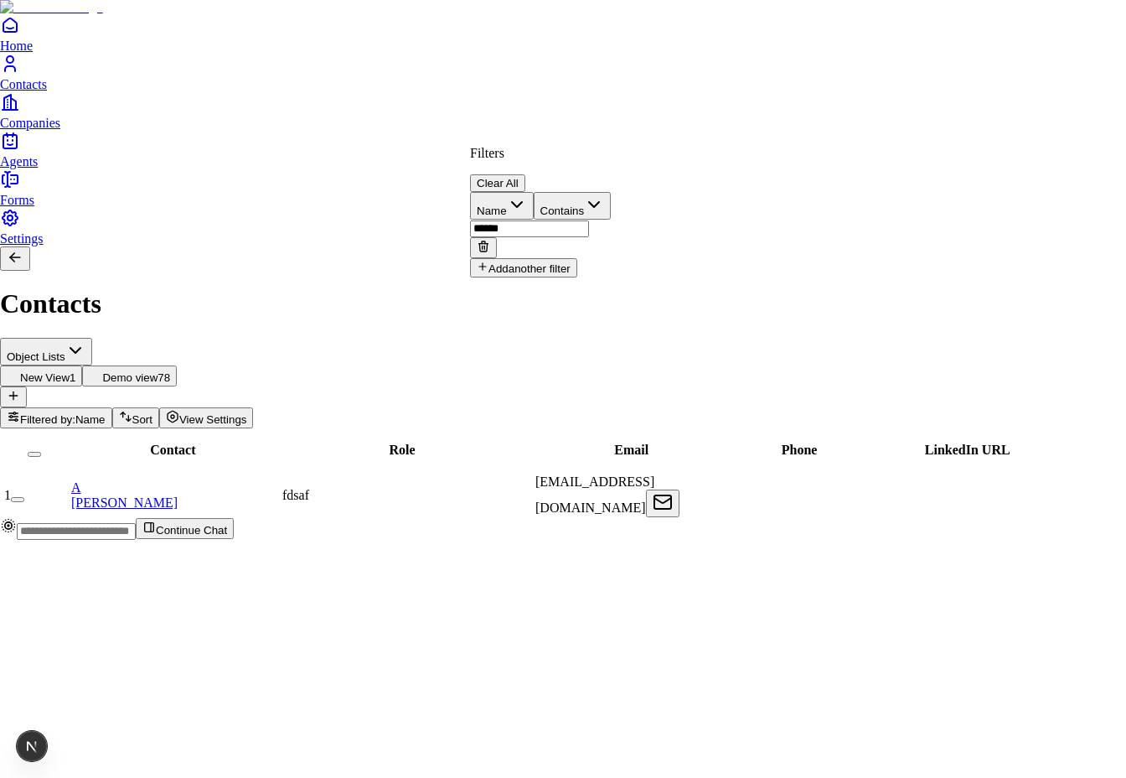
click at [525, 174] on button "Clear All" at bounding box center [497, 183] width 55 height 18
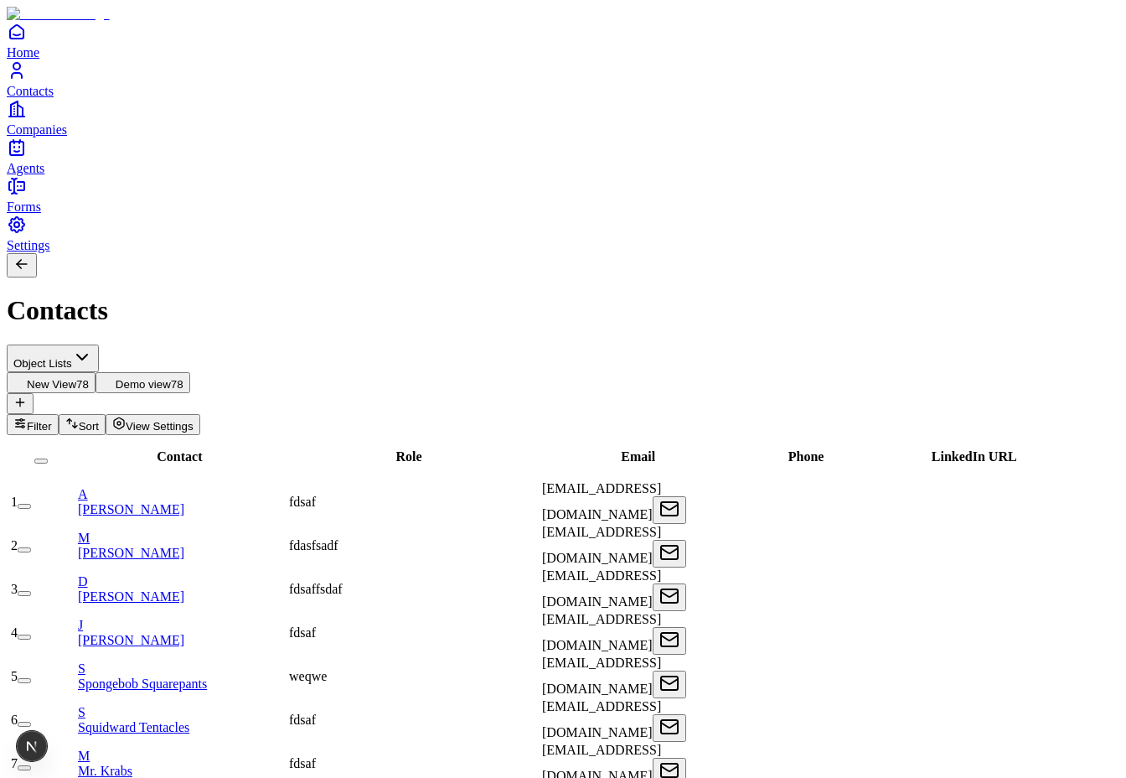
drag, startPoint x: 92, startPoint y: 469, endPoint x: 98, endPoint y: 478, distance: 10.9
click at [31, 765] on button "button" at bounding box center [24, 767] width 13 height 5
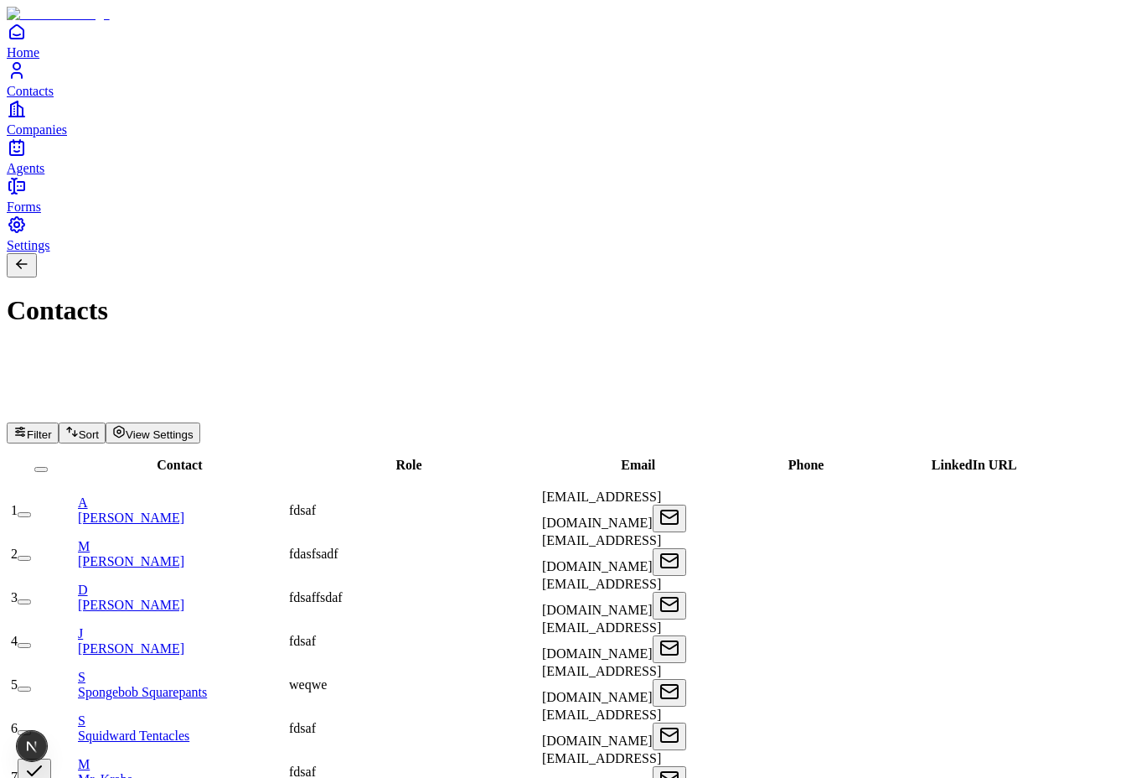
drag, startPoint x: 98, startPoint y: 521, endPoint x: 98, endPoint y: 535, distance: 14.2
drag, startPoint x: 98, startPoint y: 545, endPoint x: 97, endPoint y: 517, distance: 28.5
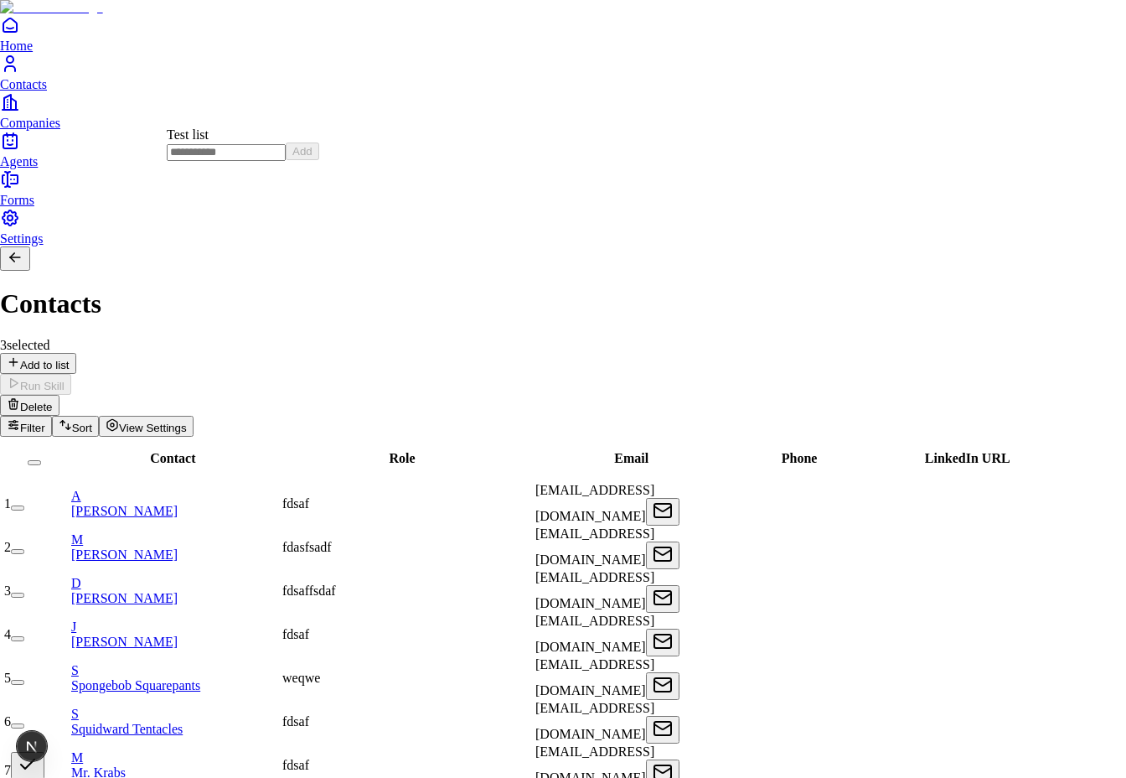
click at [230, 161] on input at bounding box center [226, 152] width 119 height 17
type input "**********"
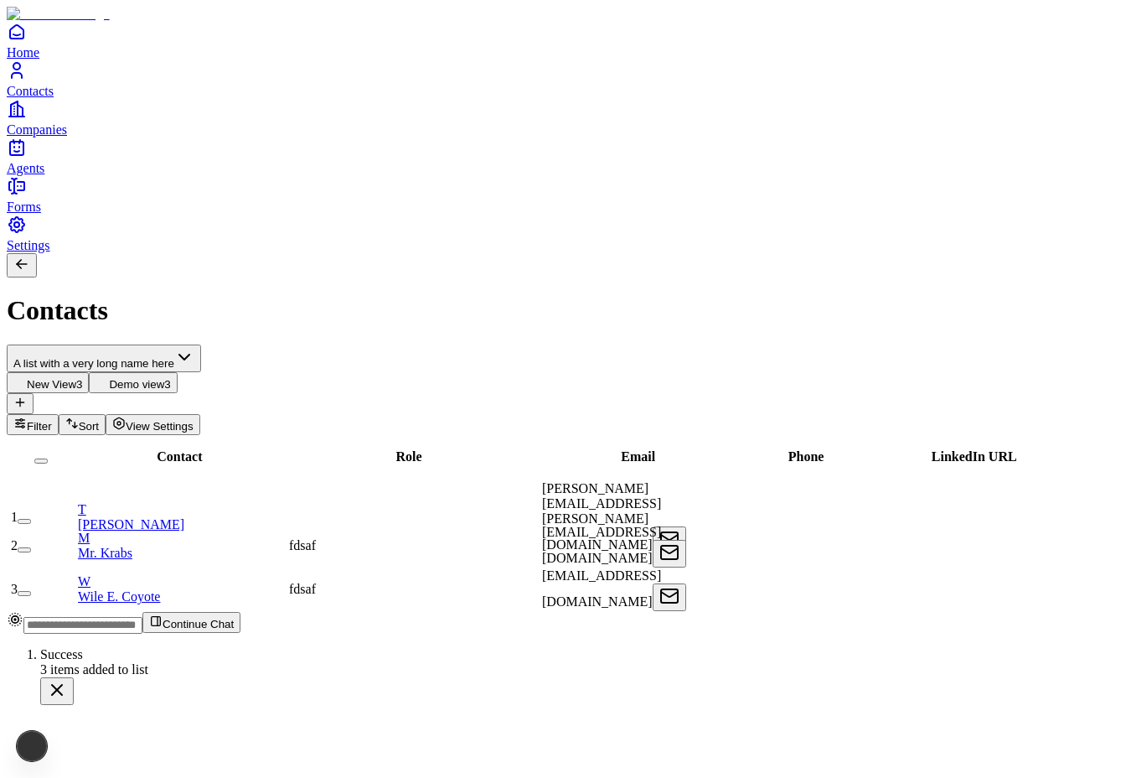
click at [199, 115] on html "Home Contacts Companies Agents Forms Settings Contacts A list with a very long …" at bounding box center [563, 359] width 1126 height 718
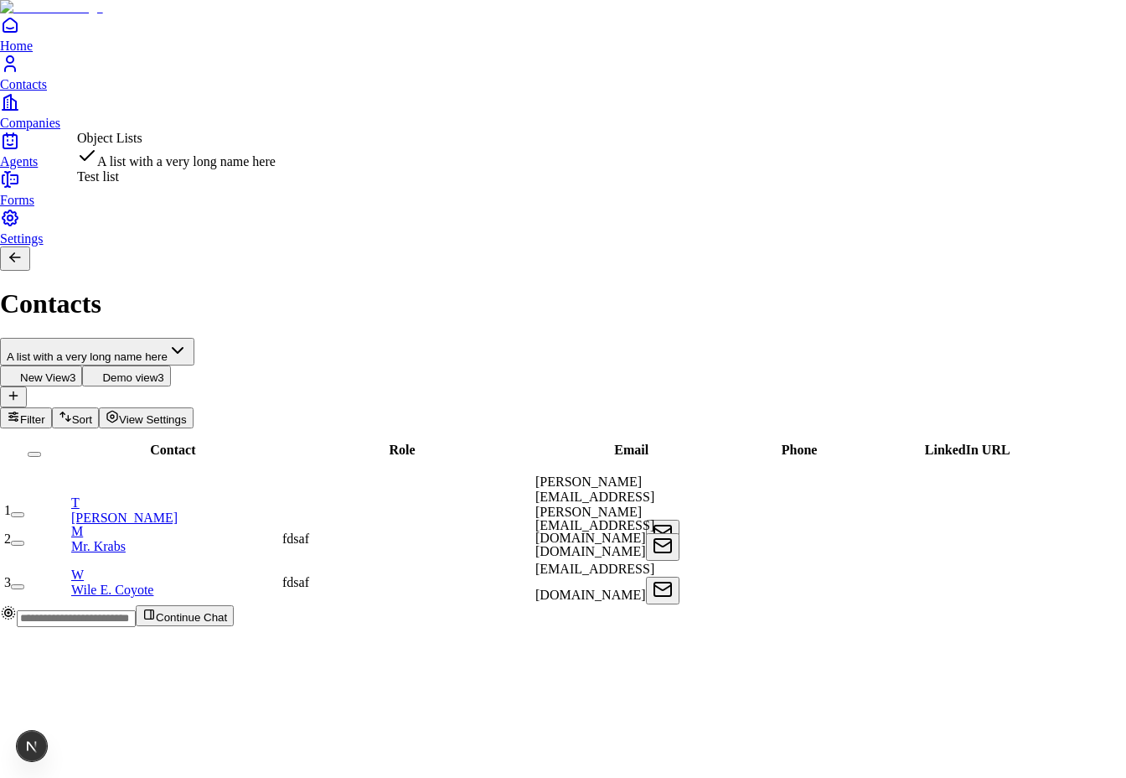
click at [143, 104] on html "Home Contacts Companies Agents Forms Settings Contacts A list with a very long …" at bounding box center [563, 320] width 1126 height 640
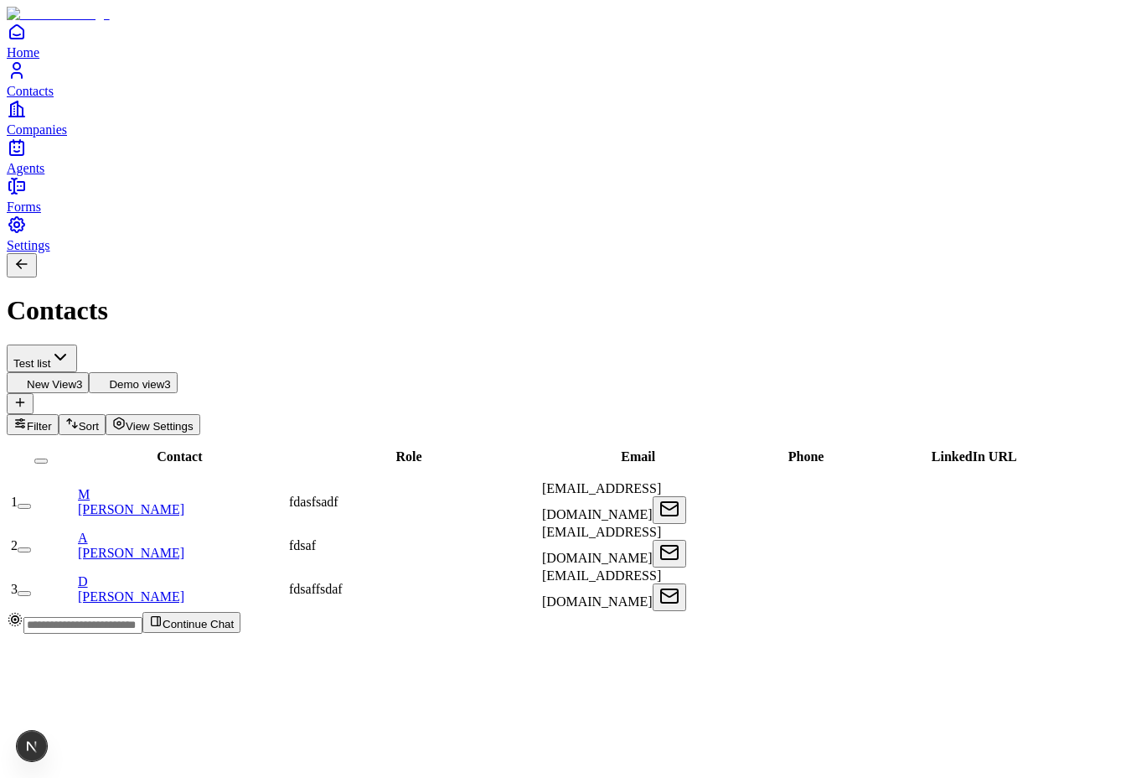
click at [195, 116] on html "Home Contacts Companies Agents Forms Settings Contacts Test list New View 3 Dem…" at bounding box center [563, 323] width 1126 height 647
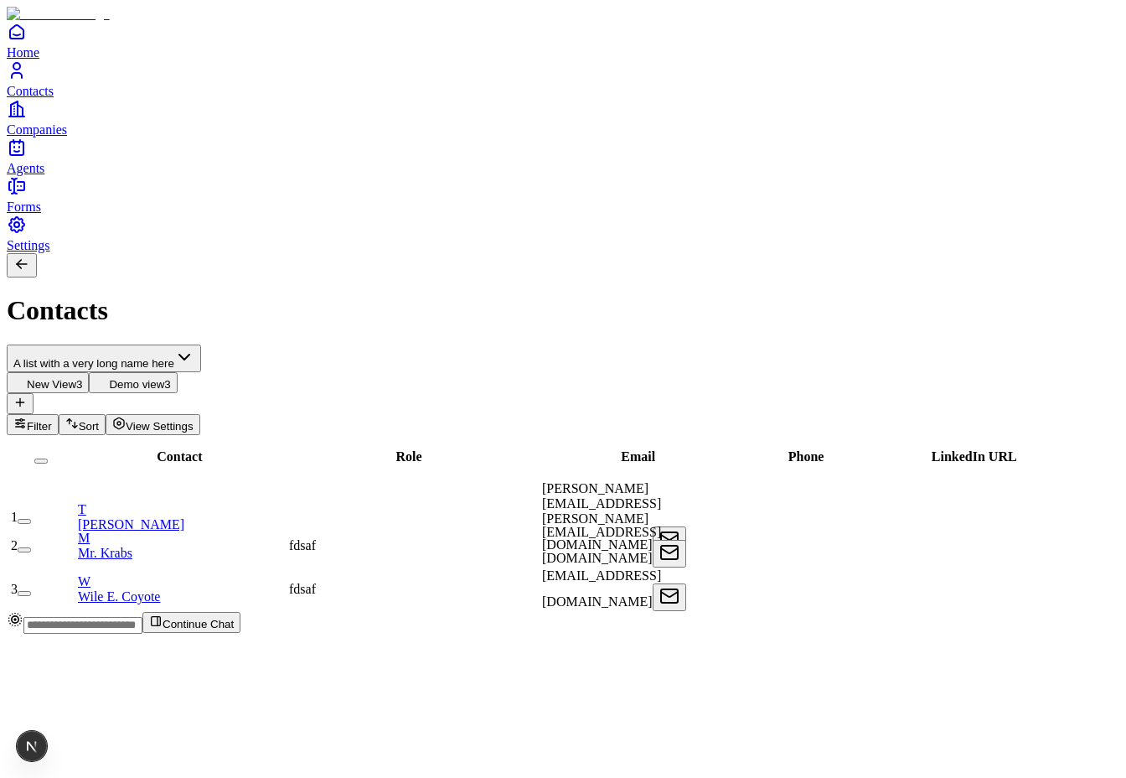
click at [163, 105] on html "Home Contacts Companies Agents Forms Settings Contacts A list with a very long …" at bounding box center [563, 323] width 1126 height 647
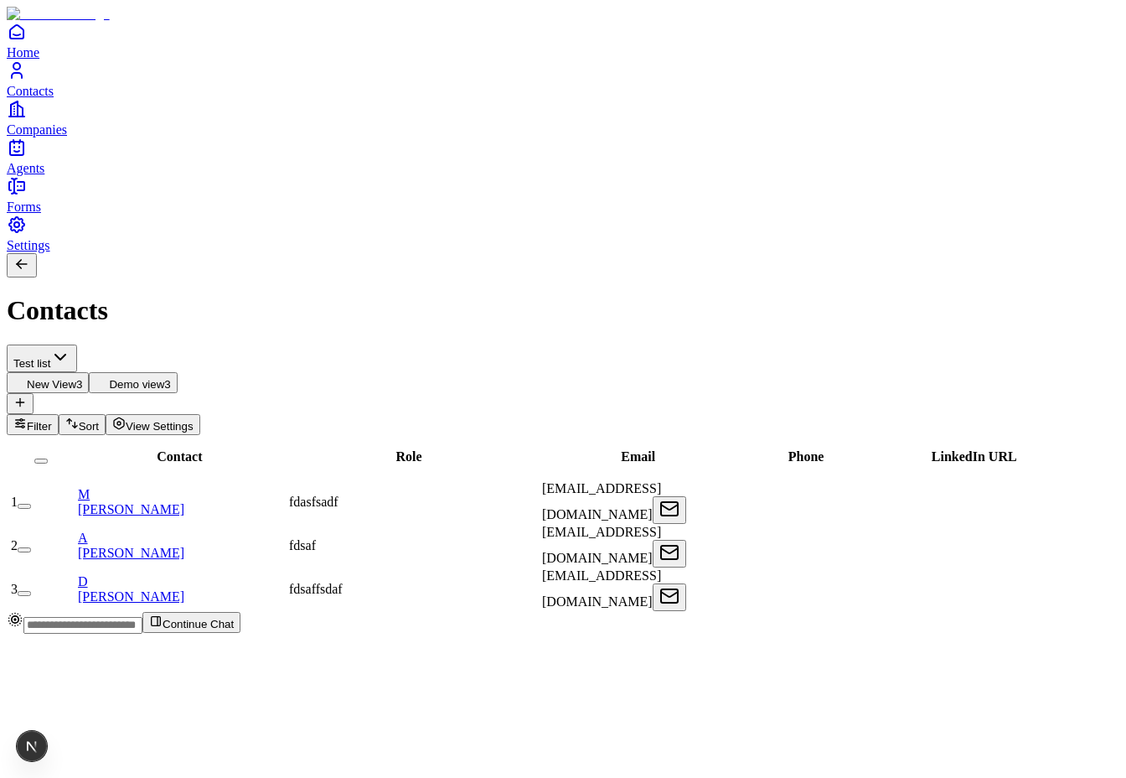
click at [172, 115] on html "Home Contacts Companies Agents Forms Settings Contacts Test list New View 3 Dem…" at bounding box center [563, 323] width 1126 height 647
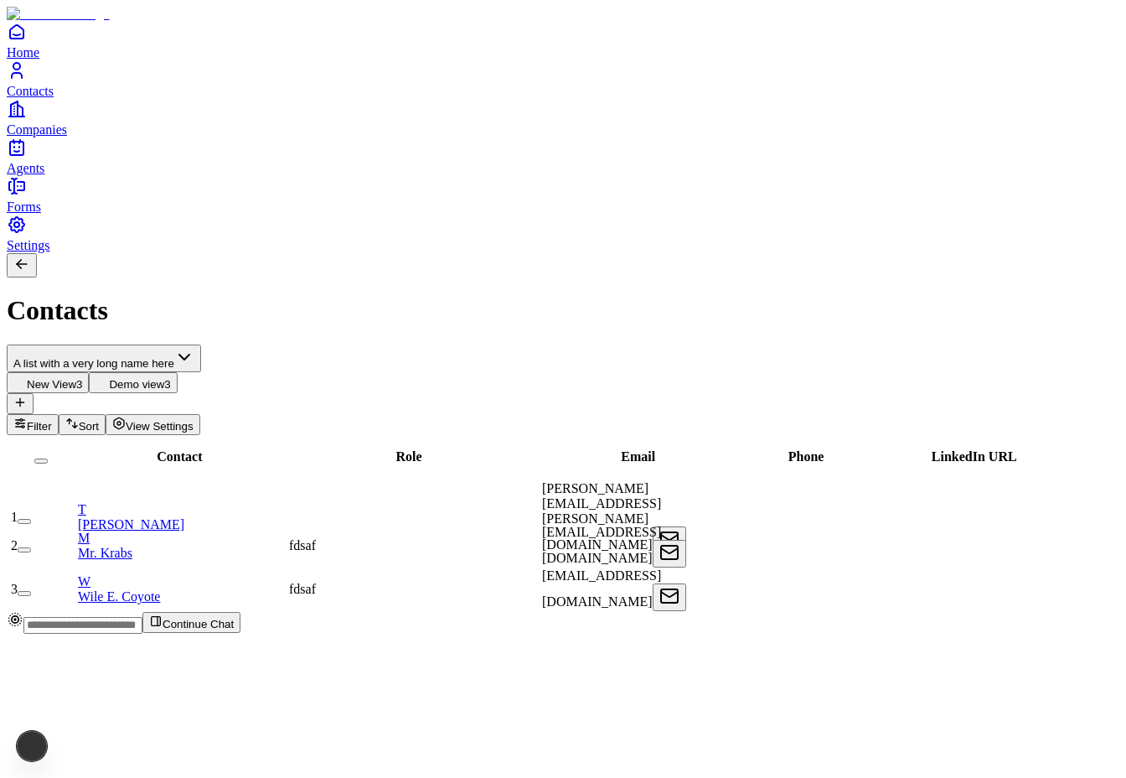
click at [168, 117] on html "Home Contacts Companies Agents Forms Settings Contacts A list with a very long …" at bounding box center [563, 323] width 1126 height 647
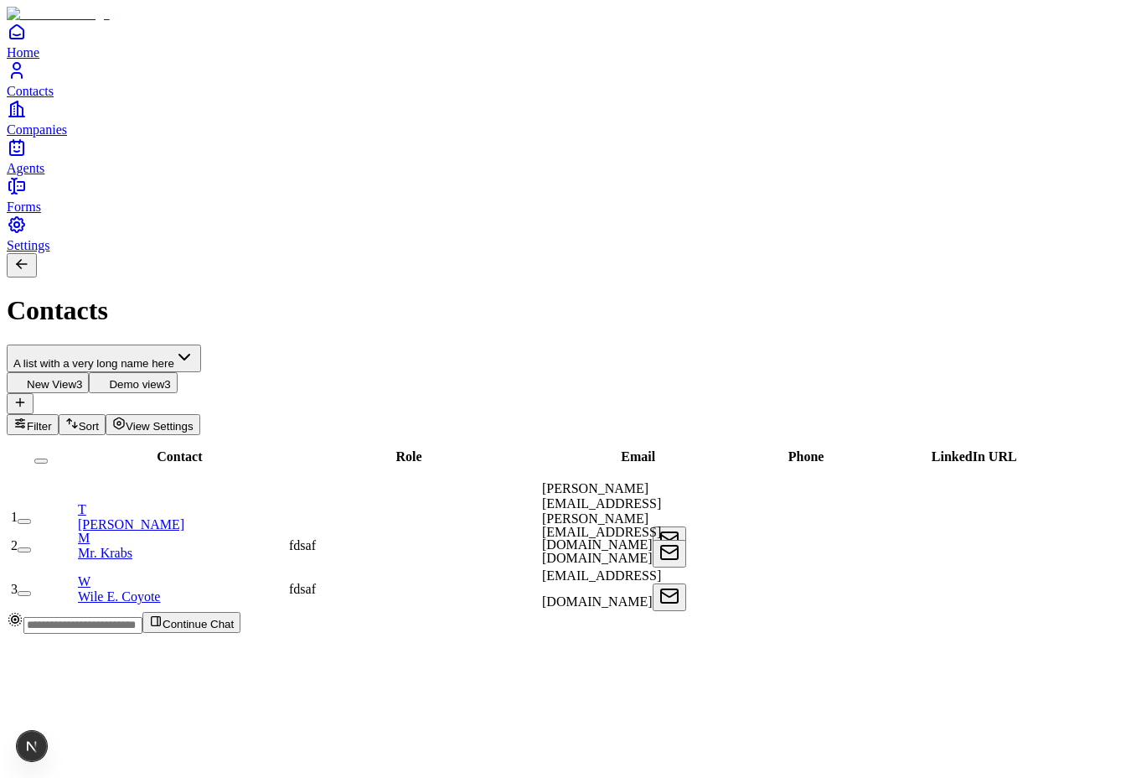
click at [153, 116] on html "Home Contacts Companies Agents Forms Settings Contacts A list with a very long …" at bounding box center [563, 323] width 1126 height 647
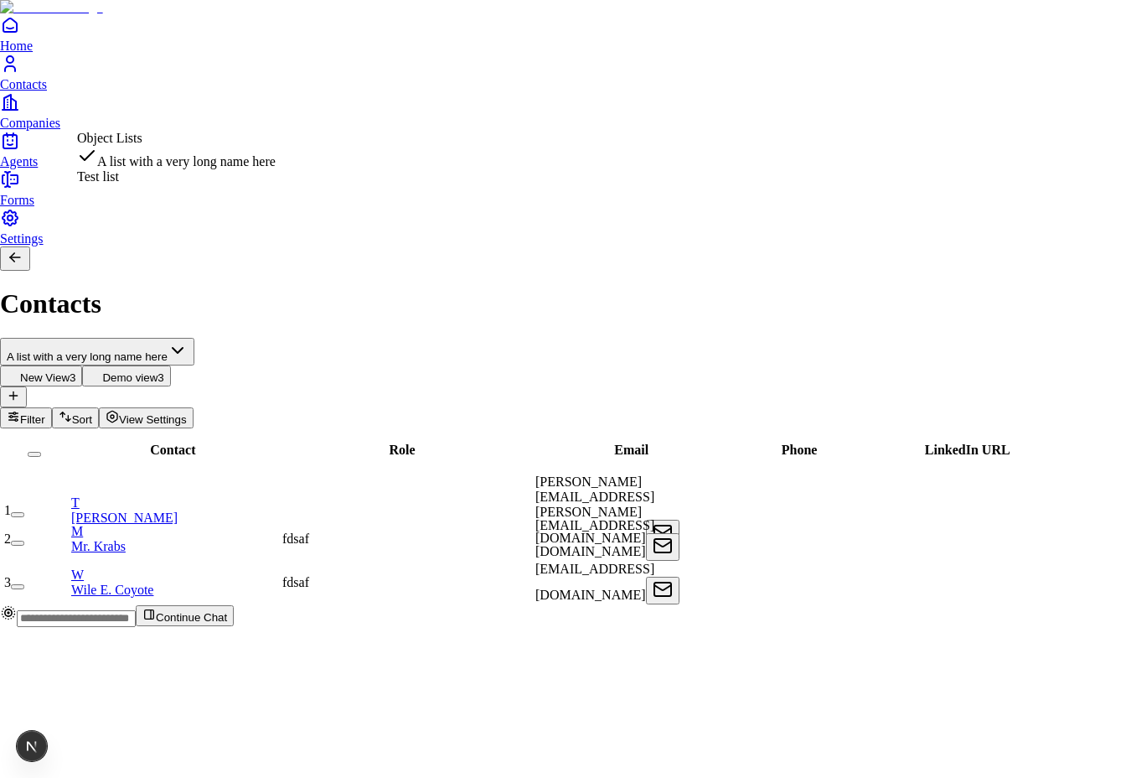
click at [121, 104] on html "Home Contacts Companies Agents Forms Settings Contacts A list with a very long …" at bounding box center [563, 320] width 1126 height 640
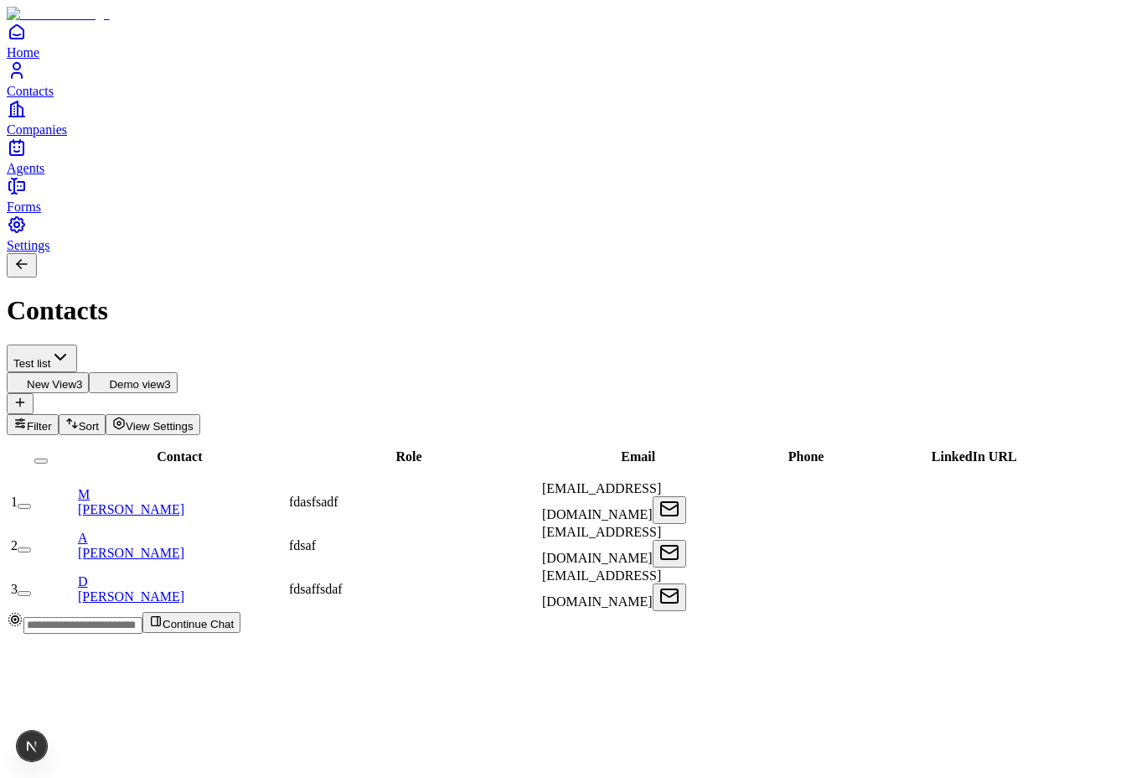
click at [164, 116] on html "Home Contacts Companies Agents Forms Settings Contacts Test list New View 3 Dem…" at bounding box center [563, 323] width 1126 height 647
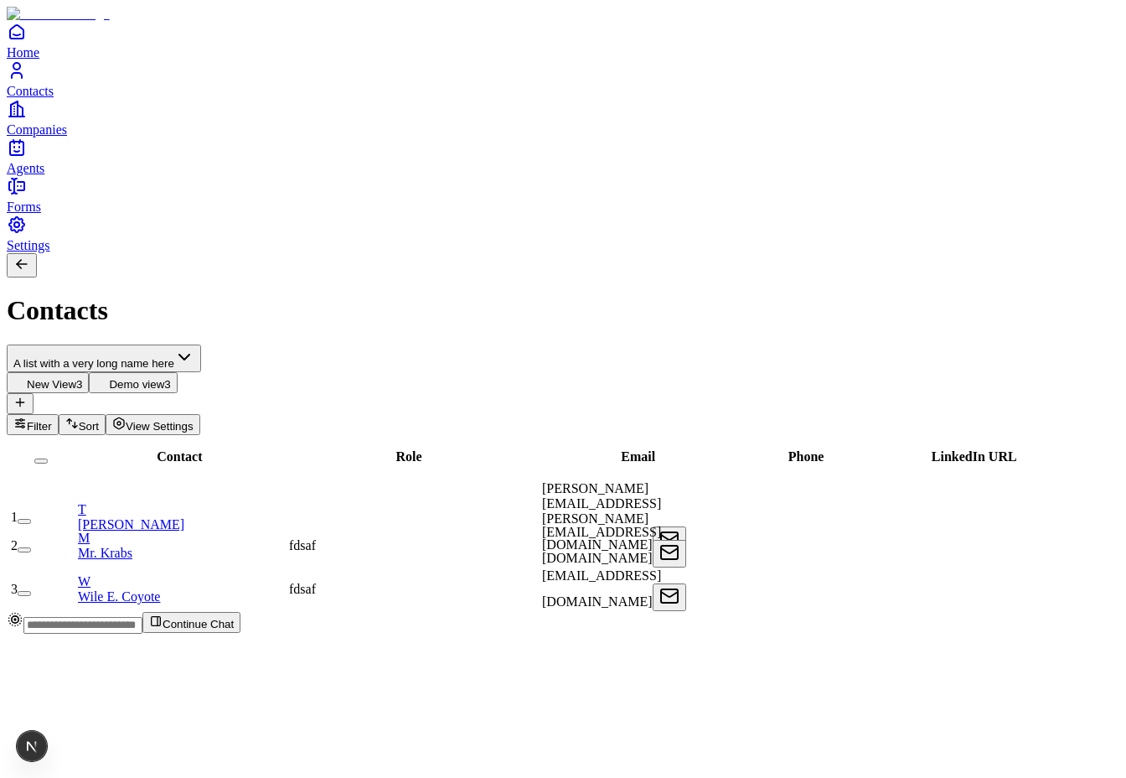
click at [146, 110] on html "Home Contacts Companies Agents Forms Settings Contacts A list with a very long …" at bounding box center [563, 323] width 1126 height 647
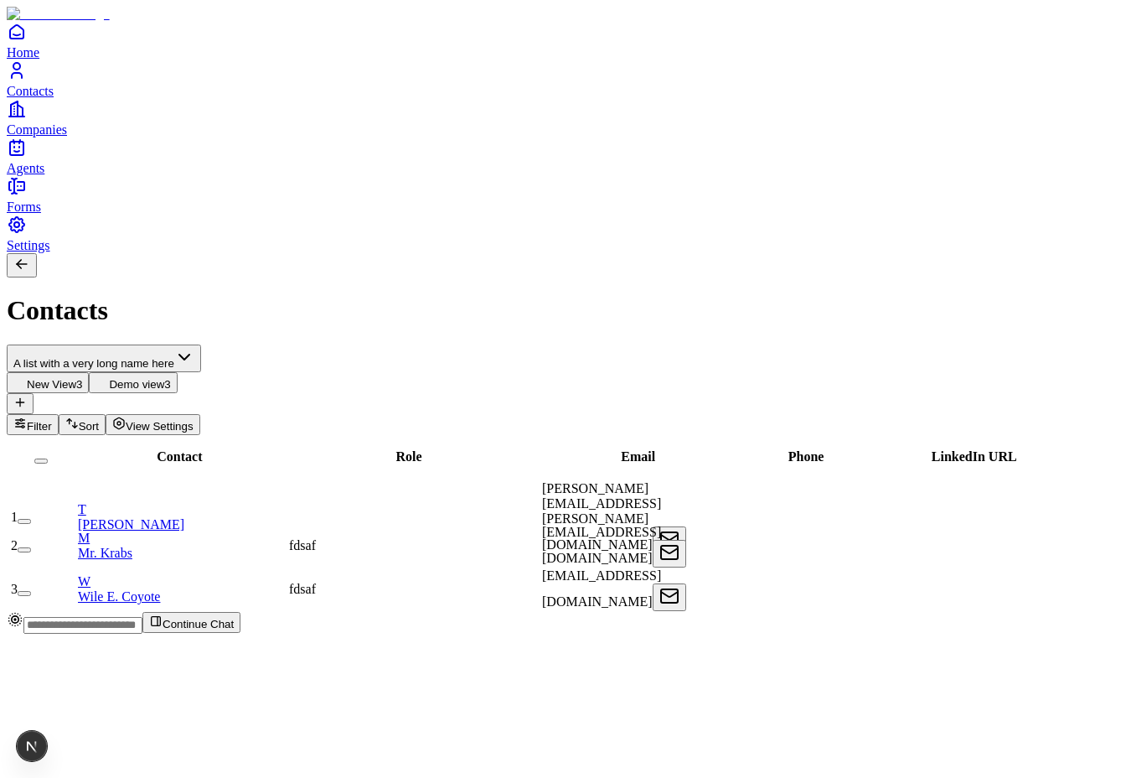
click at [176, 109] on html "Home Contacts Companies Agents Forms Settings Contacts A list with a very long …" at bounding box center [563, 323] width 1126 height 647
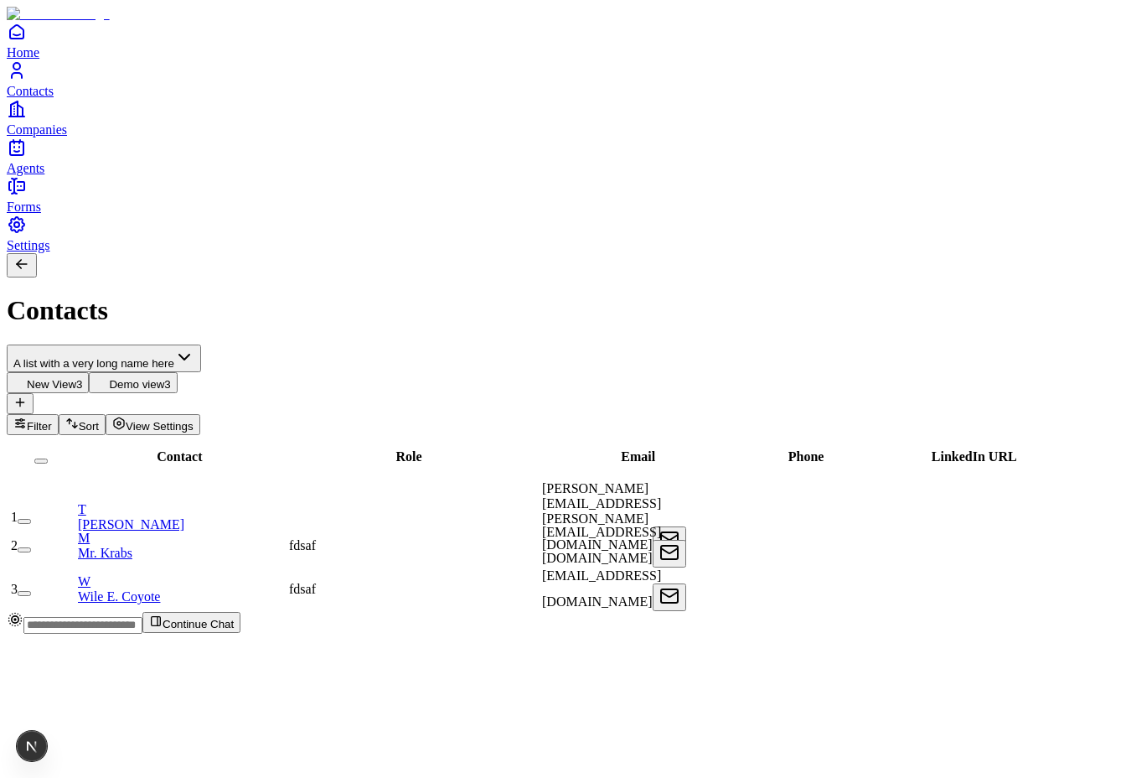
click at [151, 113] on html "Home Contacts Companies Agents Forms Settings Contacts A list with a very long …" at bounding box center [563, 323] width 1126 height 647
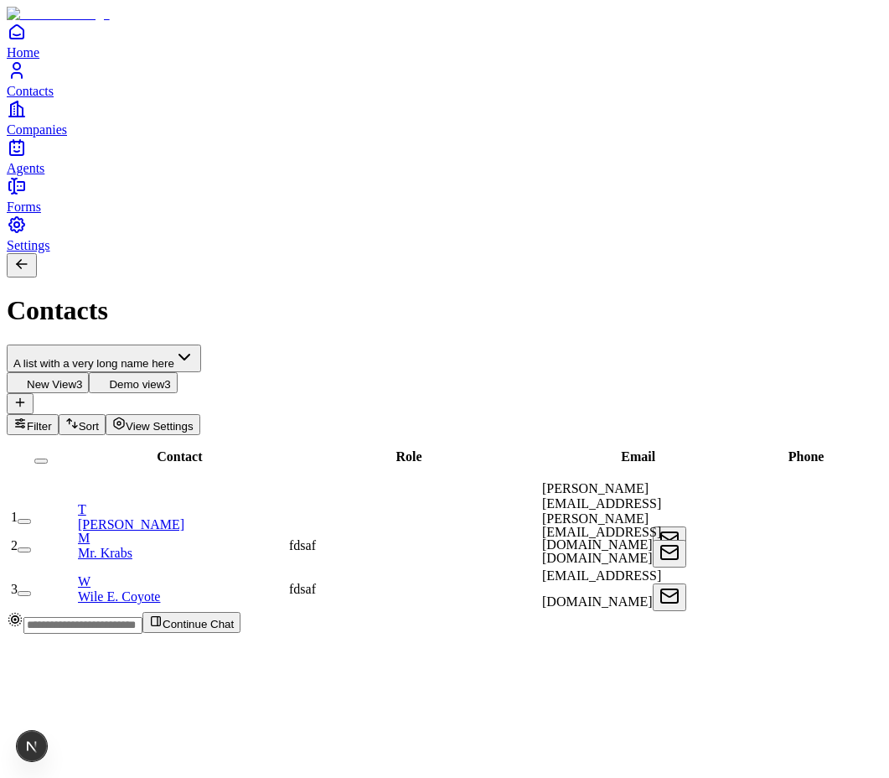
click at [220, 110] on html "Home Contacts Companies Agents Forms Settings Contacts A list with a very long …" at bounding box center [444, 323] width 889 height 647
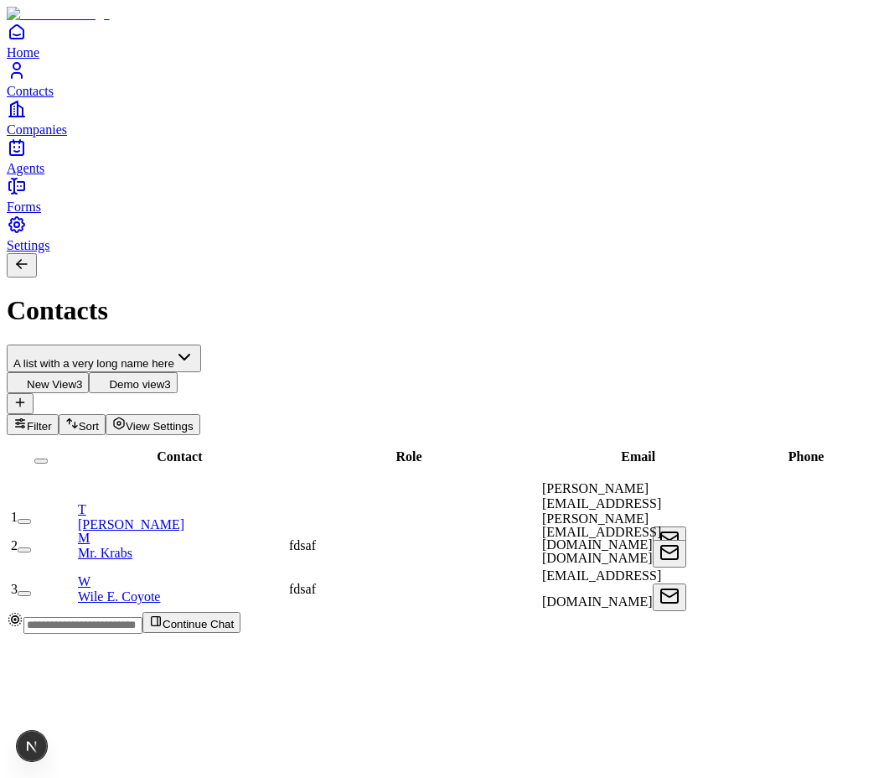
click at [124, 115] on html "Home Contacts Companies Agents Forms Settings Contacts A list with a very long …" at bounding box center [444, 323] width 889 height 647
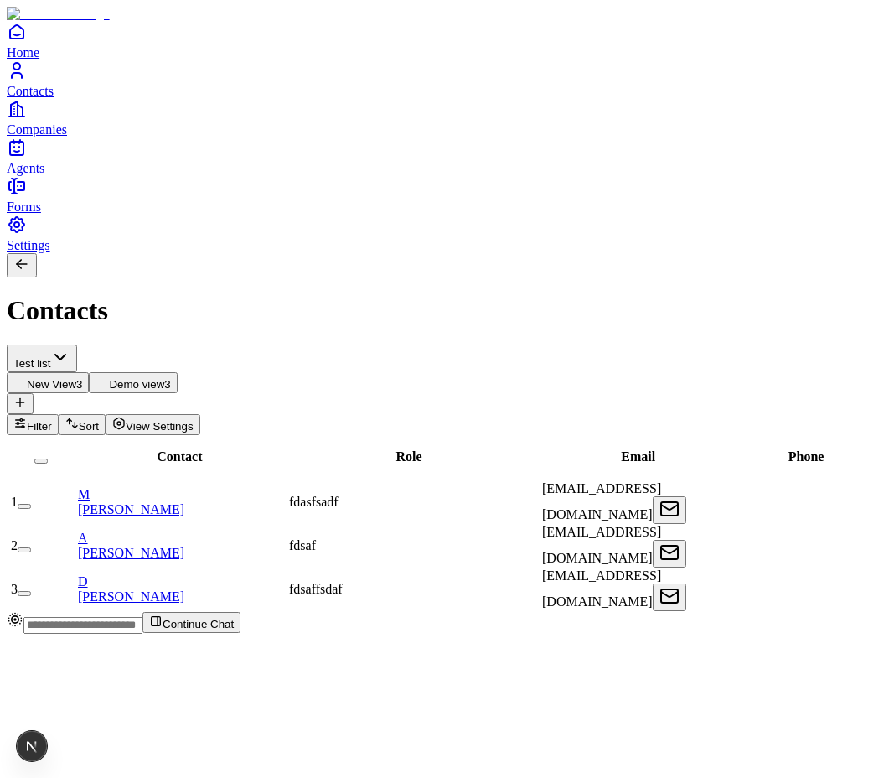
click at [134, 106] on html "Home Contacts Companies Agents Forms Settings Contacts Test list New View 3 Dem…" at bounding box center [444, 323] width 889 height 647
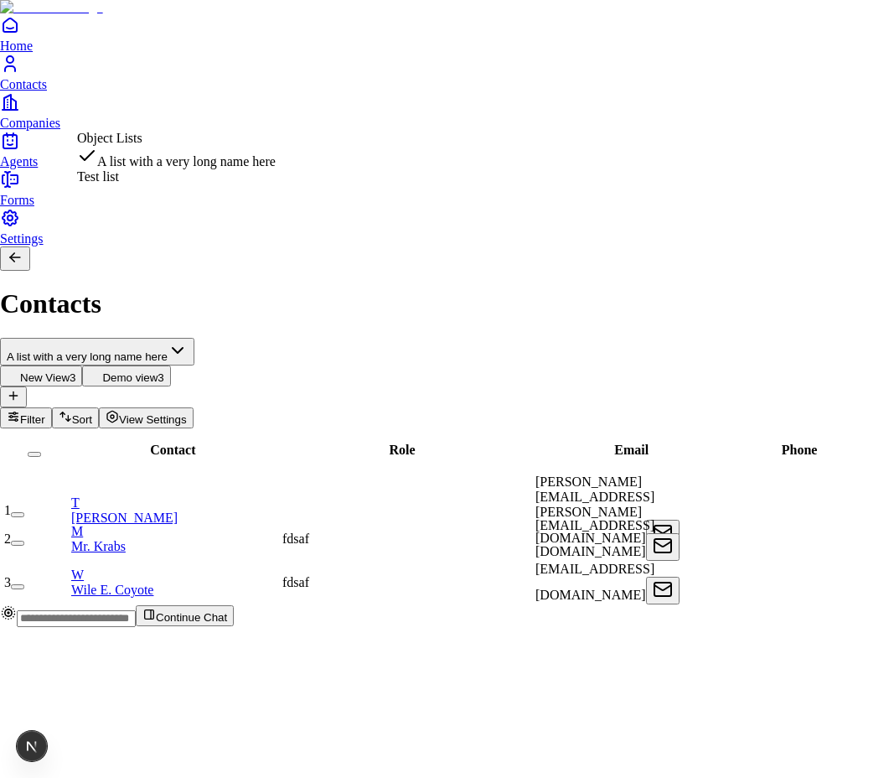
click at [169, 111] on html "Home Contacts Companies Agents Forms Settings Contacts A list with a very long …" at bounding box center [444, 320] width 889 height 640
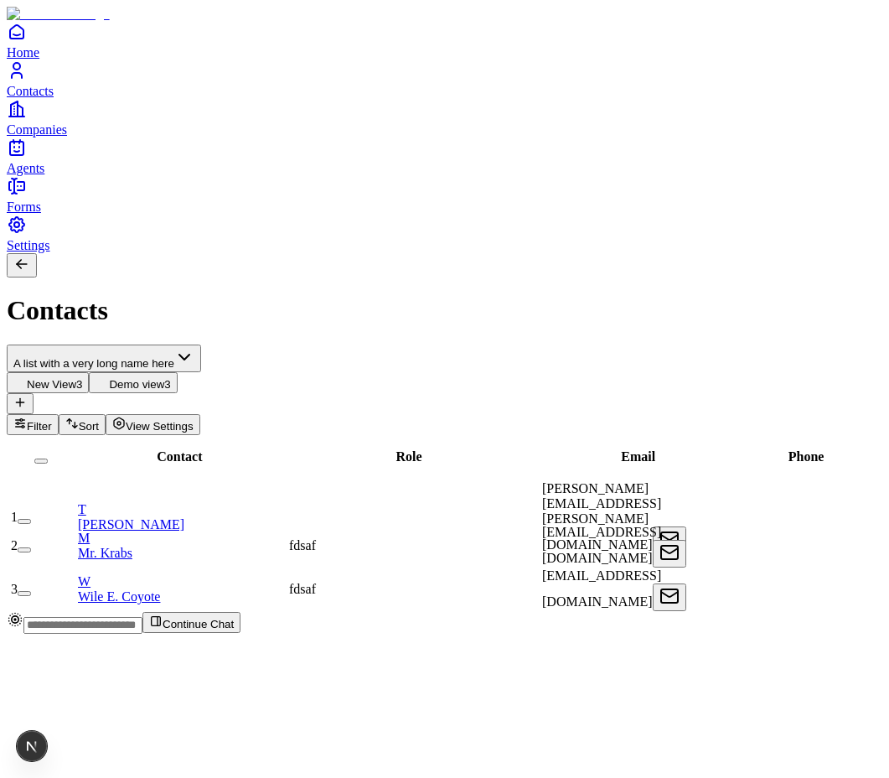
click at [194, 124] on html "Home Contacts Companies Agents Forms Settings Contacts A list with a very long …" at bounding box center [444, 323] width 889 height 647
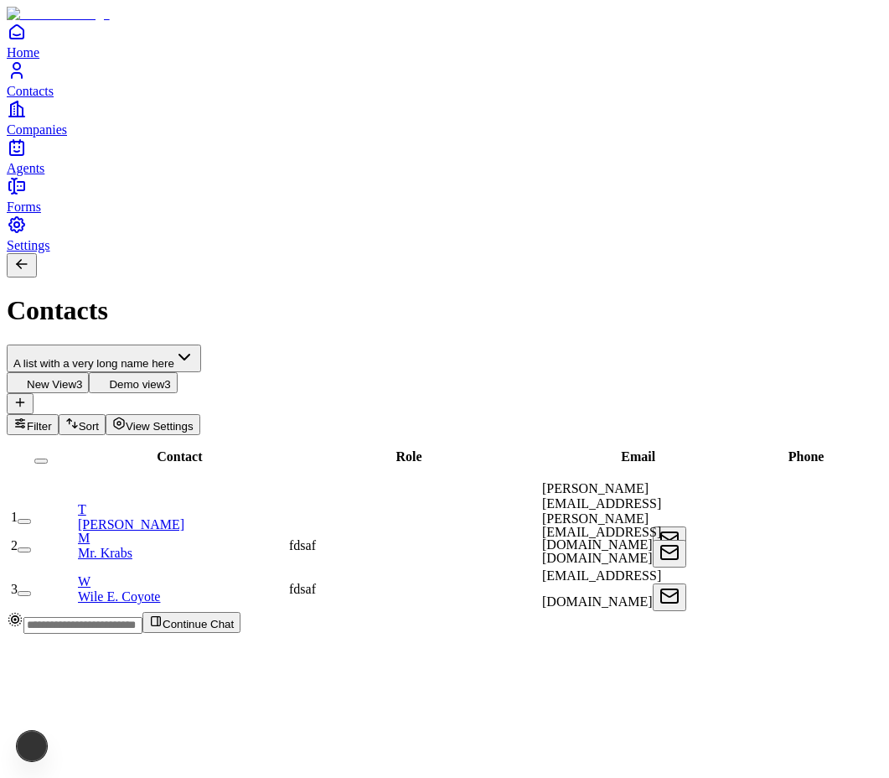
click at [143, 117] on html "Home Contacts Companies Agents Forms Settings Contacts A list with a very long …" at bounding box center [444, 323] width 889 height 647
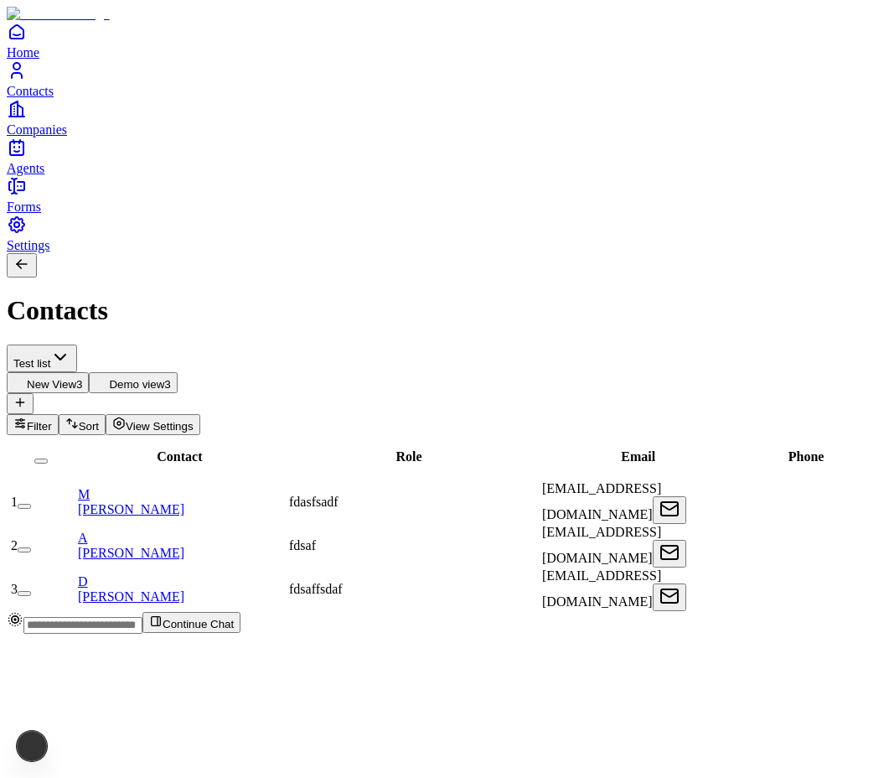
click at [127, 113] on html "Home Contacts Companies Agents Forms Settings Contacts Test list New View 3 Dem…" at bounding box center [444, 323] width 889 height 647
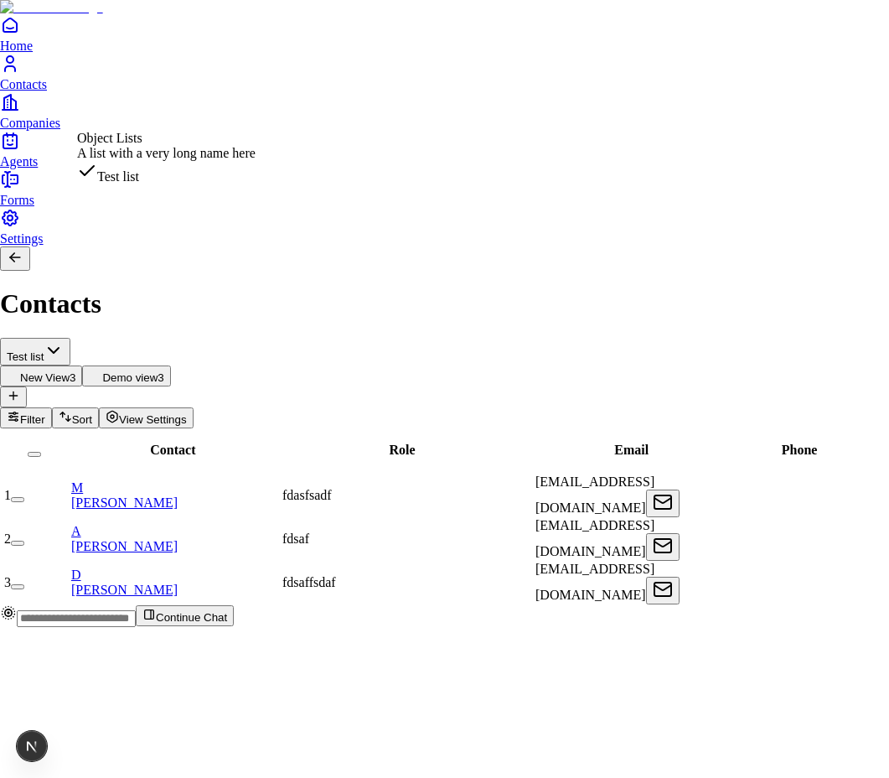
click at [151, 101] on html "Home Contacts Companies Agents Forms Settings Contacts Test list New View 3 Dem…" at bounding box center [444, 320] width 889 height 640
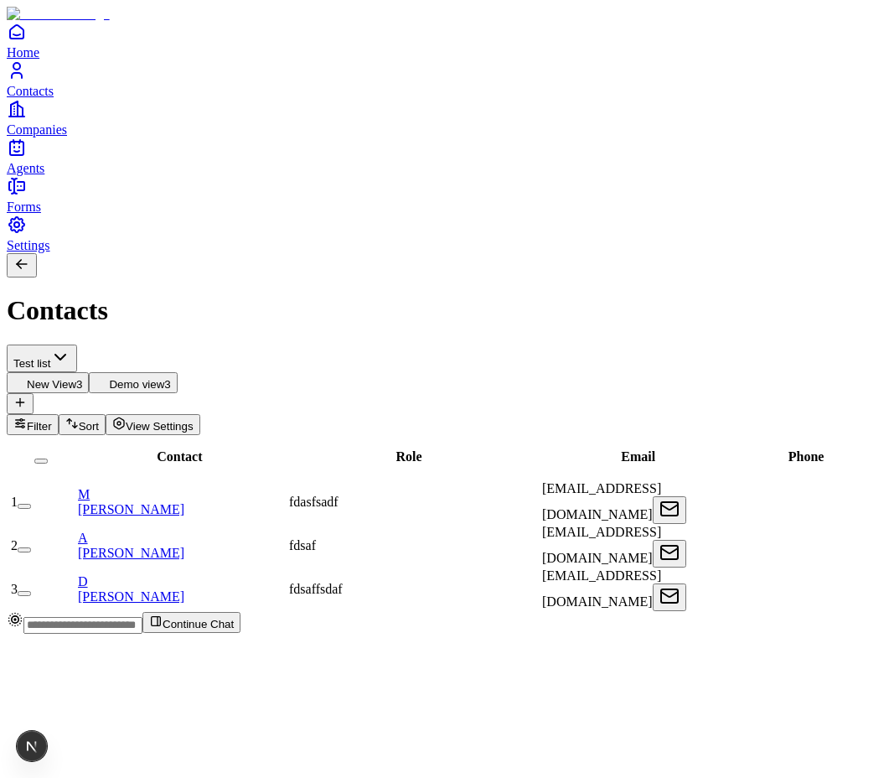
click at [201, 122] on html "Home Contacts Companies Agents Forms Settings Contacts Test list New View 3 Dem…" at bounding box center [444, 323] width 889 height 647
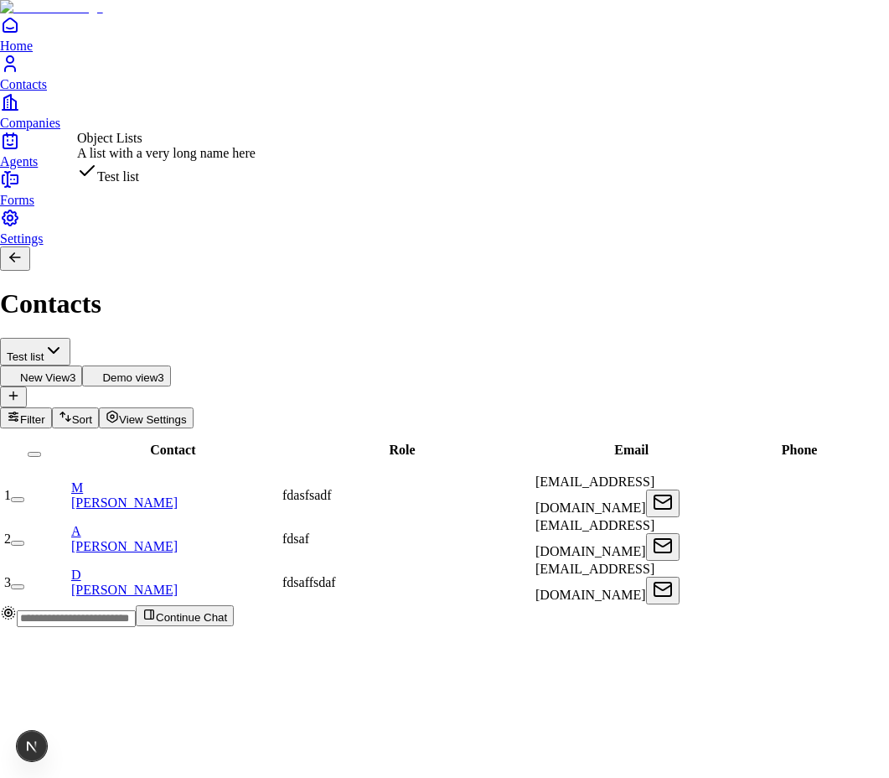
click at [201, 122] on html "Home Contacts Companies Agents Forms Settings Contacts Test list New View 3 Dem…" at bounding box center [444, 320] width 889 height 640
click at [185, 116] on html "Home Contacts Companies Agents Forms Settings Contacts Test list New View 3 Dem…" at bounding box center [444, 320] width 889 height 640
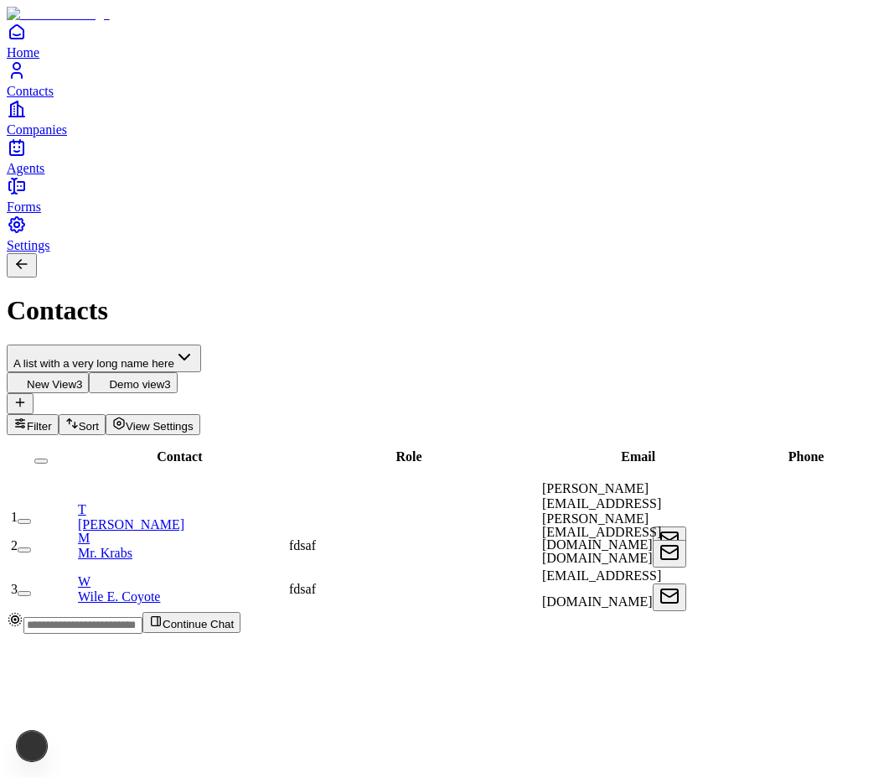
click at [125, 109] on html "Home Contacts Companies Agents Forms Settings Contacts A list with a very long …" at bounding box center [444, 323] width 889 height 647
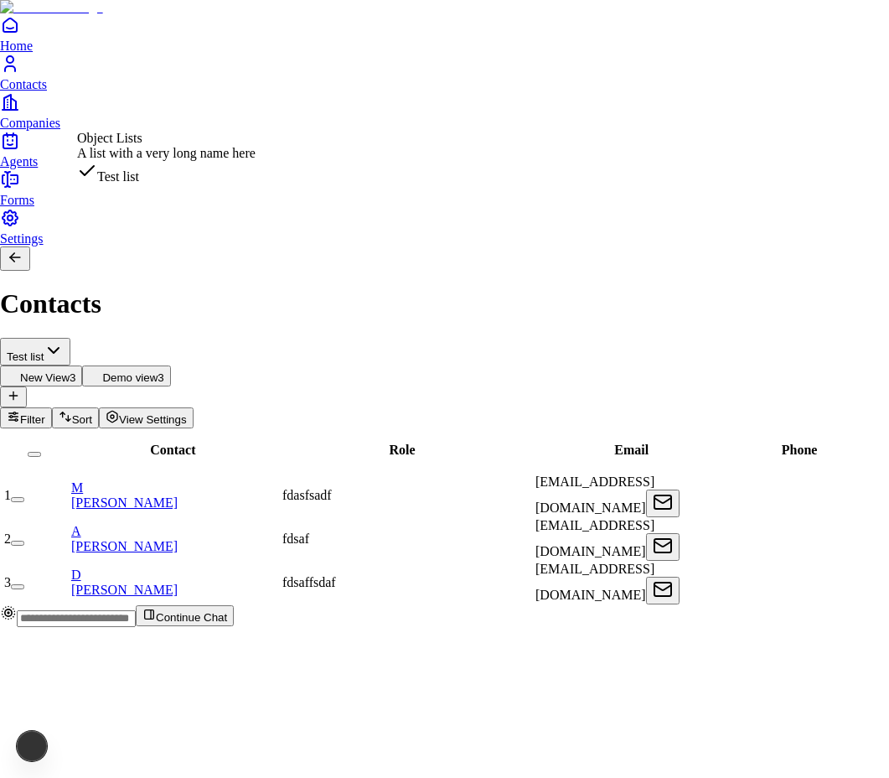
click at [149, 104] on html "Home Contacts Companies Agents Forms Settings Contacts Test list New View 3 Dem…" at bounding box center [444, 320] width 889 height 640
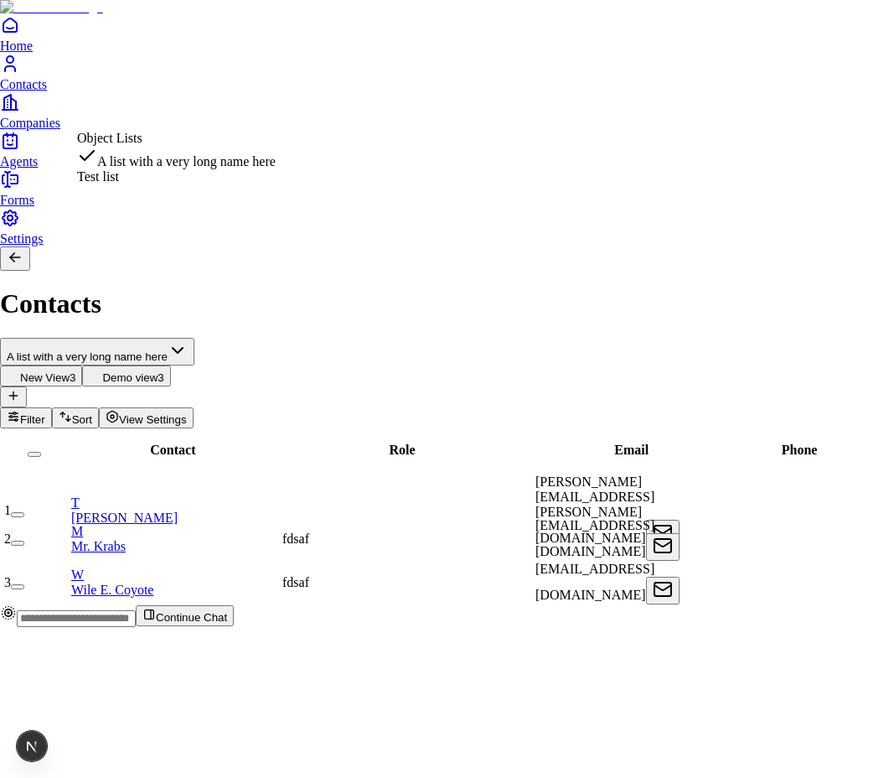
click at [180, 103] on html "Home Contacts Companies Agents Forms Settings Contacts A list with a very long …" at bounding box center [444, 320] width 889 height 640
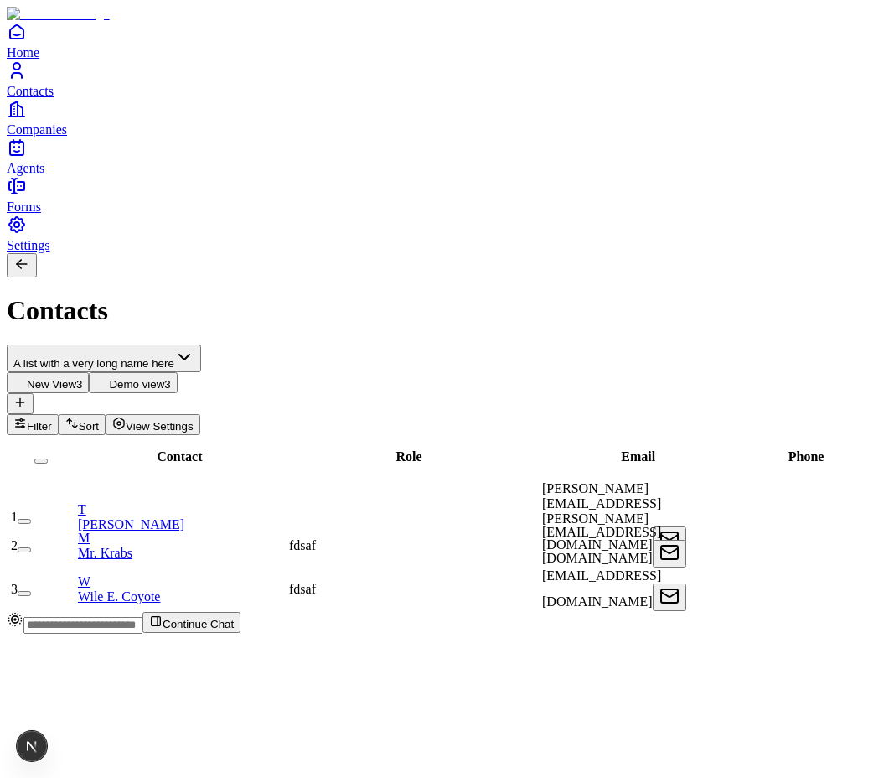
click at [174, 106] on html "Home Contacts Companies Agents Forms Settings Contacts A list with a very long …" at bounding box center [444, 323] width 889 height 647
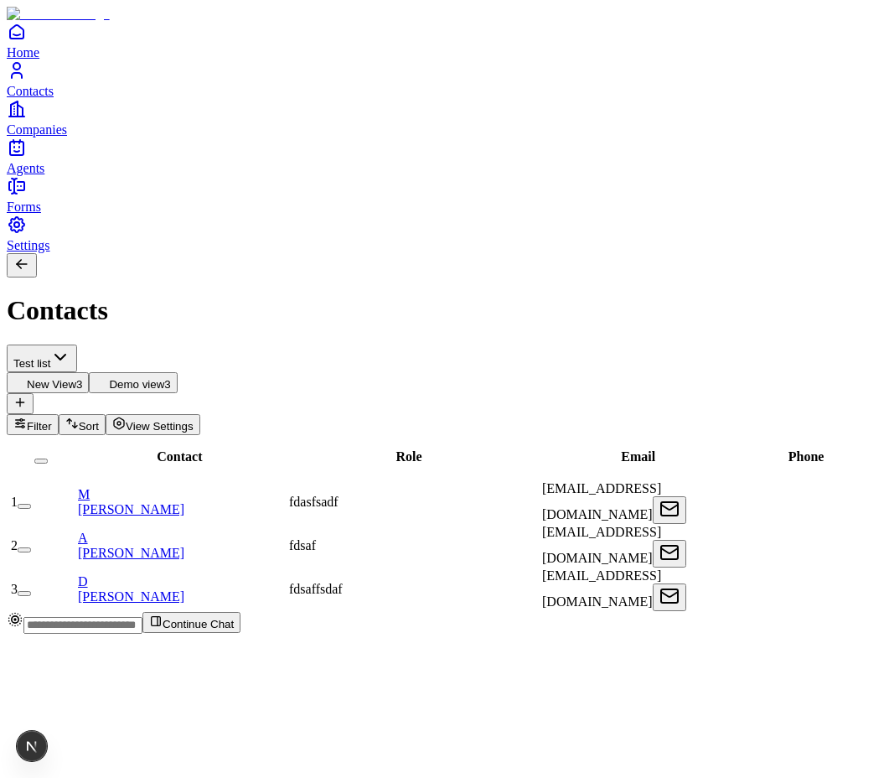
click at [159, 109] on html "Home Contacts Companies Agents Forms Settings Contacts Test list New View 3 Dem…" at bounding box center [444, 323] width 889 height 647
click at [173, 113] on html "Home Contacts Companies Agents Forms Settings Contacts Test list New View 3 Dem…" at bounding box center [444, 323] width 889 height 647
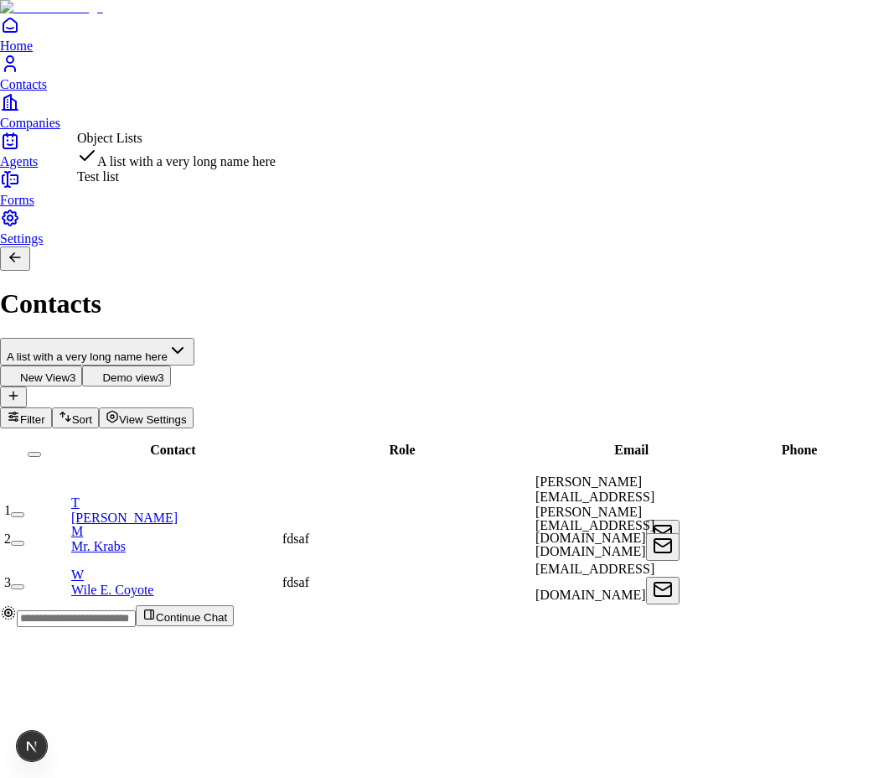
click at [142, 109] on html "Home Contacts Companies Agents Forms Settings Contacts A list with a very long …" at bounding box center [444, 320] width 889 height 640
